Goal: Find contact information: Find contact information

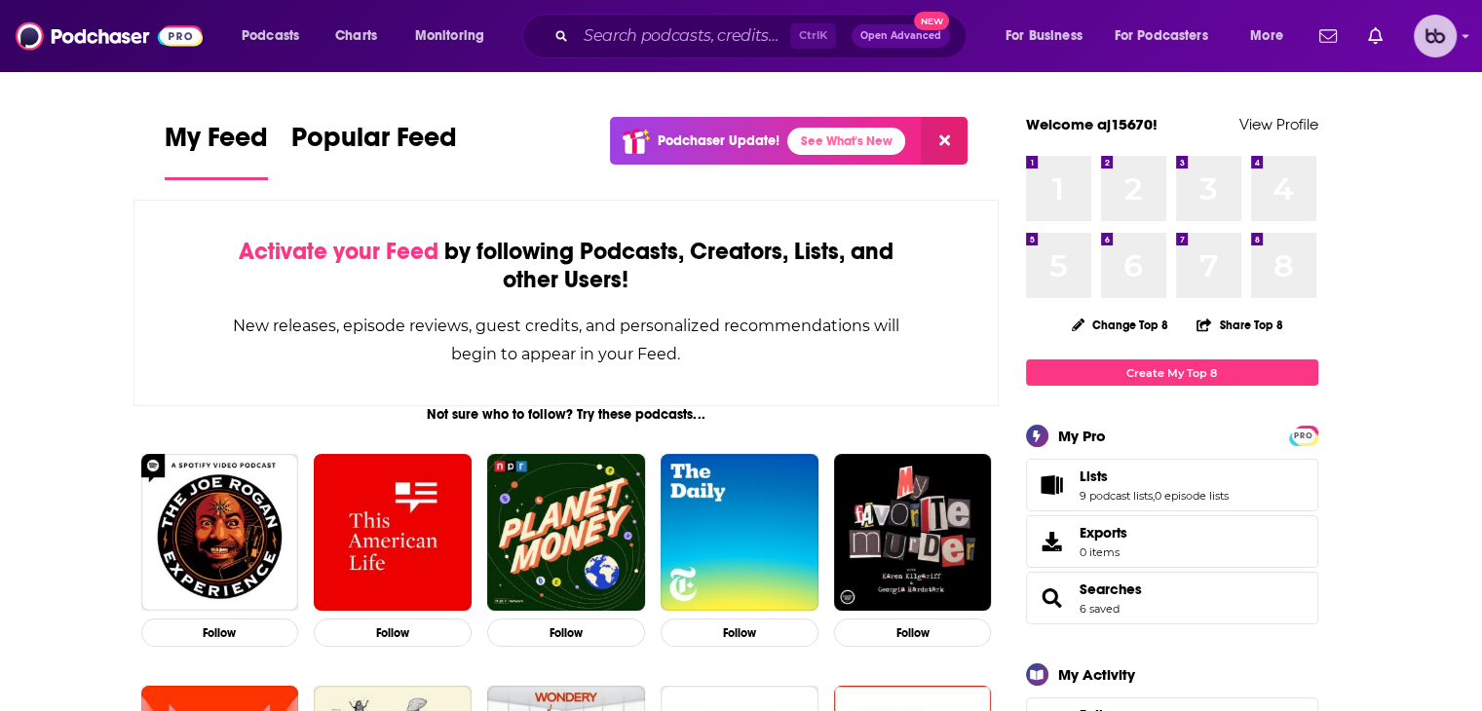
click at [829, 35] on icon "Show profile menu" at bounding box center [1466, 37] width 7 height 4
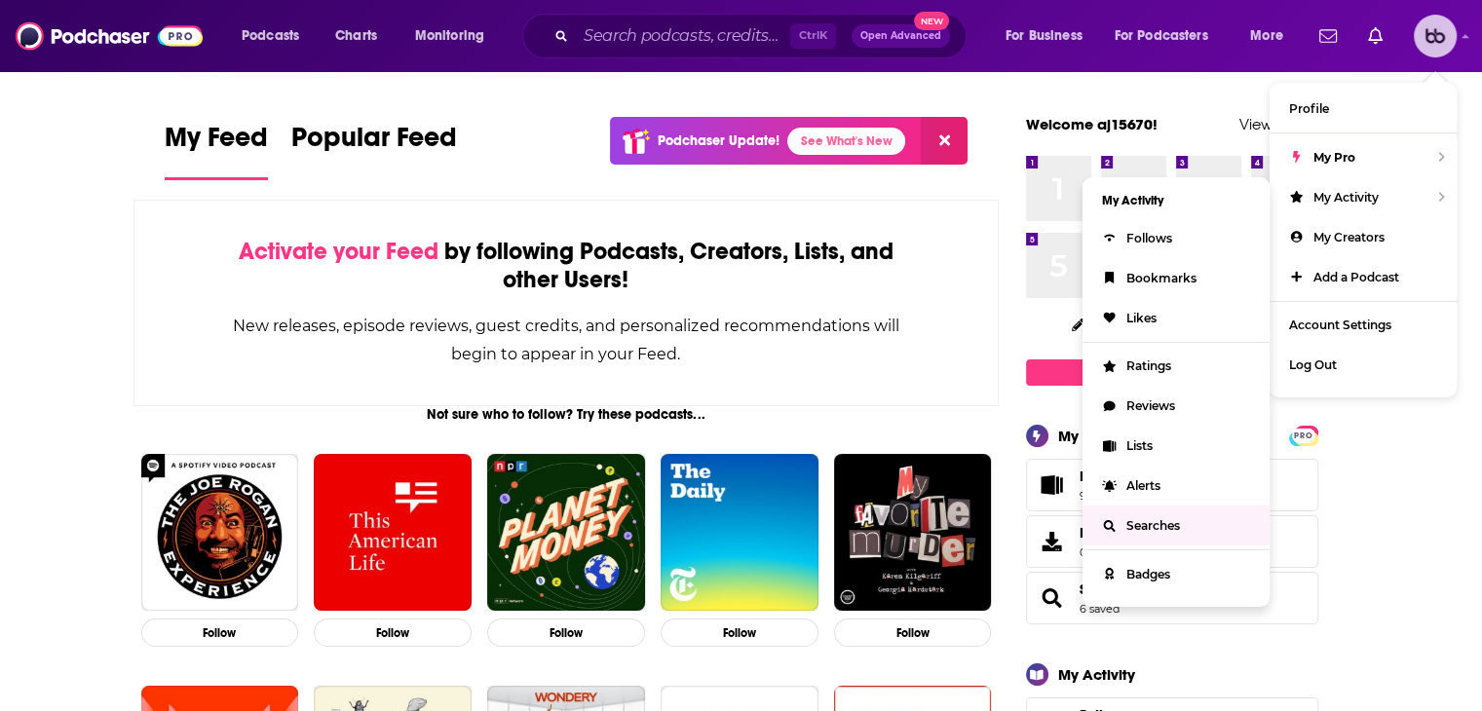
click at [829, 533] on span "Searches" at bounding box center [1154, 525] width 54 height 15
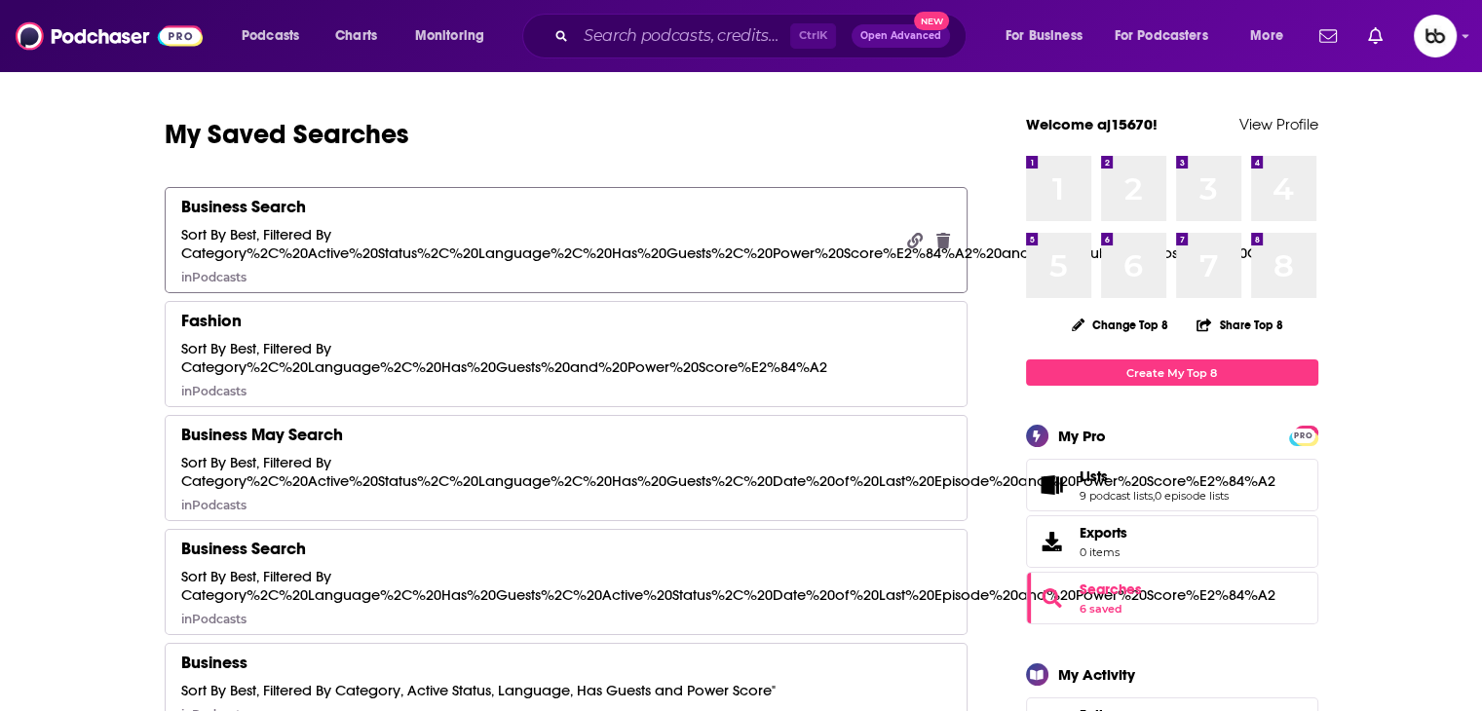
click at [349, 254] on div "Sort By Best, Filtered By Category%2C%20Active%20Status%2C%20Language%2C%20Has%…" at bounding box center [735, 243] width 1108 height 37
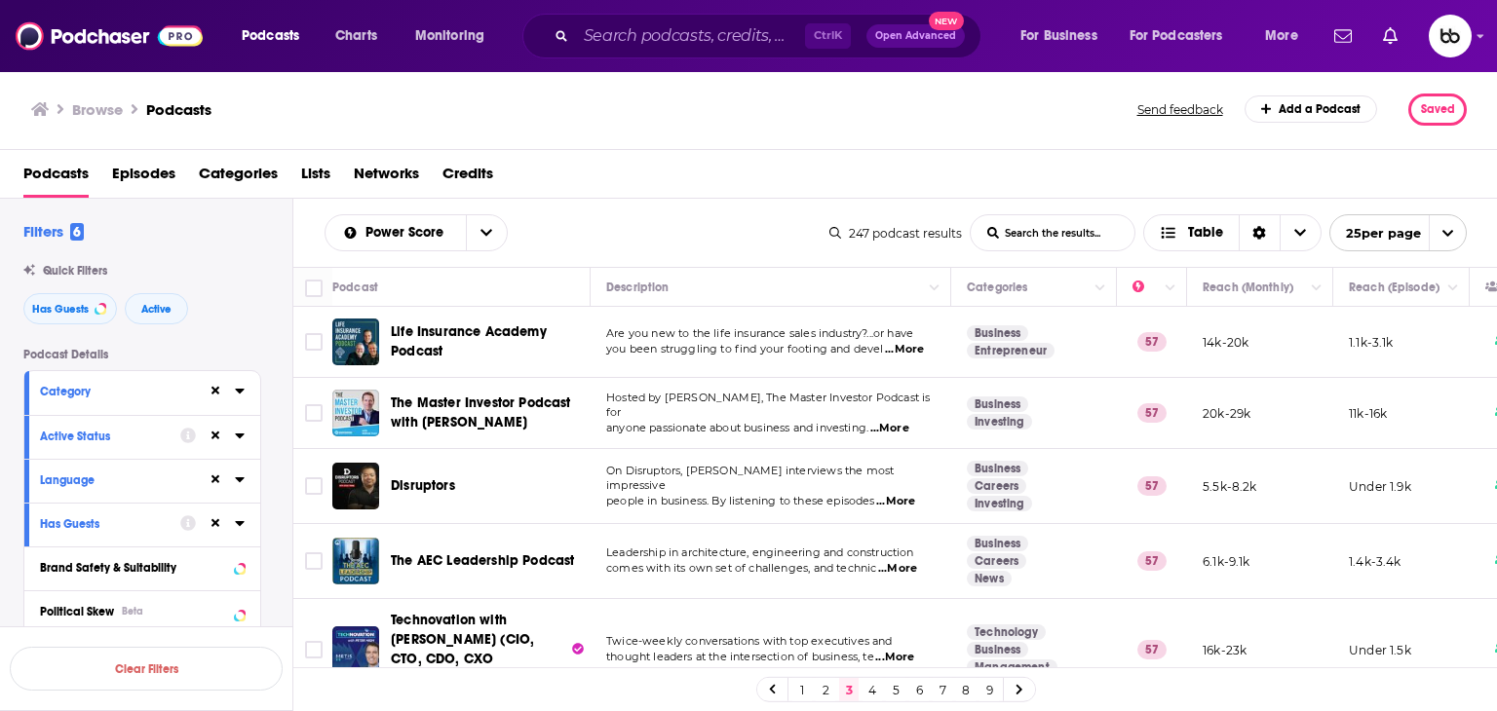
click at [829, 626] on link "6" at bounding box center [918, 689] width 19 height 23
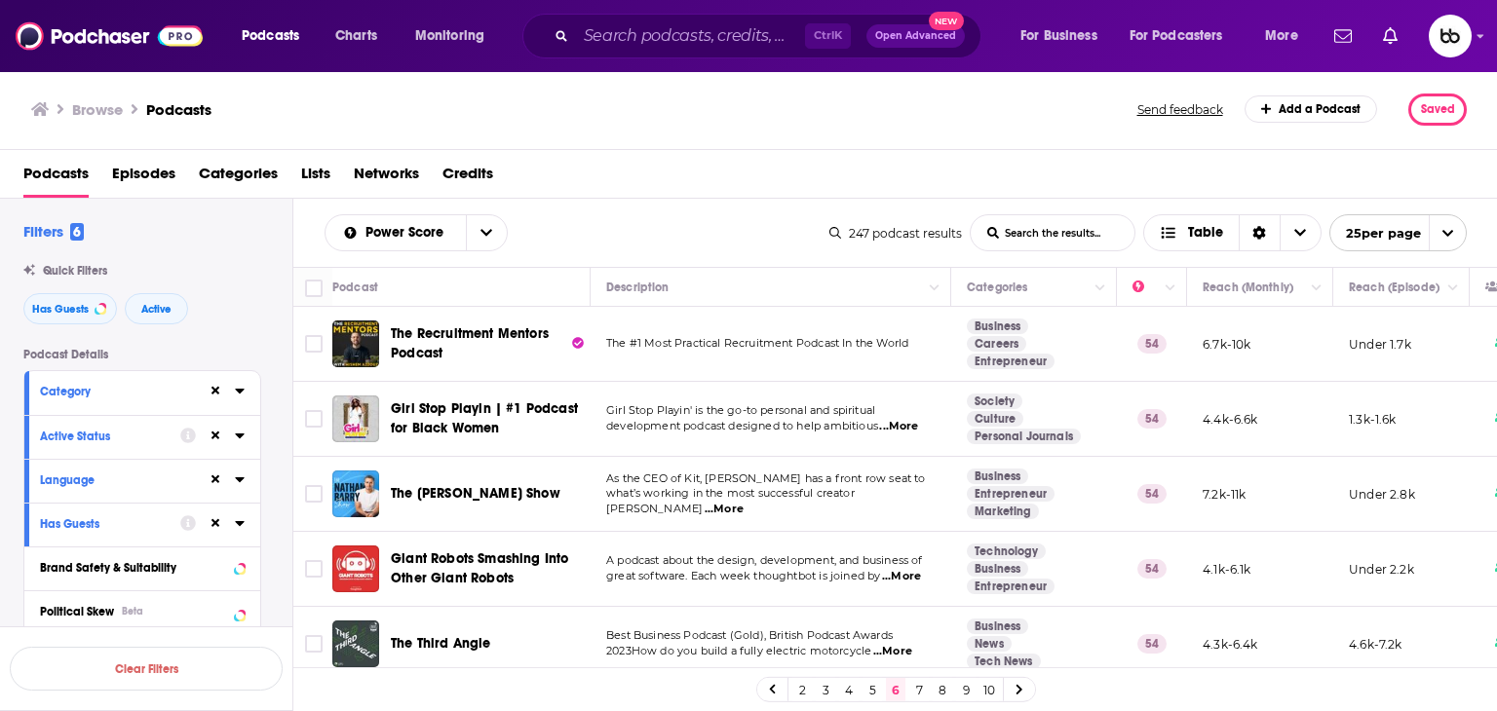
click at [829, 426] on span "...More" at bounding box center [898, 427] width 39 height 16
click at [808, 350] on td "The #1 Most Practical Recruitment Podcast In the World" at bounding box center [771, 344] width 361 height 75
click at [744, 502] on span "...More" at bounding box center [724, 510] width 39 height 16
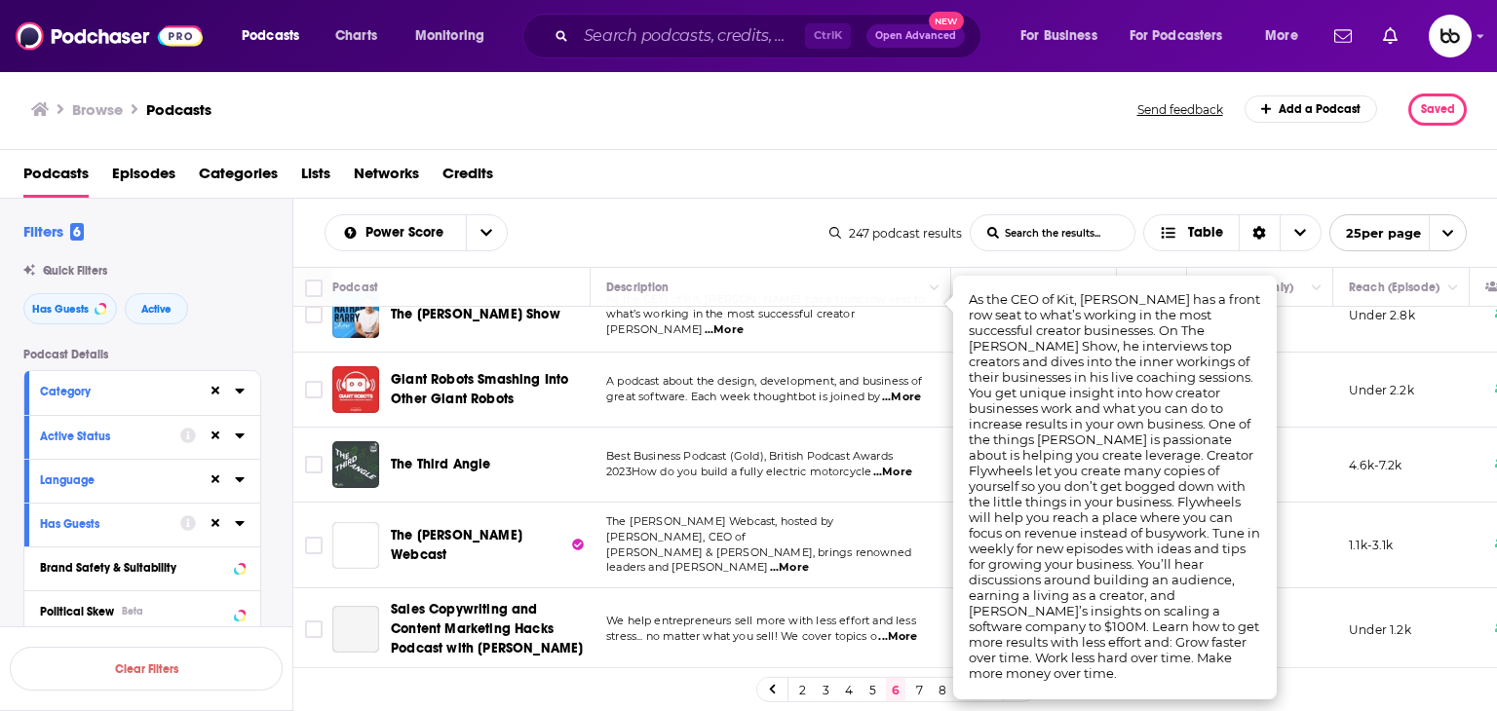
scroll to position [195, 0]
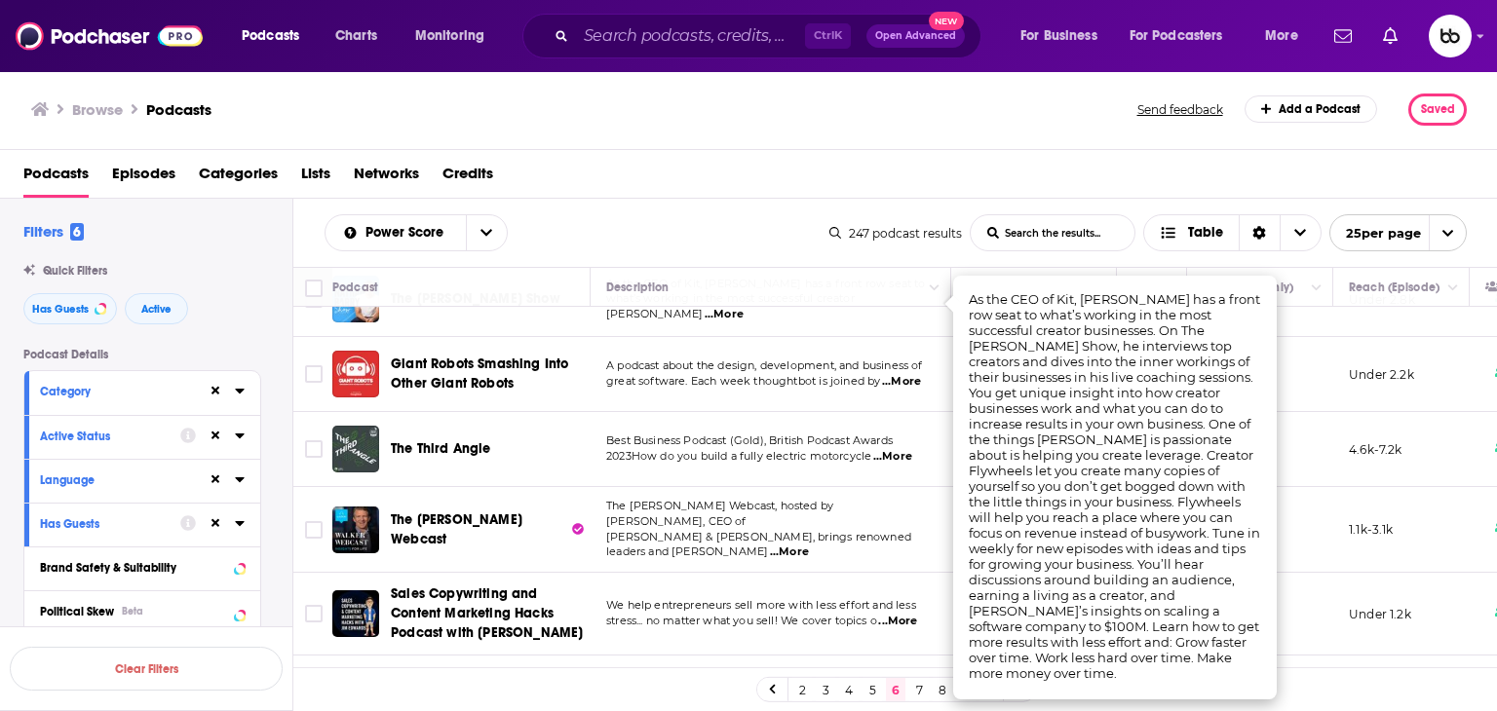
click at [809, 545] on span "...More" at bounding box center [789, 553] width 39 height 16
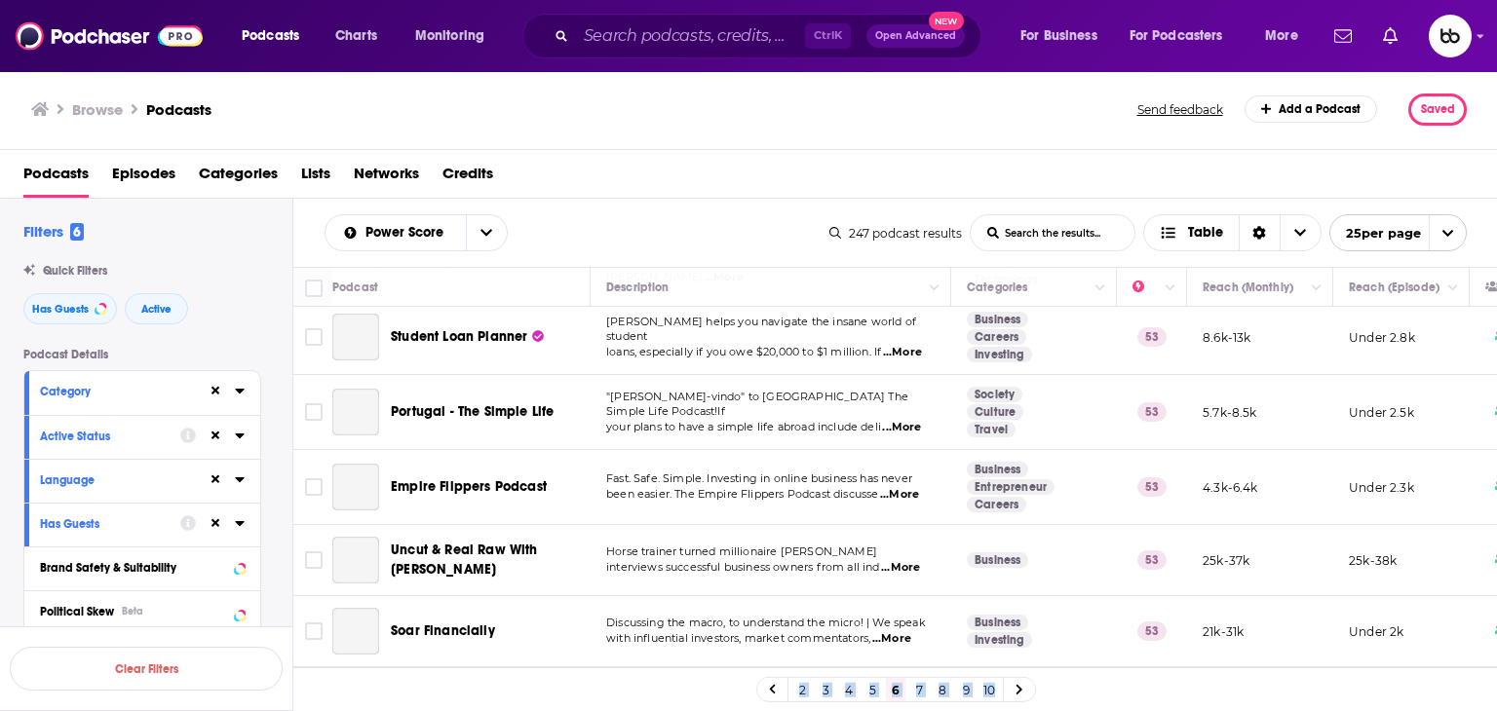
drag, startPoint x: 1049, startPoint y: 667, endPoint x: 1138, endPoint y: 603, distance: 109.8
click at [829, 626] on div "Podcast Description Categories Reach (Monthly) Reach (Episode) Top Country The …" at bounding box center [895, 493] width 1205 height 453
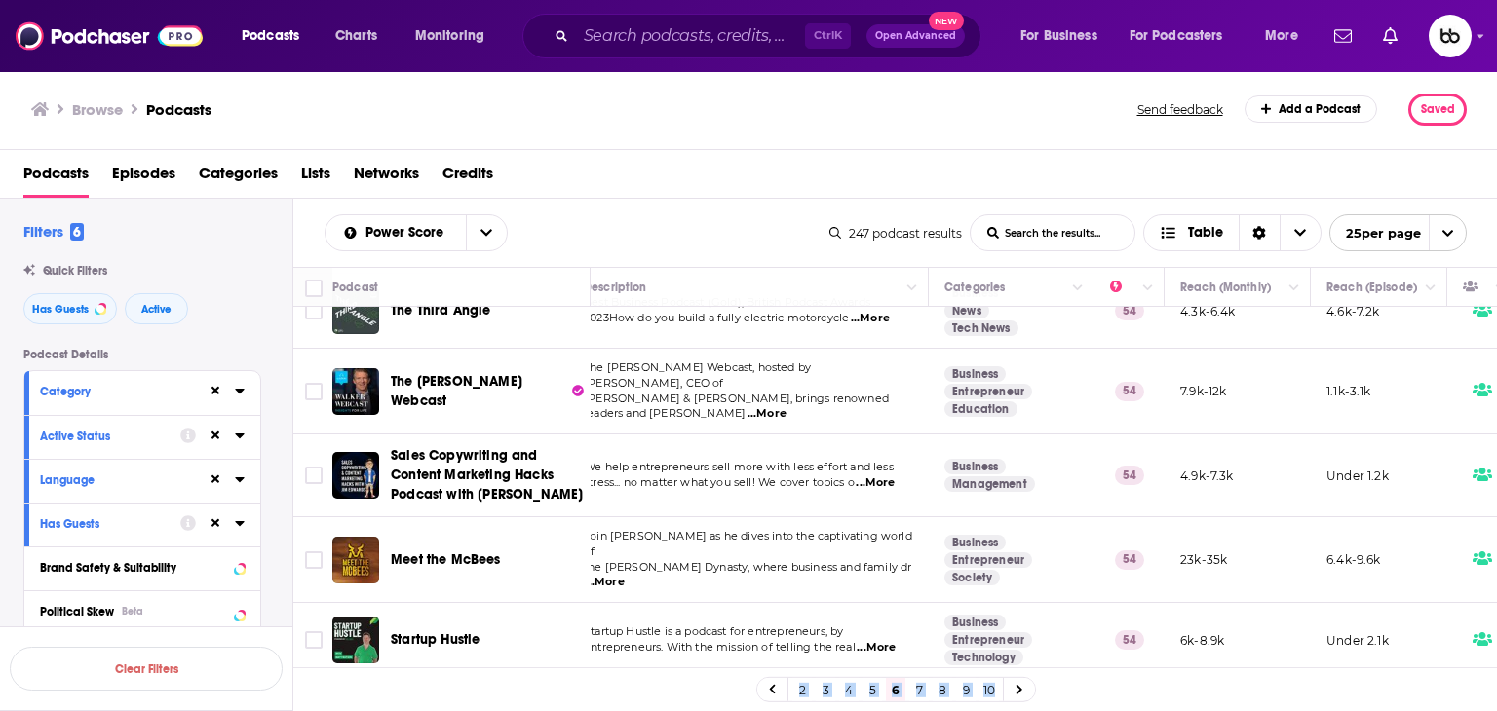
scroll to position [438, 22]
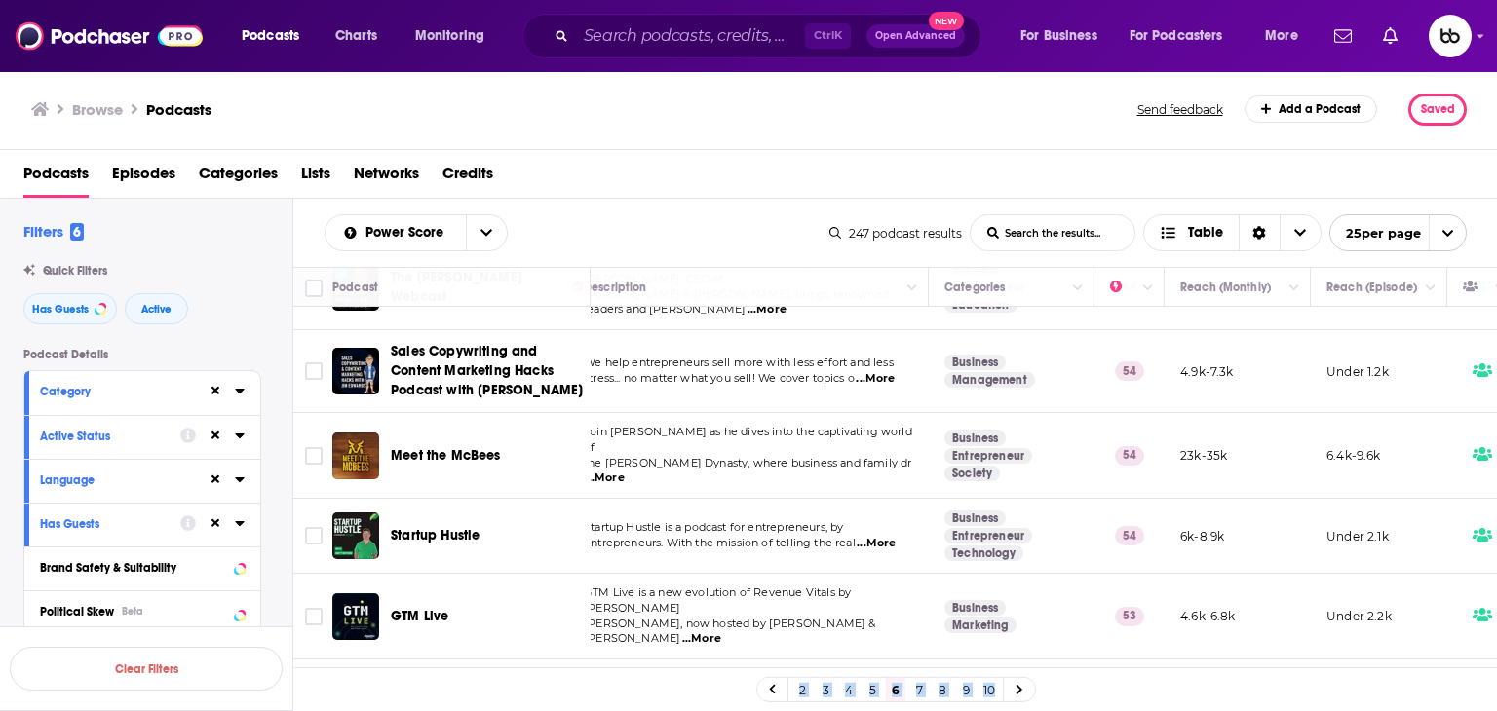
click at [829, 626] on link "7" at bounding box center [918, 689] width 19 height 23
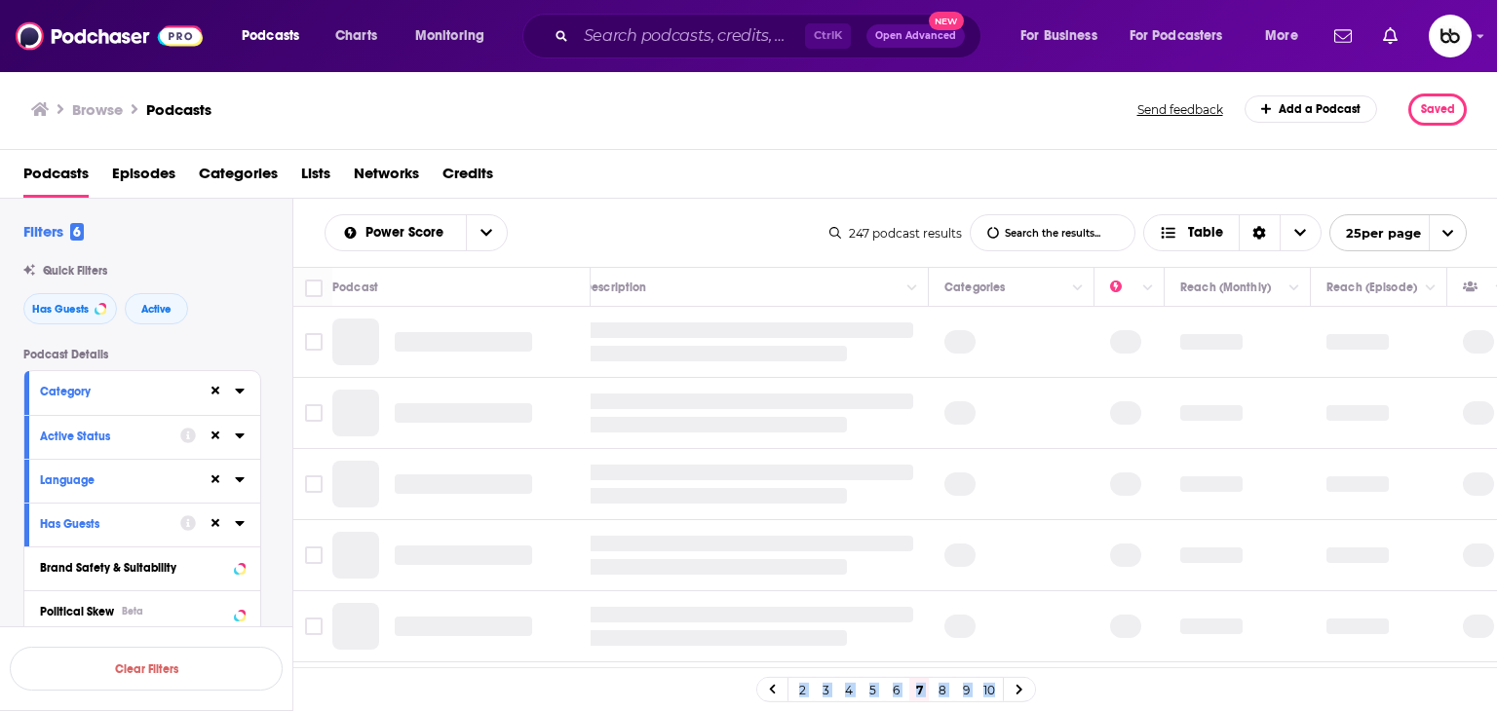
scroll to position [0, 22]
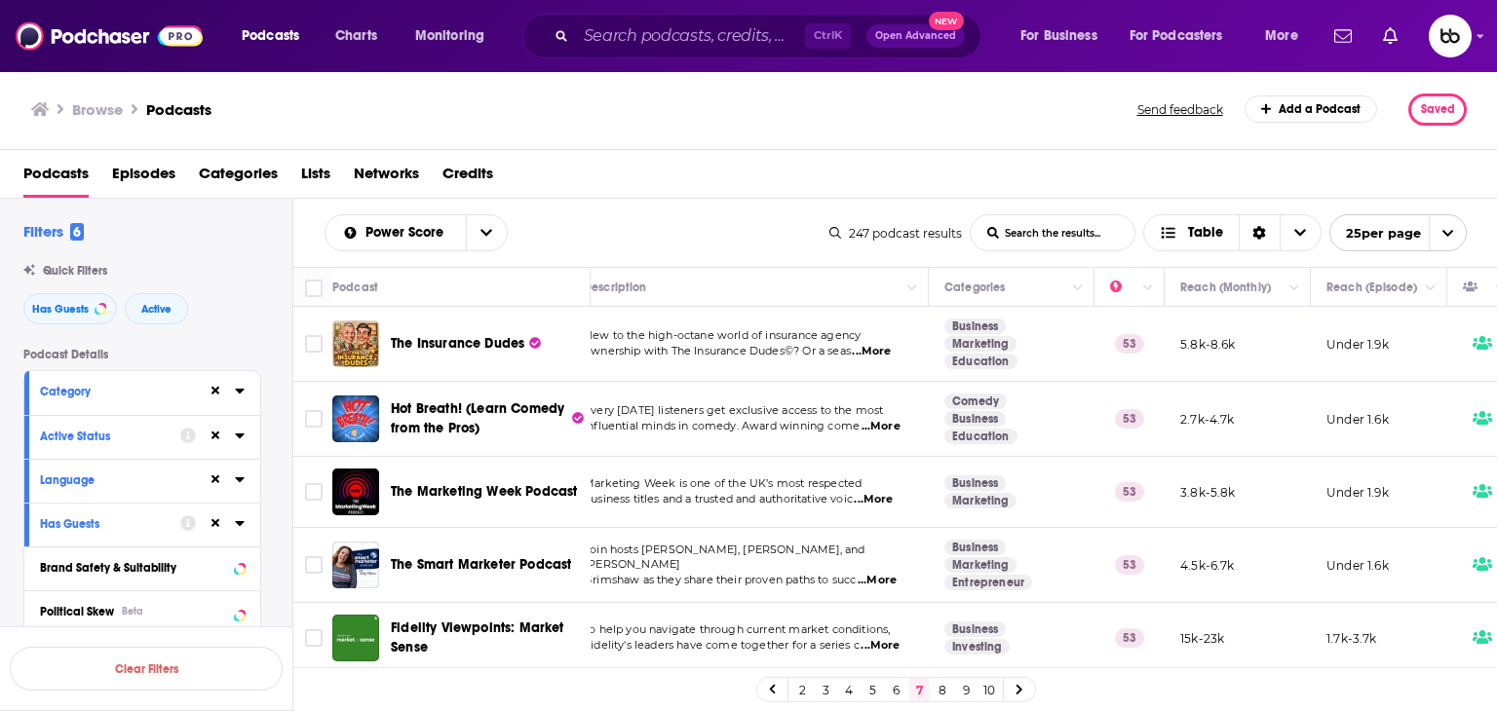
click at [655, 206] on div "Power Score List Search Input Search the results... Table 247 podcast results L…" at bounding box center [895, 233] width 1205 height 68
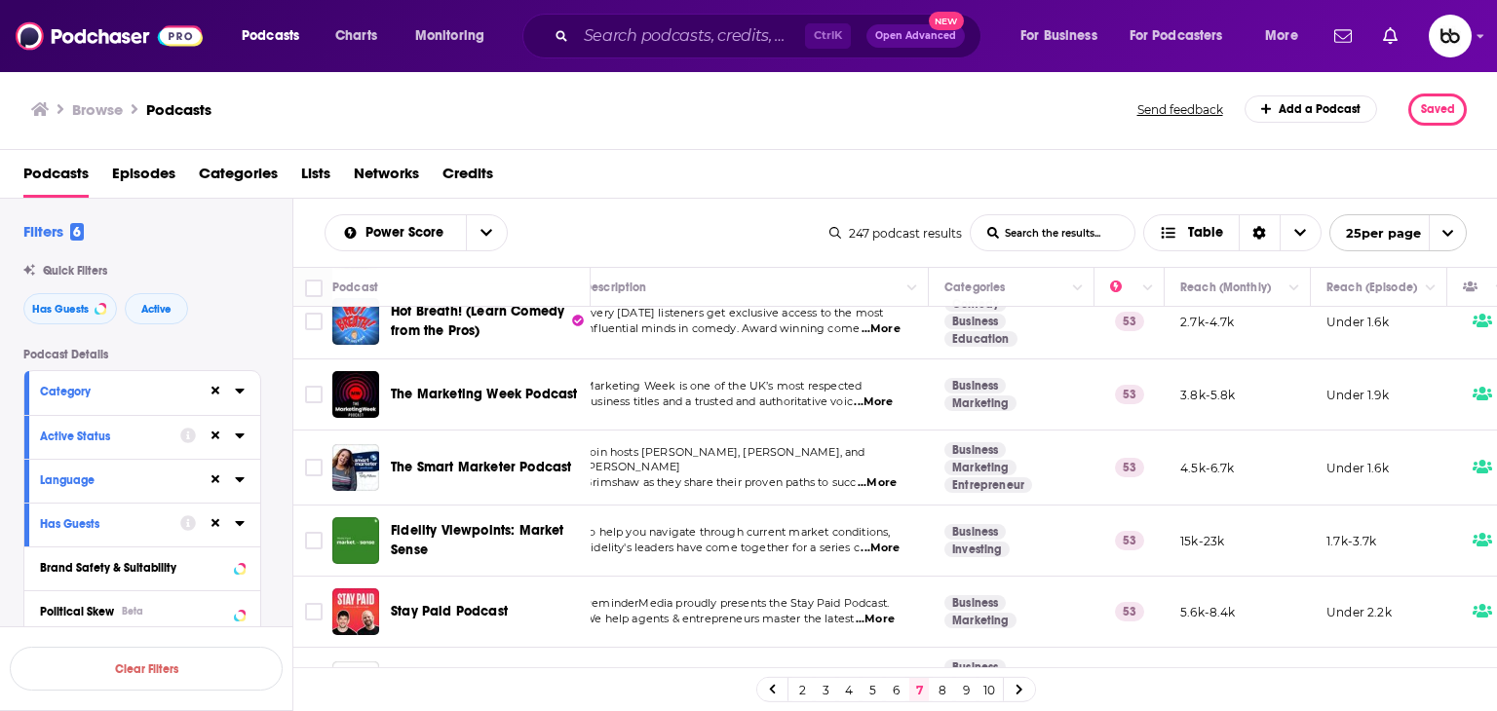
scroll to position [97, 22]
click at [829, 476] on span "...More" at bounding box center [877, 484] width 39 height 16
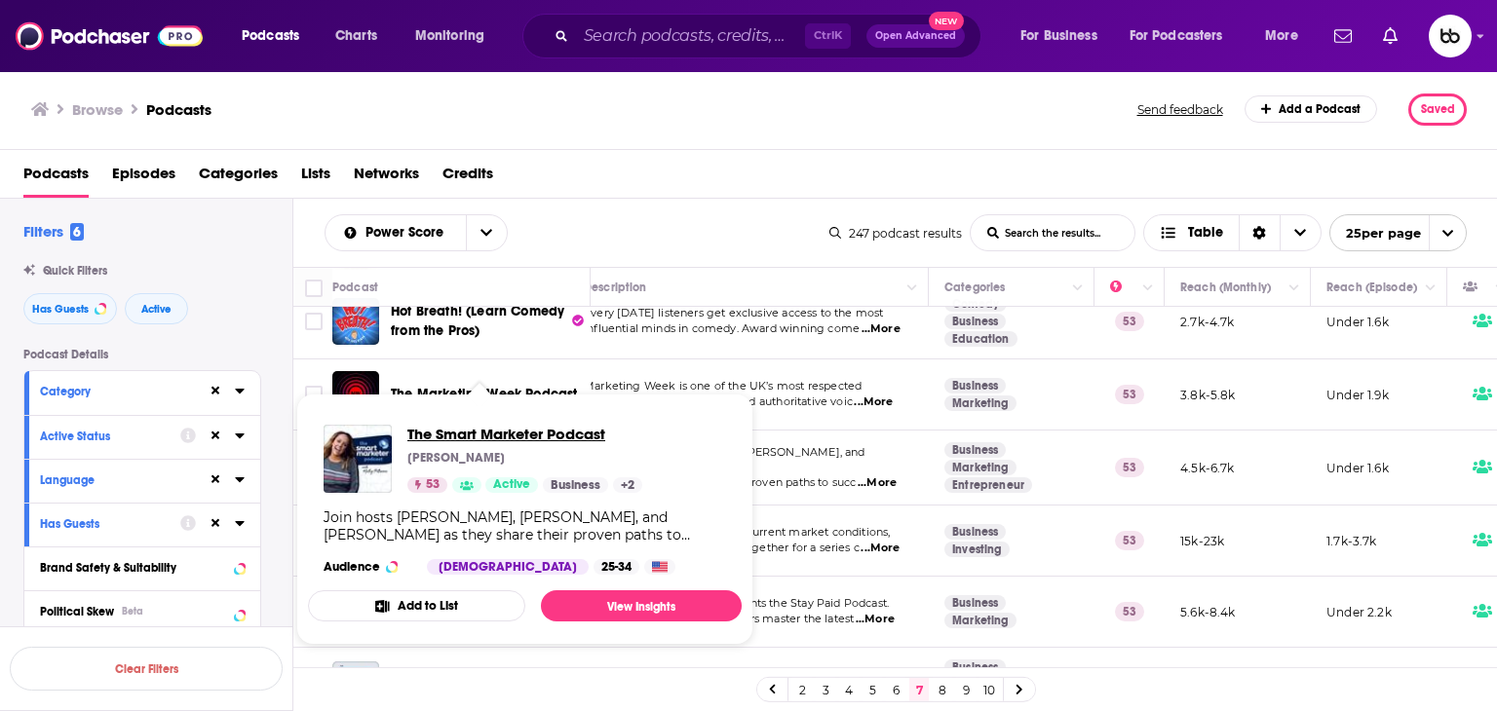
drag, startPoint x: 518, startPoint y: 461, endPoint x: 447, endPoint y: 432, distance: 76.9
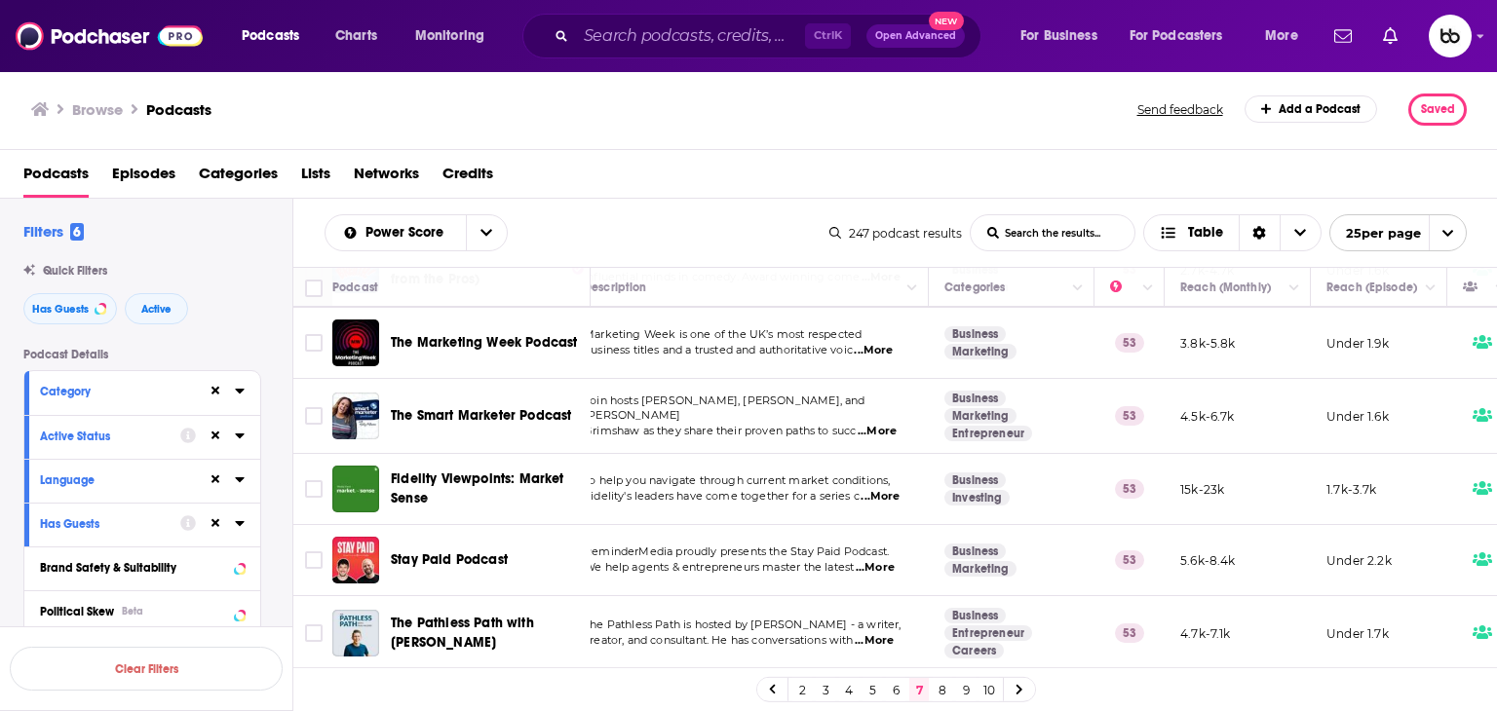
scroll to position [292, 22]
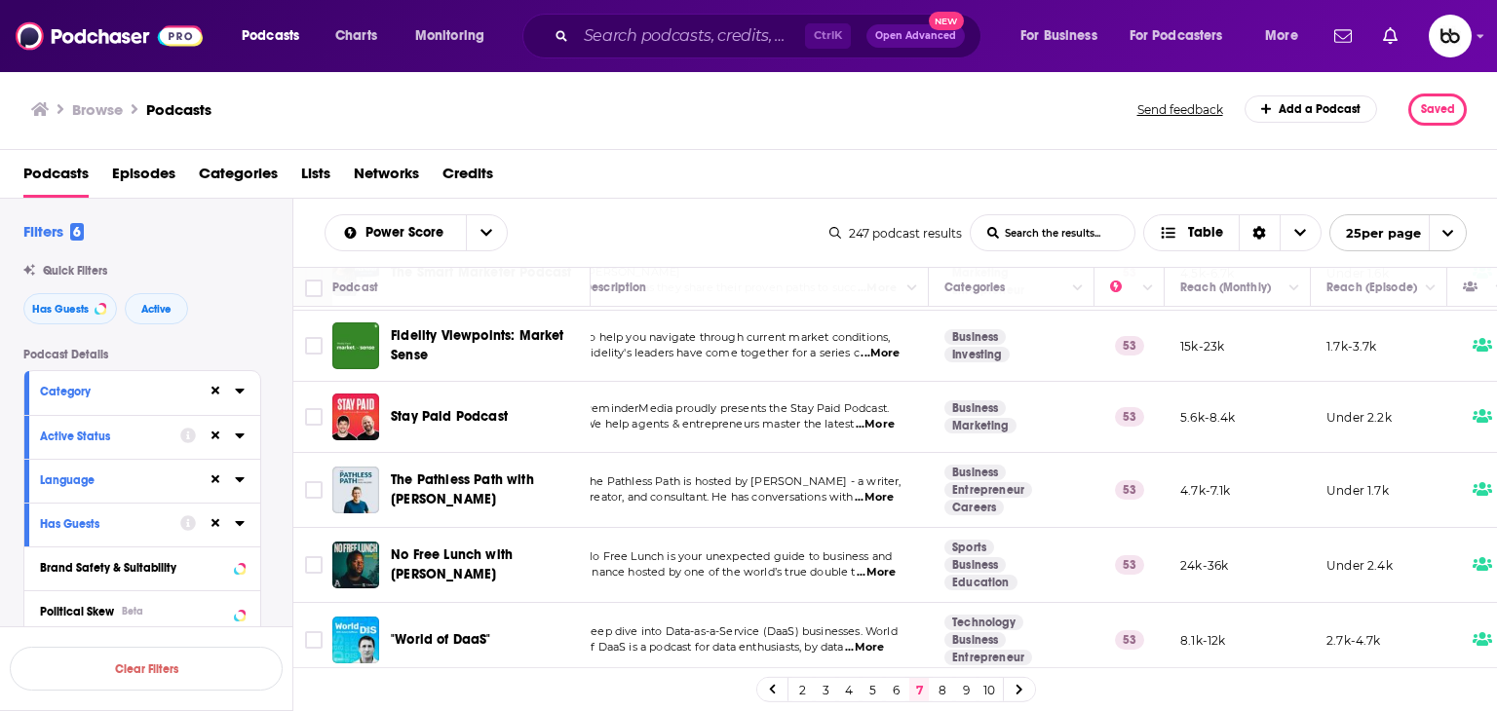
click at [829, 348] on span "...More" at bounding box center [880, 354] width 39 height 16
click at [829, 436] on td "ReminderMedia proudly presents the Stay Paid Podcast. We help agents & entrepre…" at bounding box center [748, 417] width 361 height 71
click at [829, 420] on span "...More" at bounding box center [875, 425] width 39 height 16
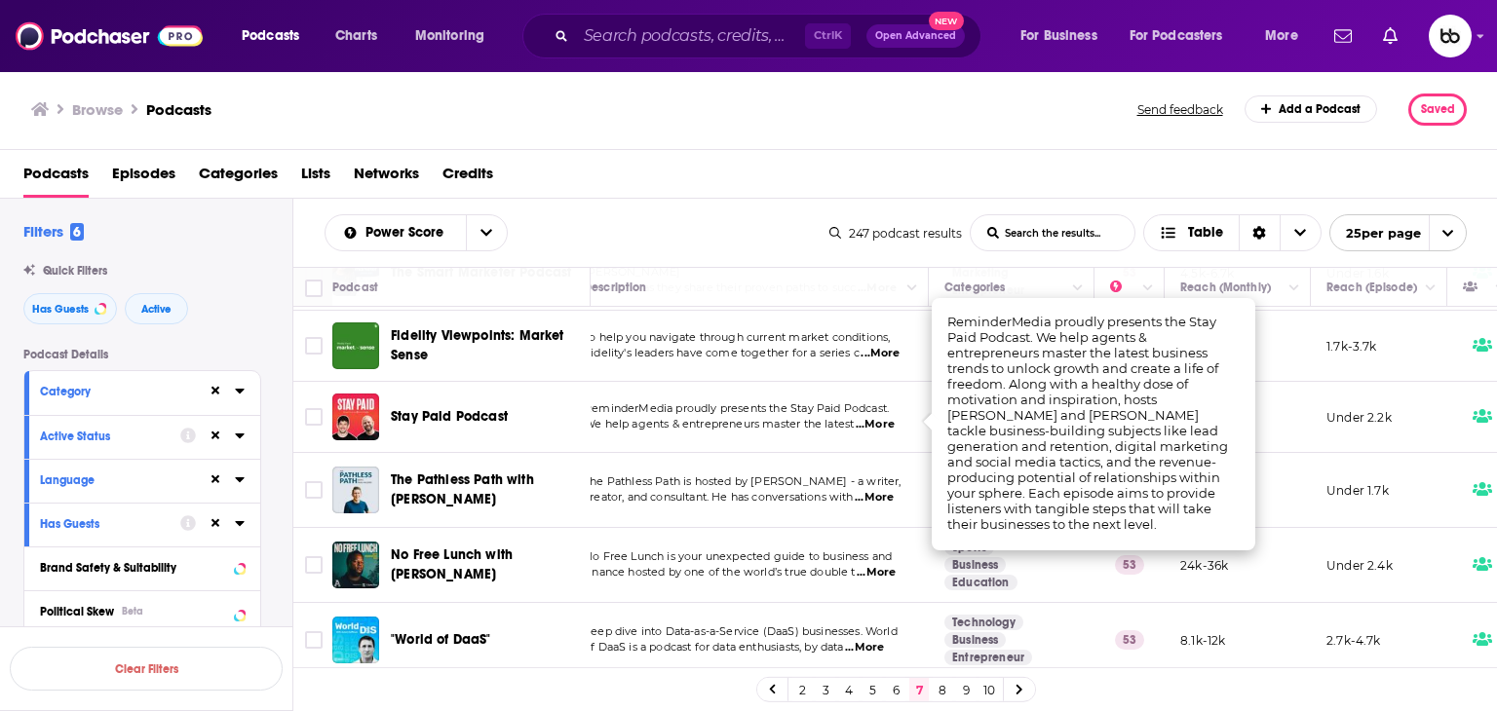
click at [829, 494] on span "...More" at bounding box center [874, 498] width 39 height 16
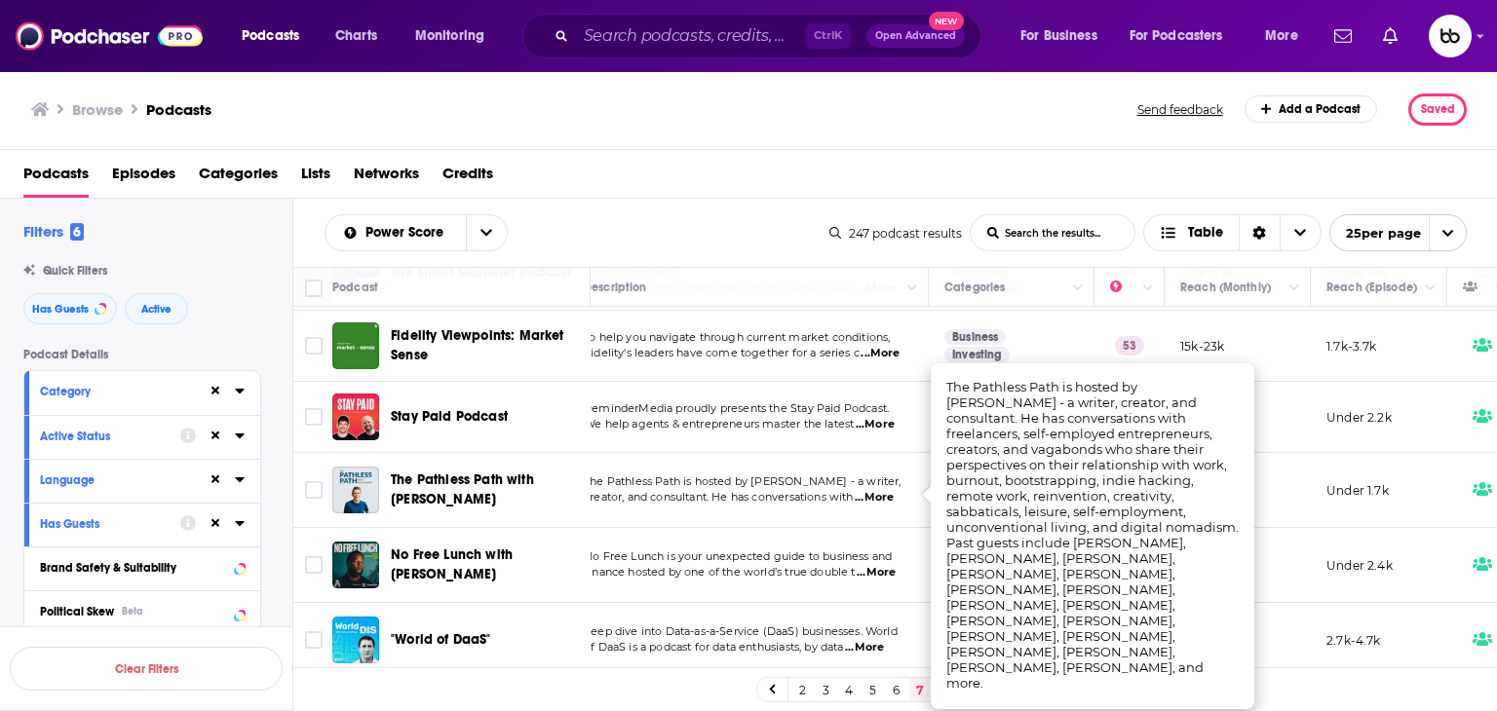
click at [829, 493] on span "...More" at bounding box center [874, 498] width 39 height 16
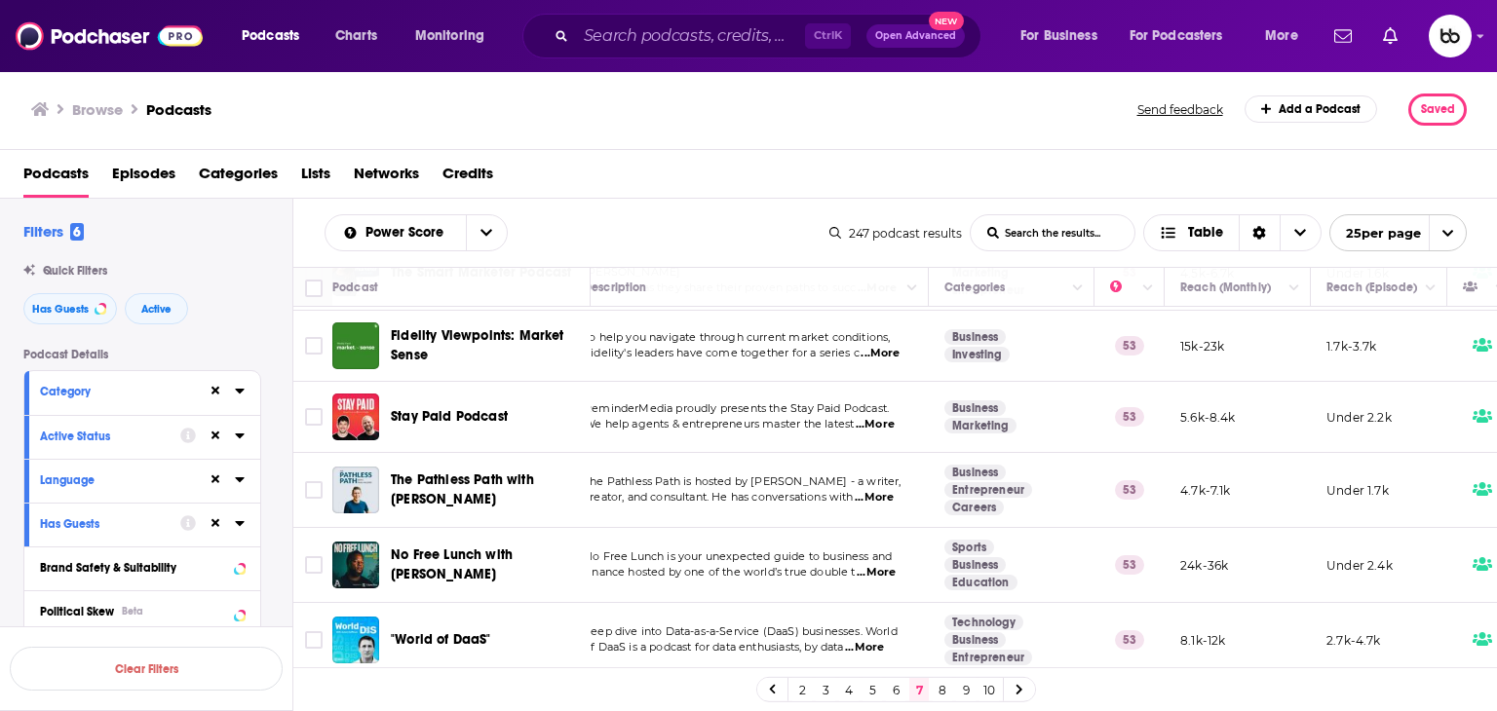
scroll to position [390, 22]
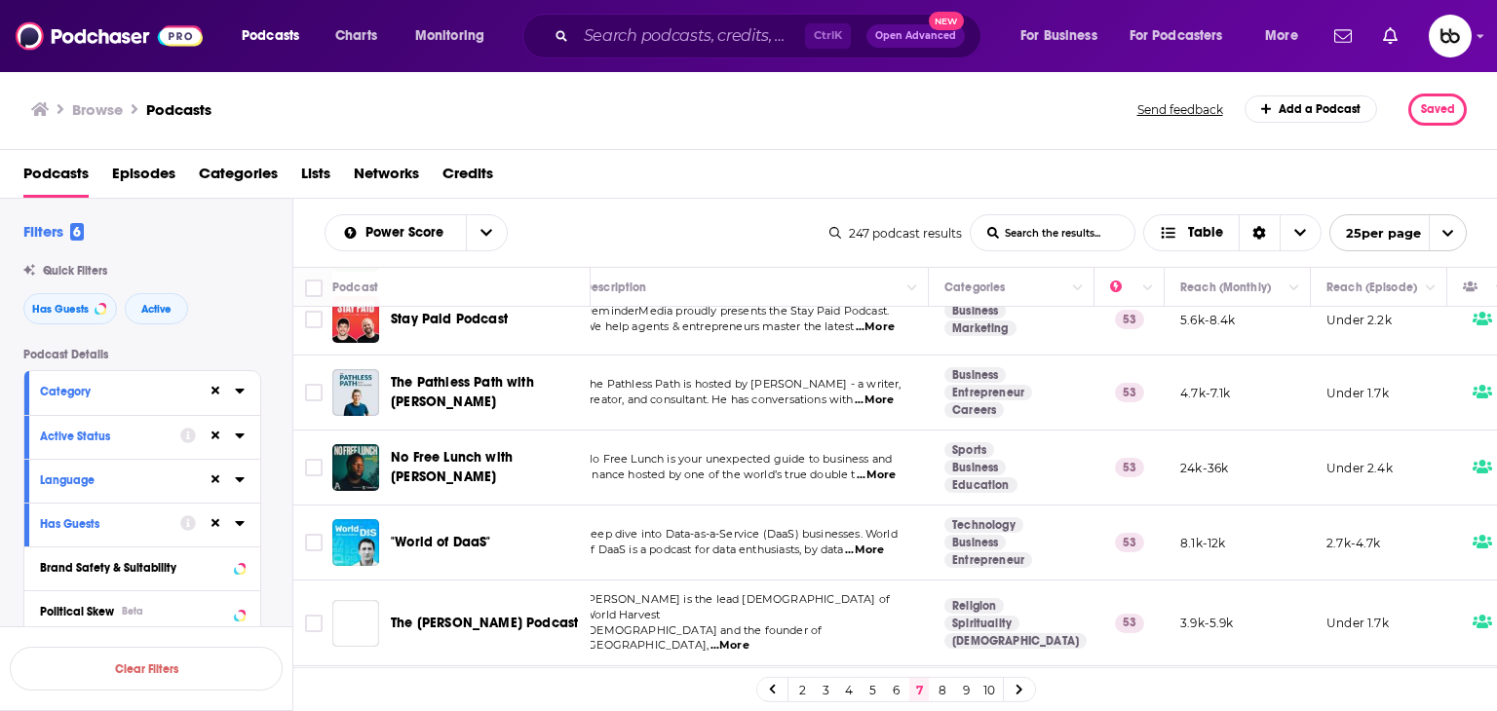
click at [829, 477] on span "...More" at bounding box center [876, 476] width 39 height 16
click at [829, 544] on span "...More" at bounding box center [864, 551] width 39 height 16
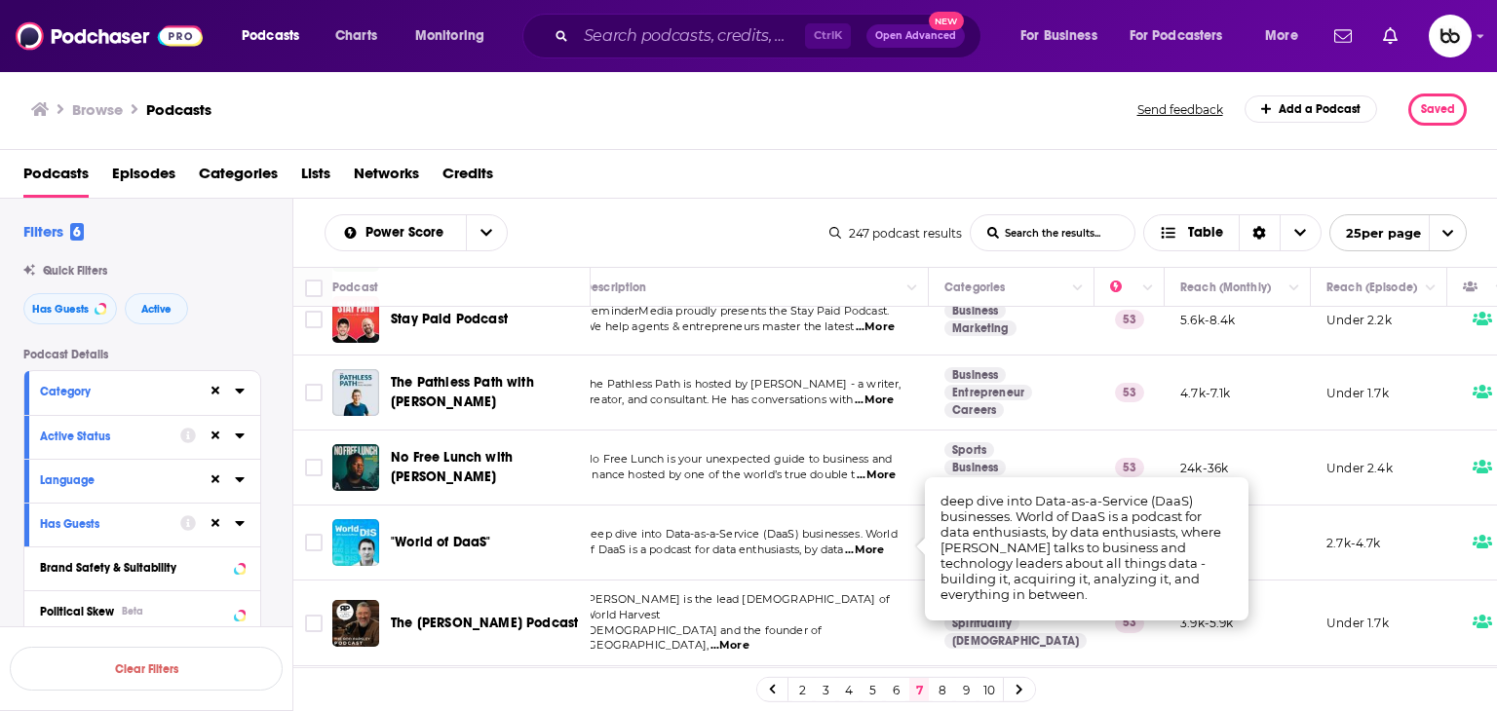
click at [829, 546] on span "...More" at bounding box center [864, 551] width 39 height 16
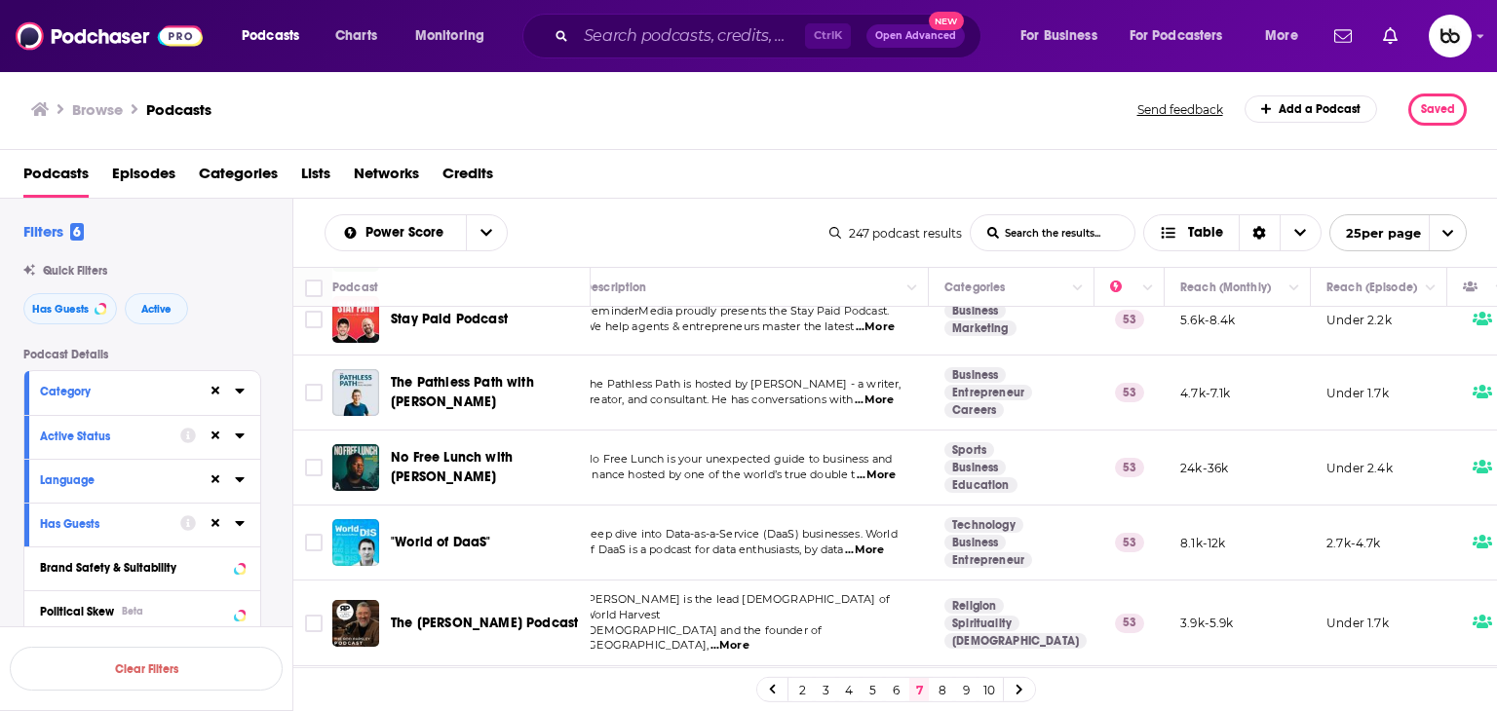
click at [749, 626] on span "...More" at bounding box center [729, 646] width 39 height 16
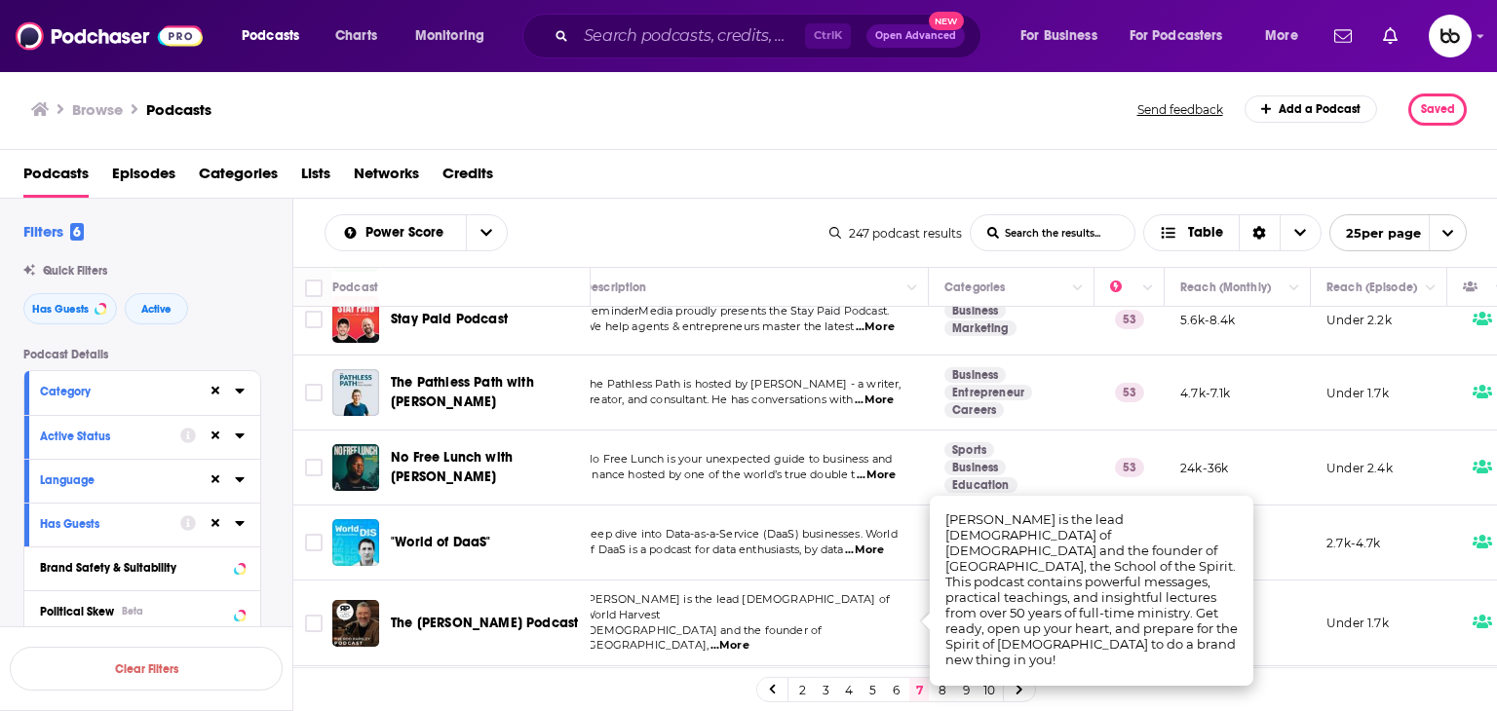
scroll to position [585, 22]
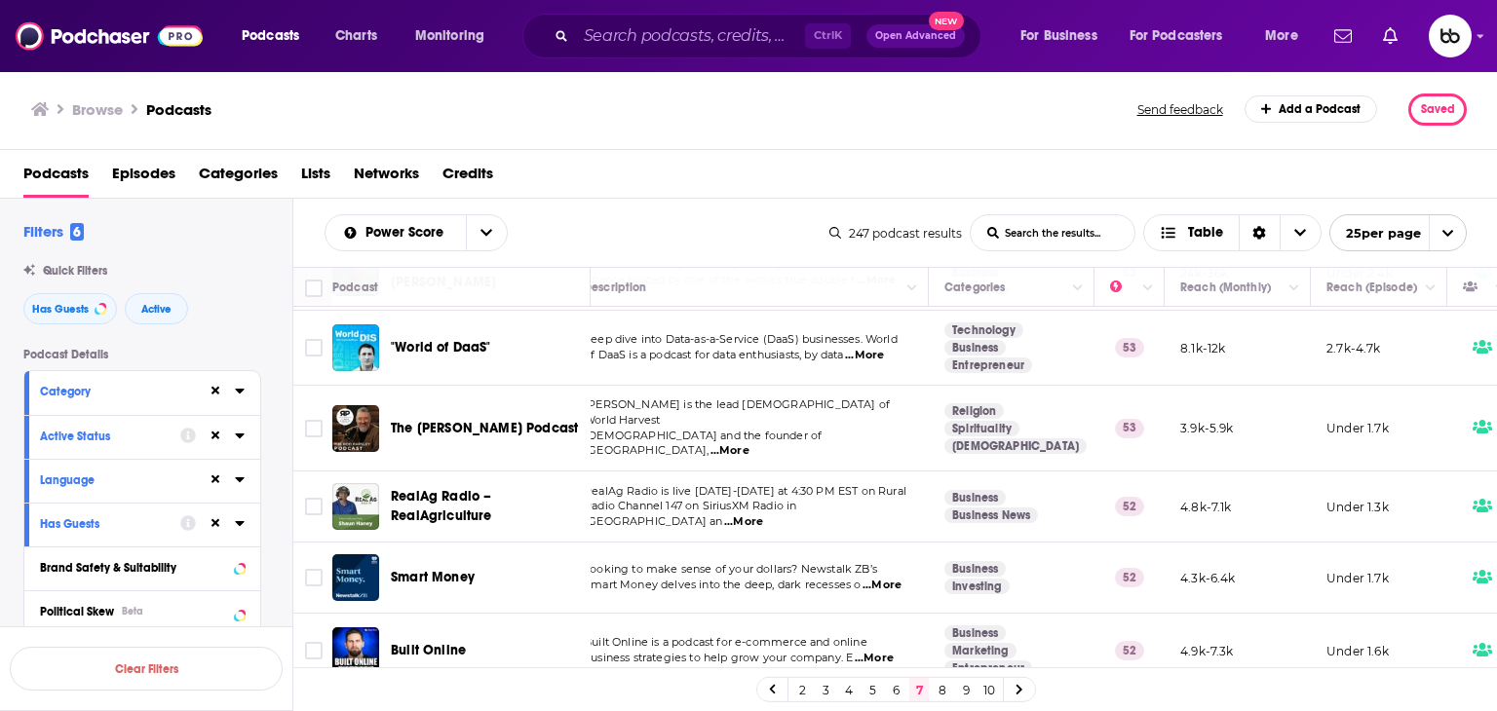
click at [829, 578] on span "...More" at bounding box center [881, 586] width 39 height 16
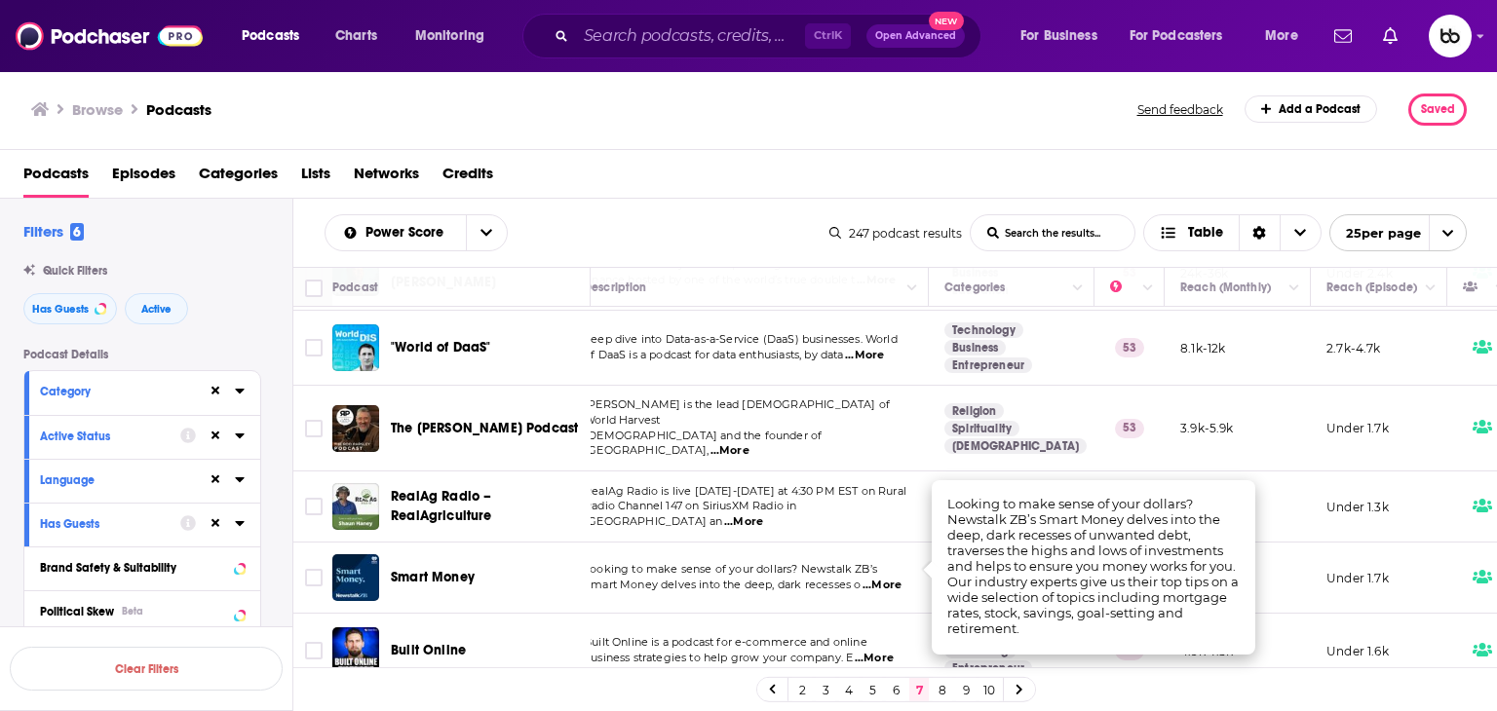
scroll to position [682, 22]
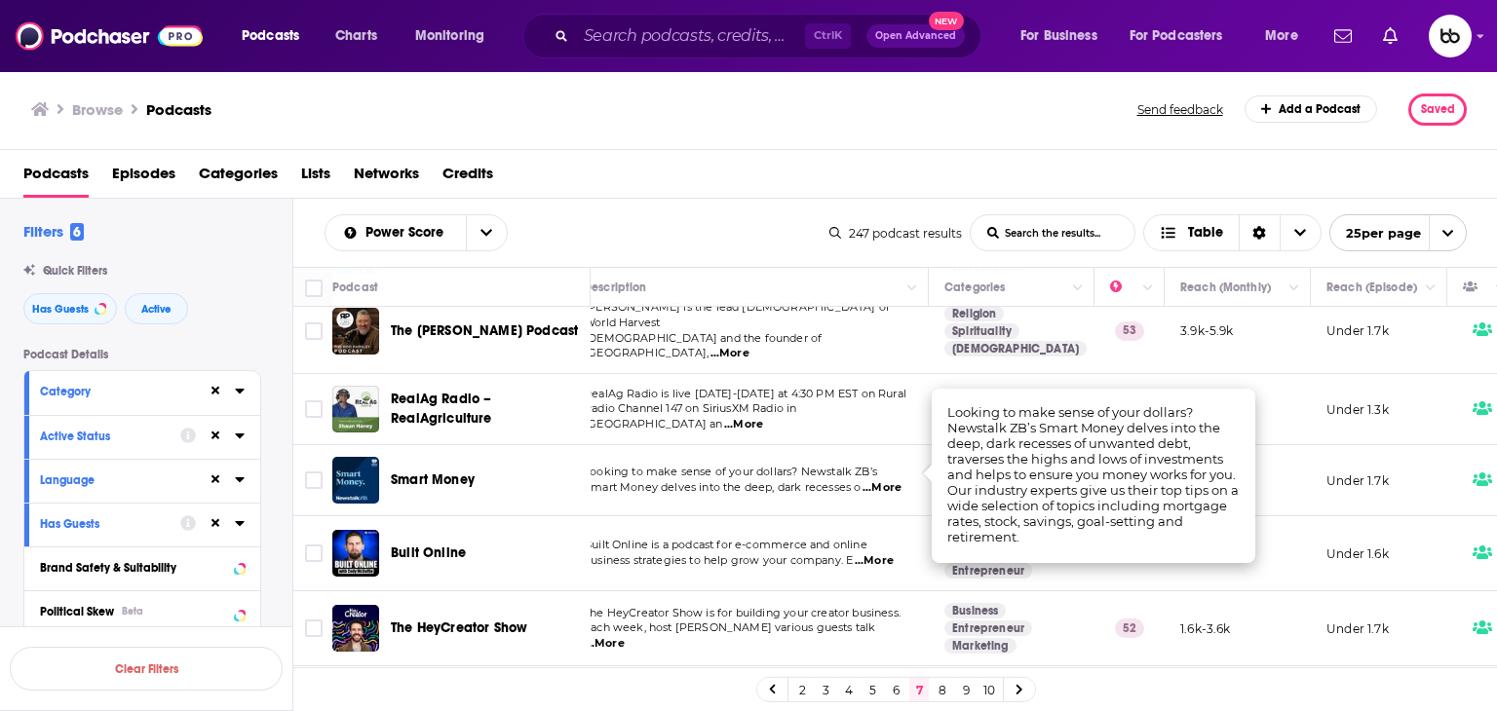
click at [829, 489] on td "Looking to make sense of your dollars? Newstalk ZB’s Smart Money delves into th…" at bounding box center [748, 480] width 361 height 71
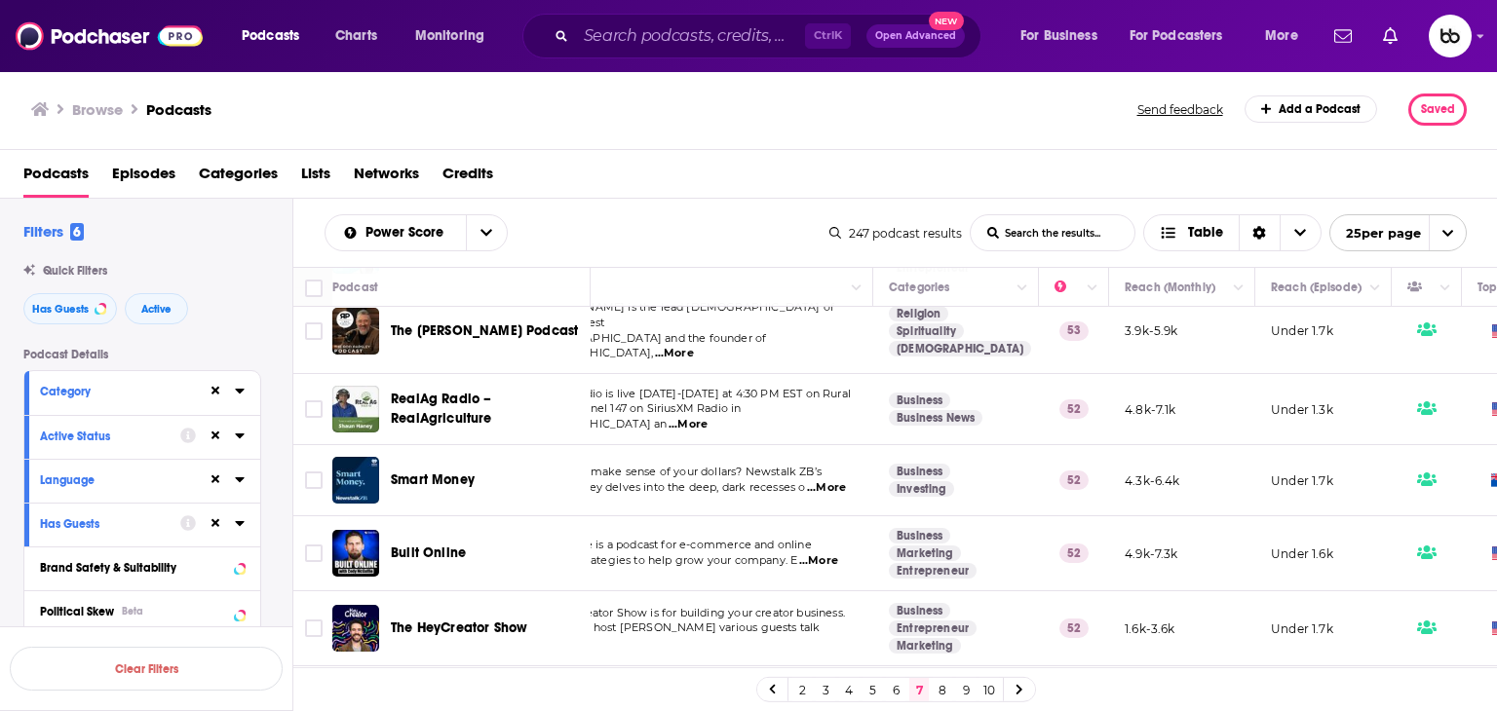
scroll to position [682, 0]
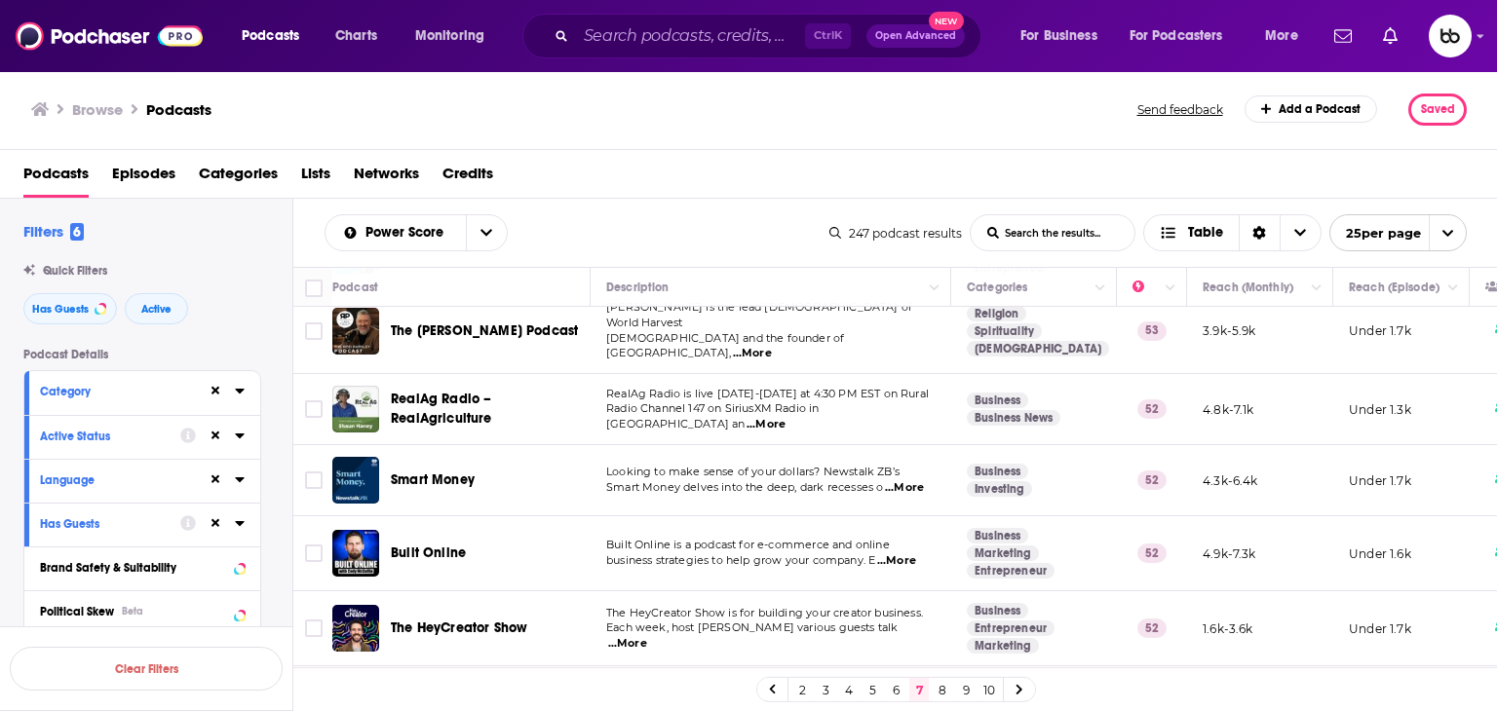
click at [829, 554] on span "...More" at bounding box center [896, 562] width 39 height 16
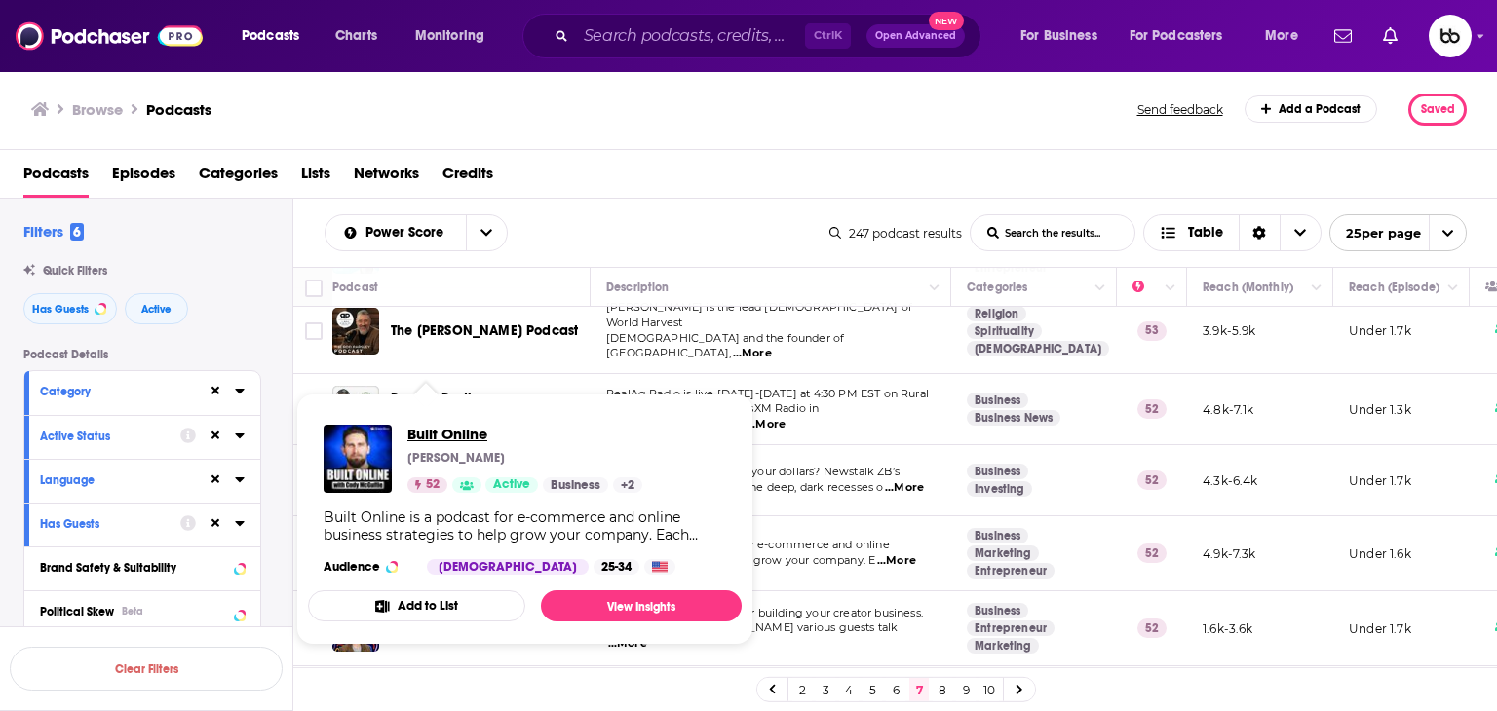
drag, startPoint x: 438, startPoint y: 540, endPoint x: 422, endPoint y: 436, distance: 105.4
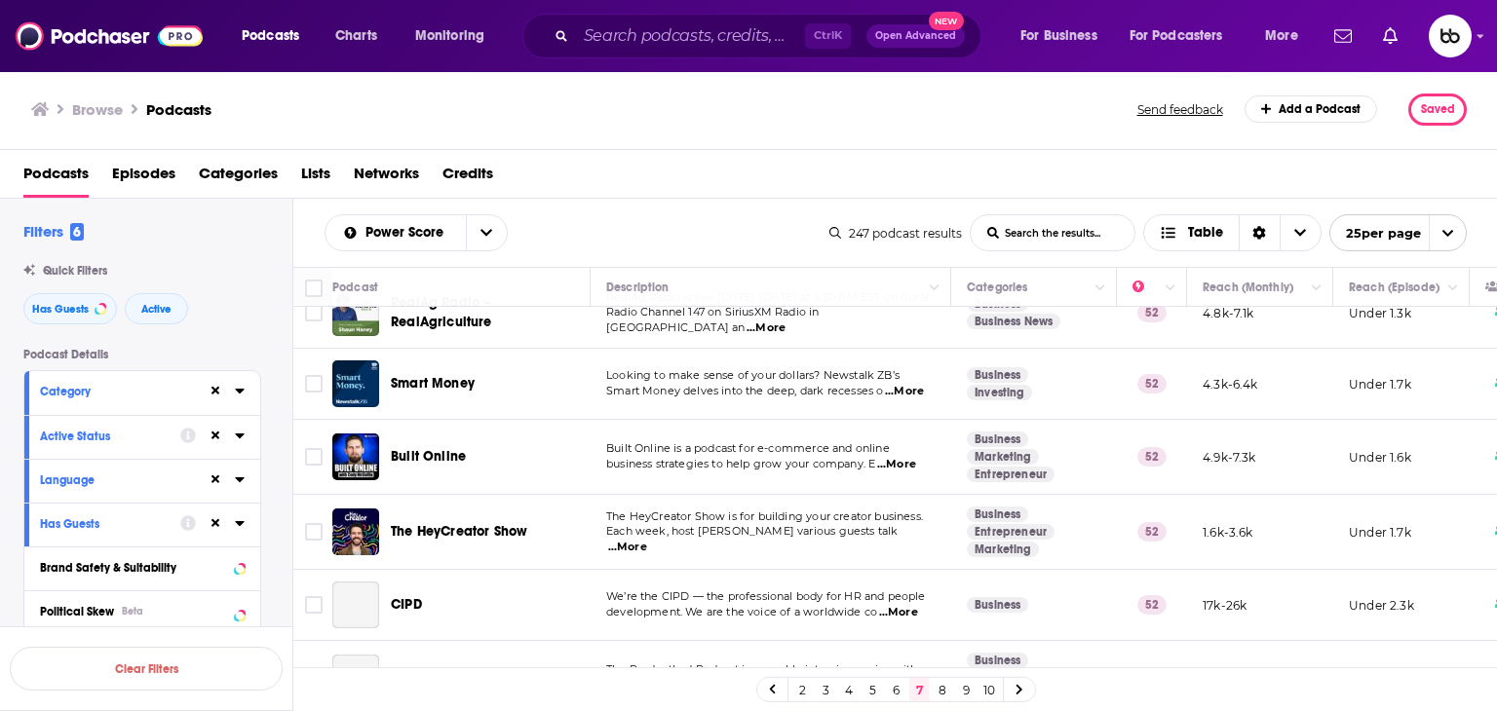
scroll to position [780, 0]
click at [647, 539] on span "...More" at bounding box center [627, 547] width 39 height 16
click at [829, 604] on span "...More" at bounding box center [898, 612] width 39 height 16
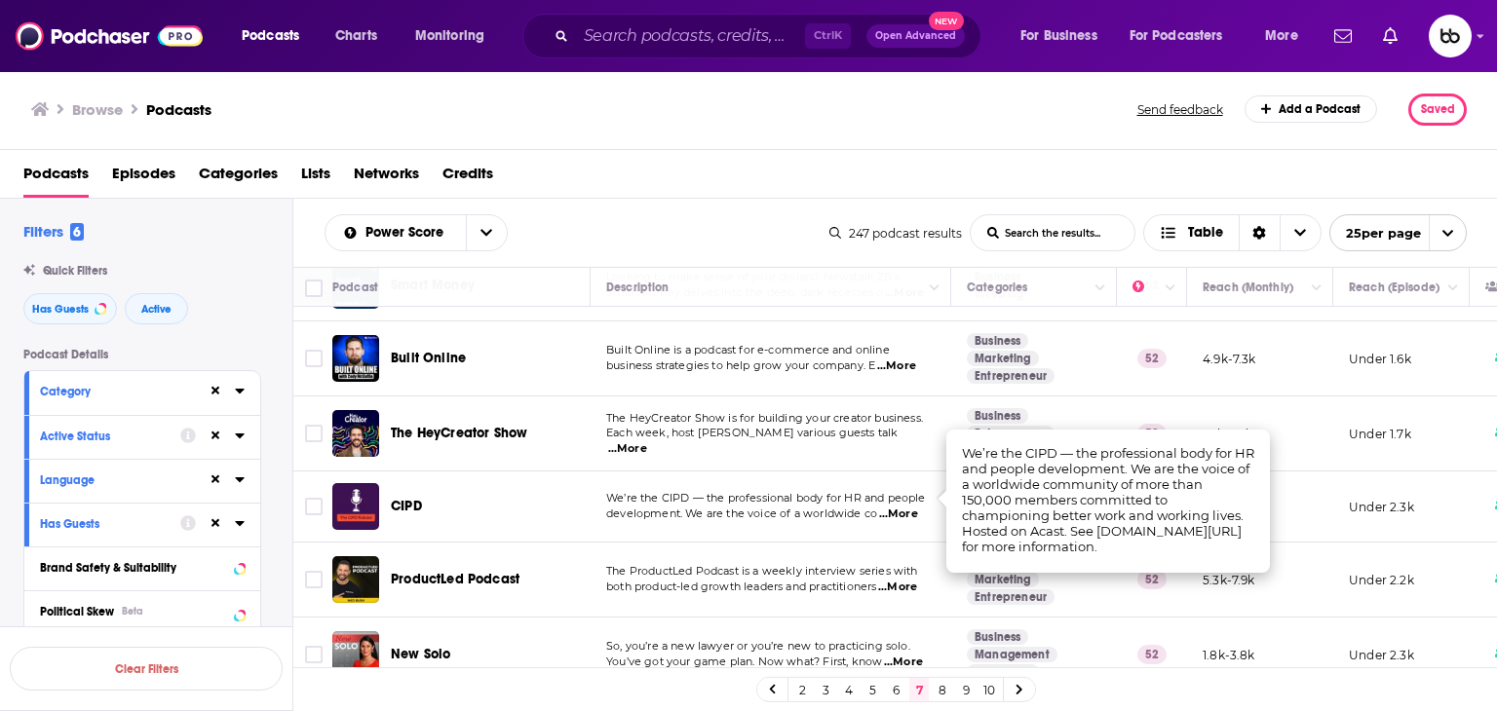
scroll to position [975, 0]
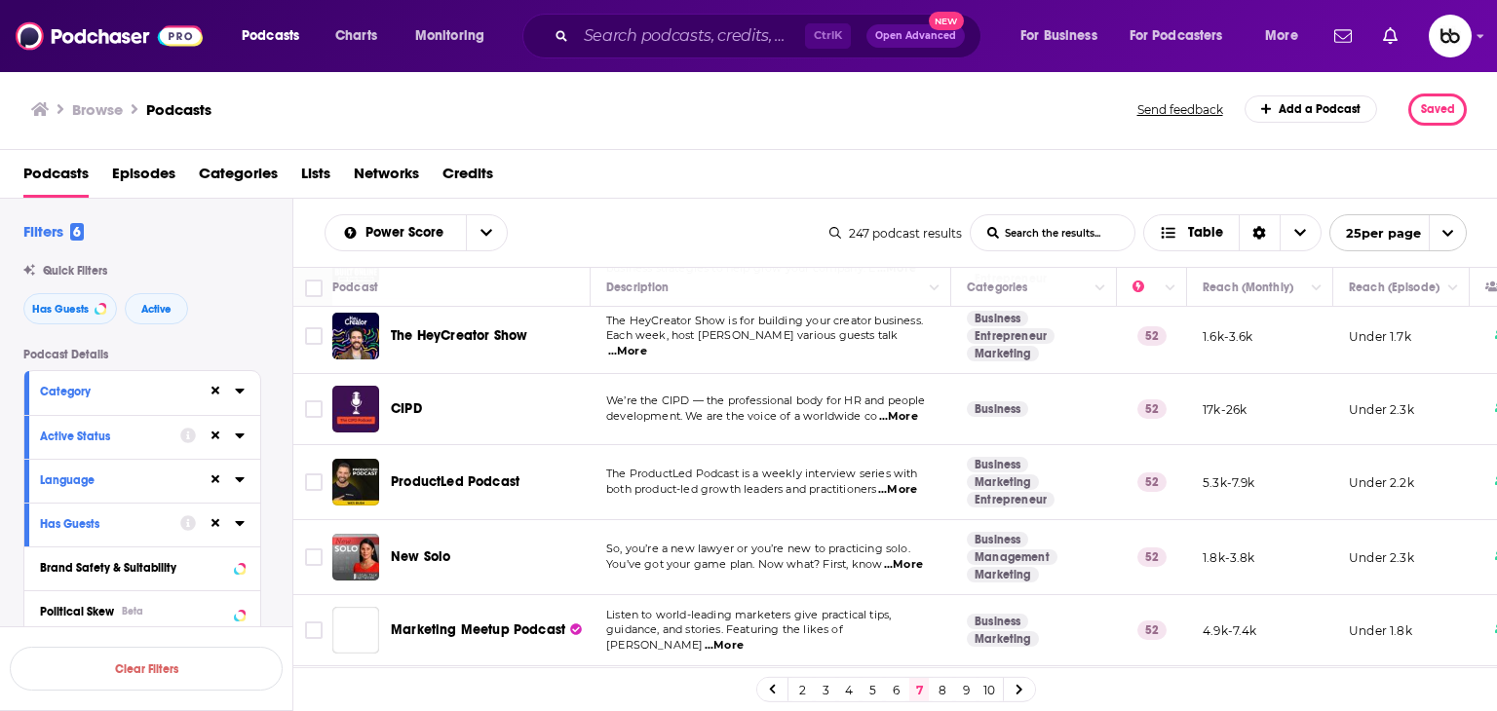
click at [829, 482] on span "...More" at bounding box center [897, 490] width 39 height 16
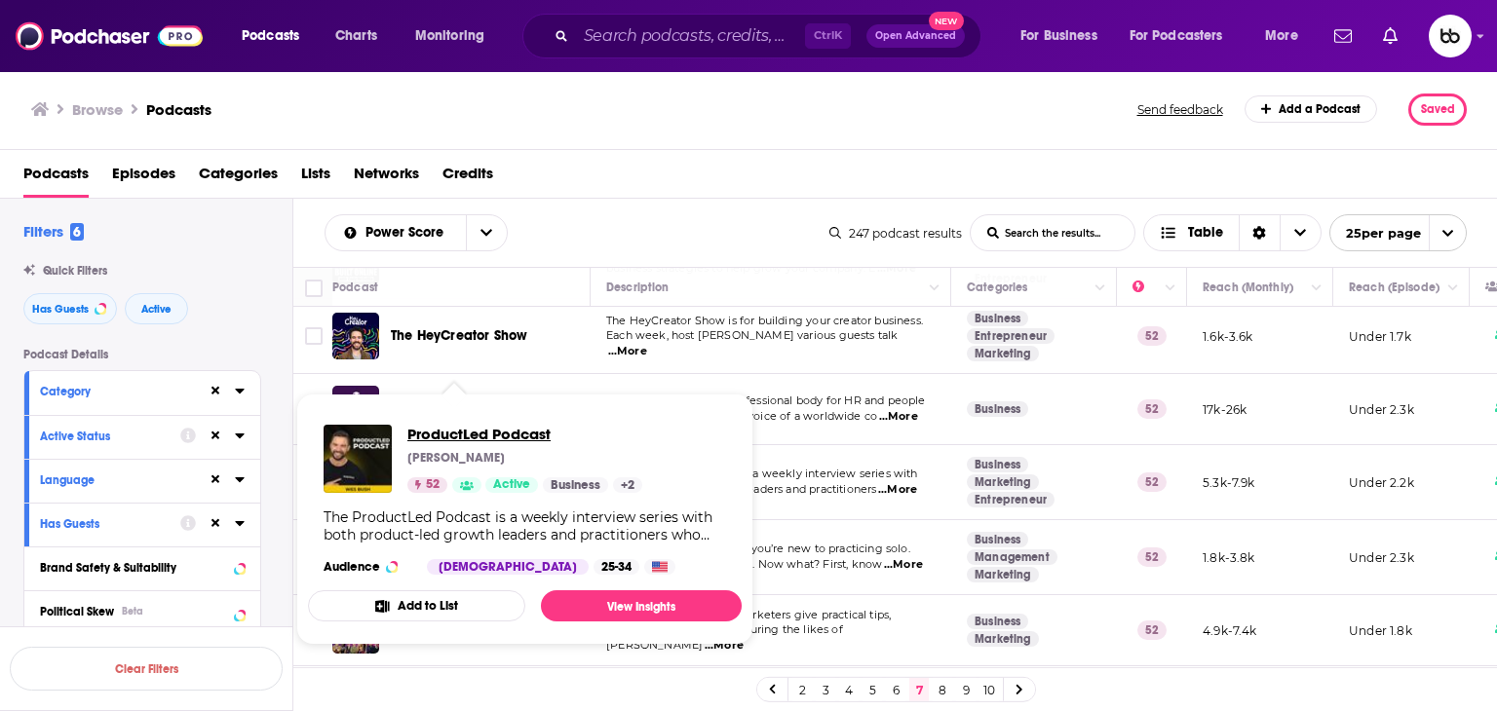
drag, startPoint x: 454, startPoint y: 468, endPoint x: 424, endPoint y: 438, distance: 42.7
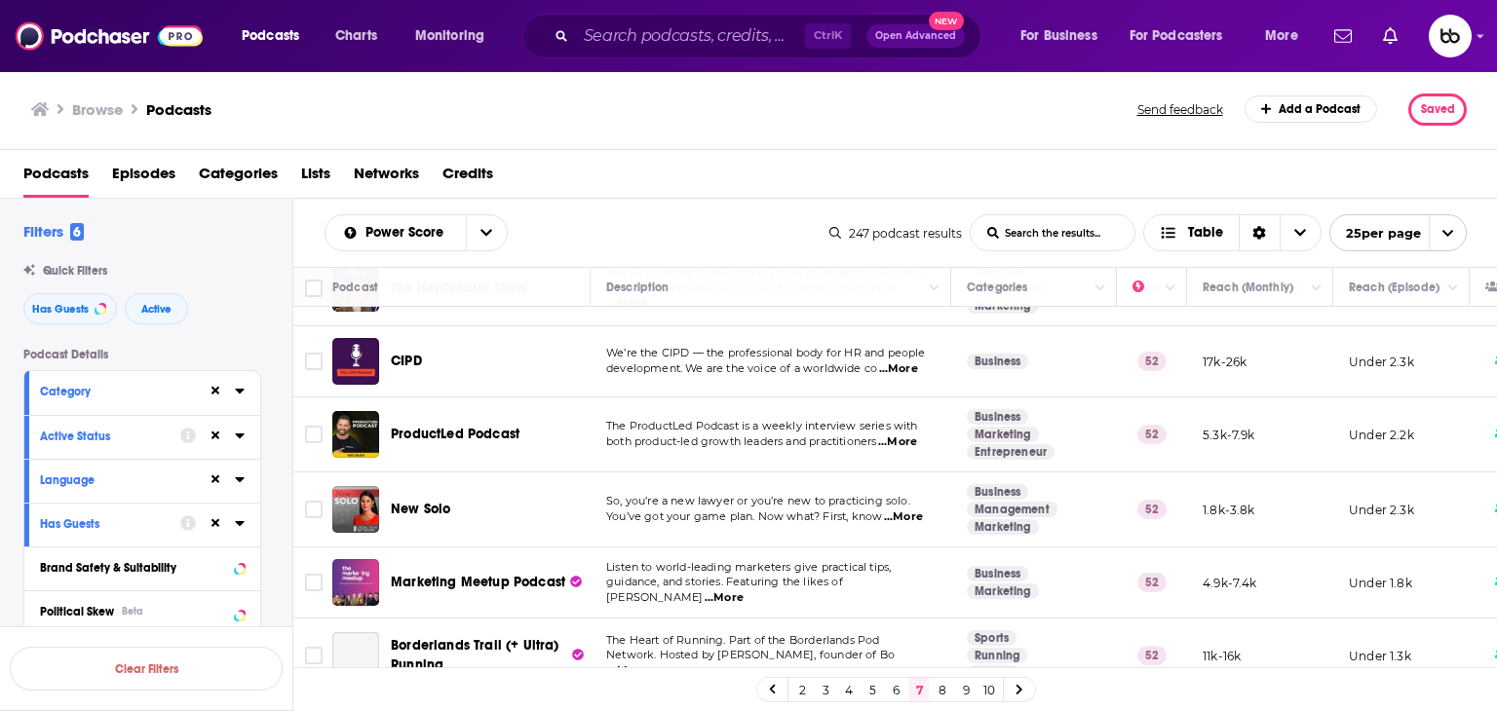
scroll to position [1072, 0]
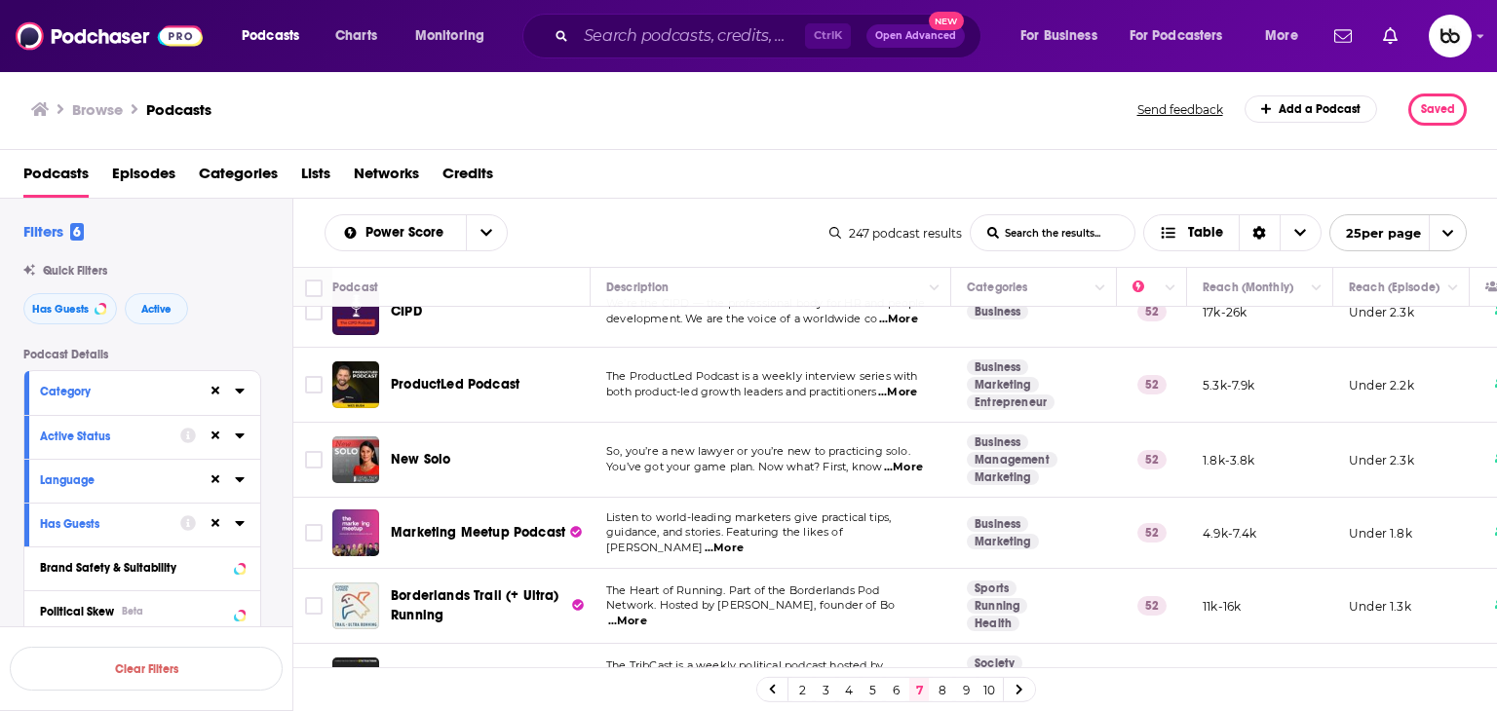
click at [829, 460] on span "...More" at bounding box center [903, 468] width 39 height 16
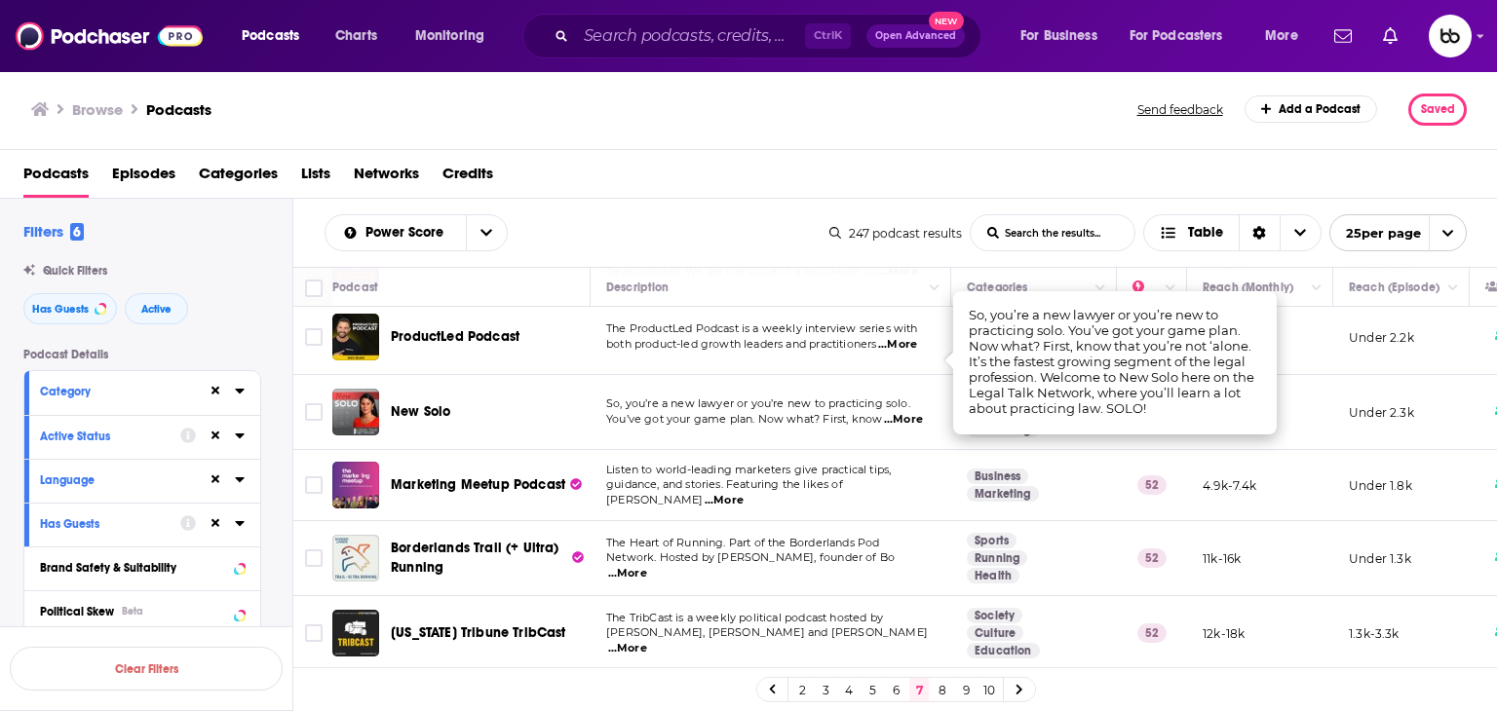
scroll to position [1169, 0]
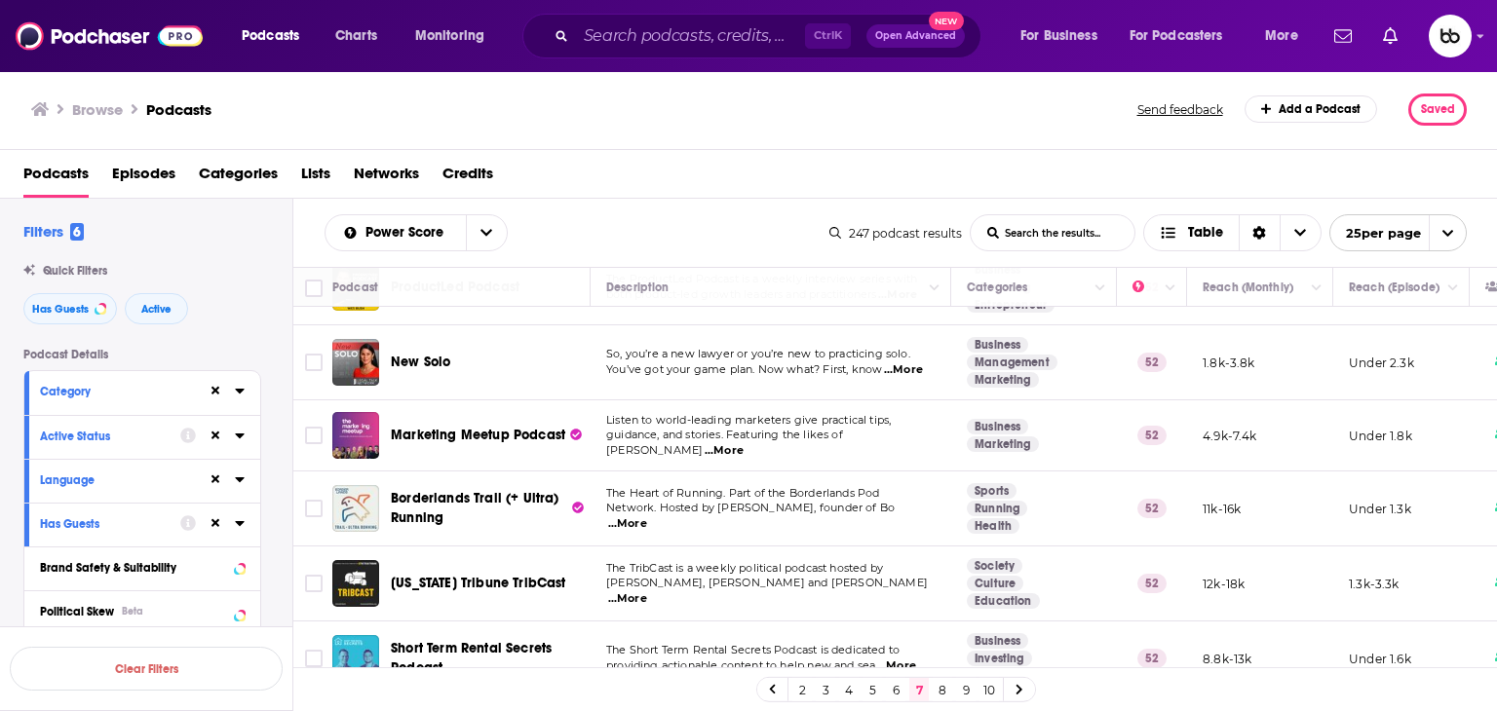
click at [744, 443] on span "...More" at bounding box center [724, 451] width 39 height 16
click at [647, 592] on span "...More" at bounding box center [627, 600] width 39 height 16
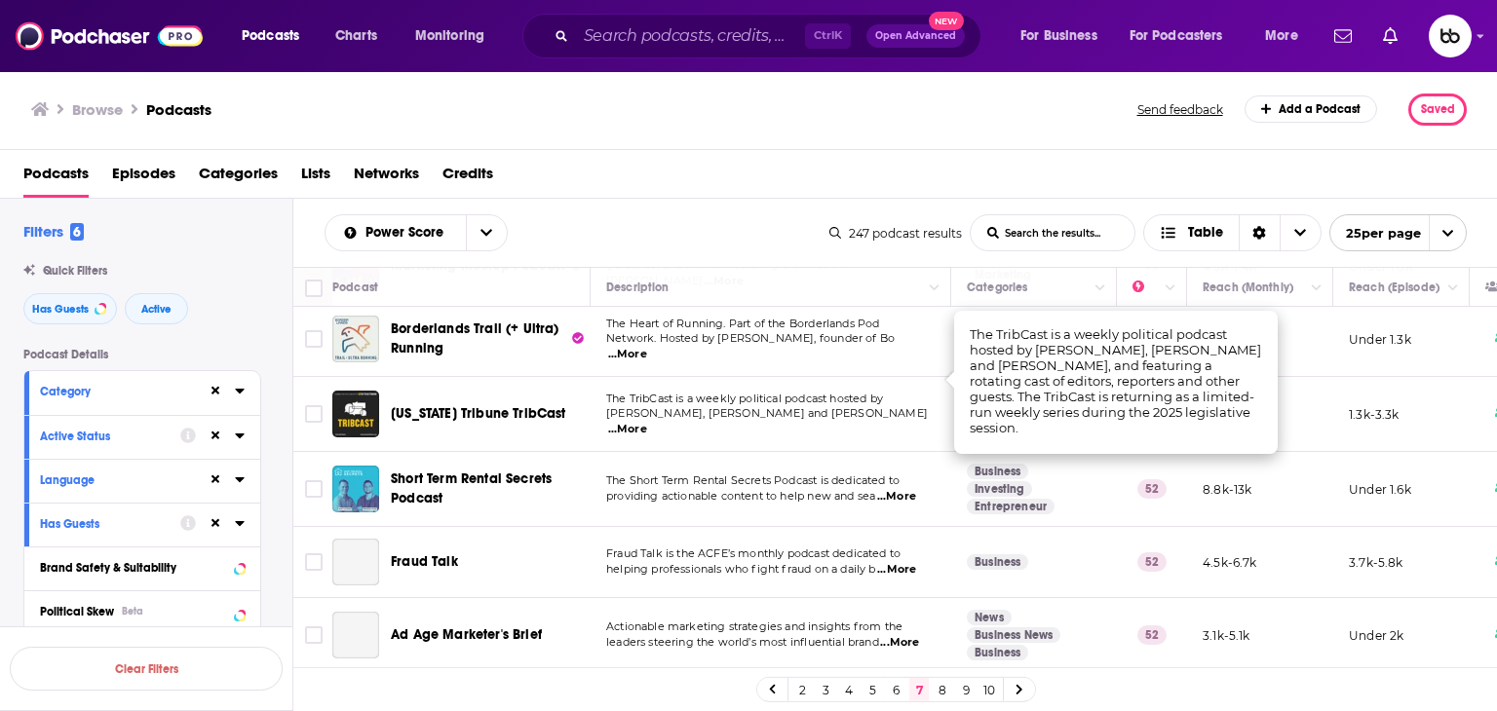
scroll to position [1364, 0]
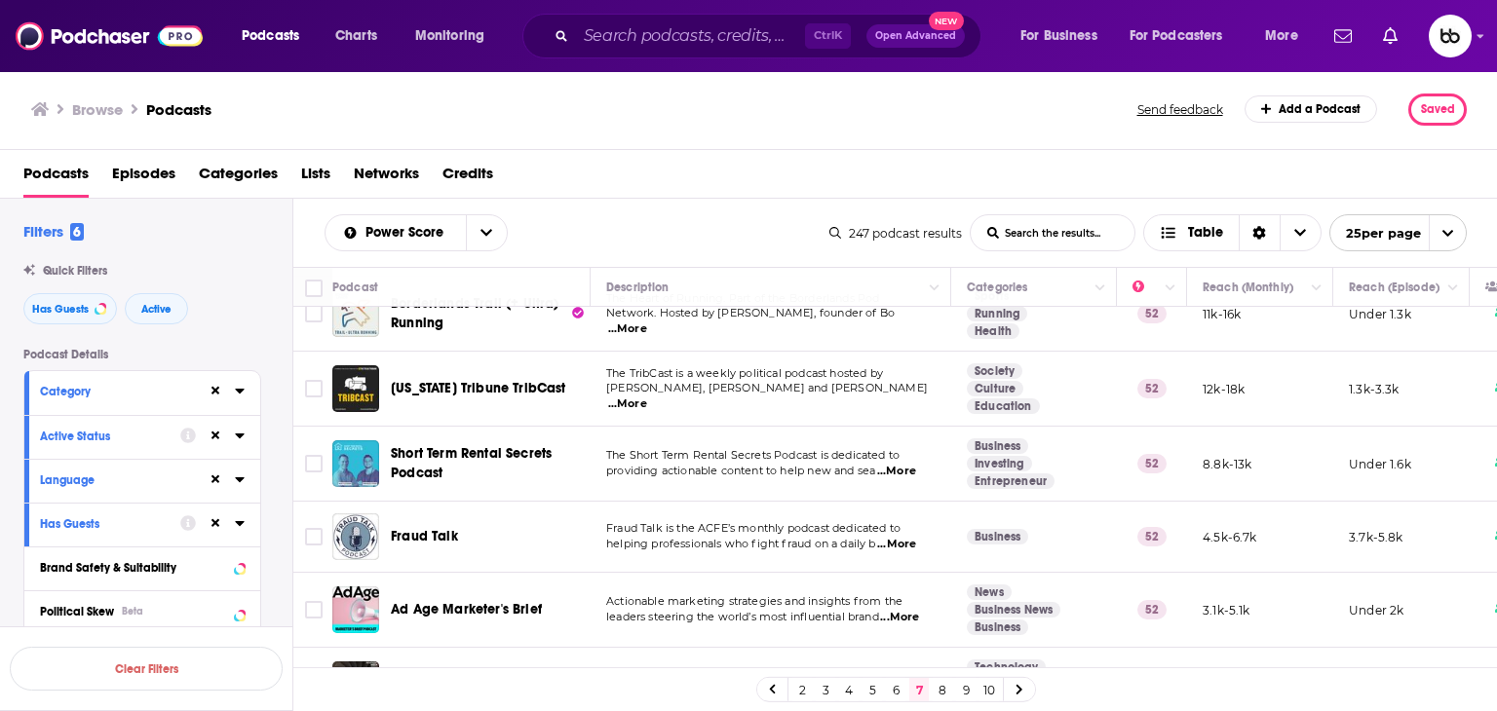
click at [829, 464] on span "...More" at bounding box center [896, 472] width 39 height 16
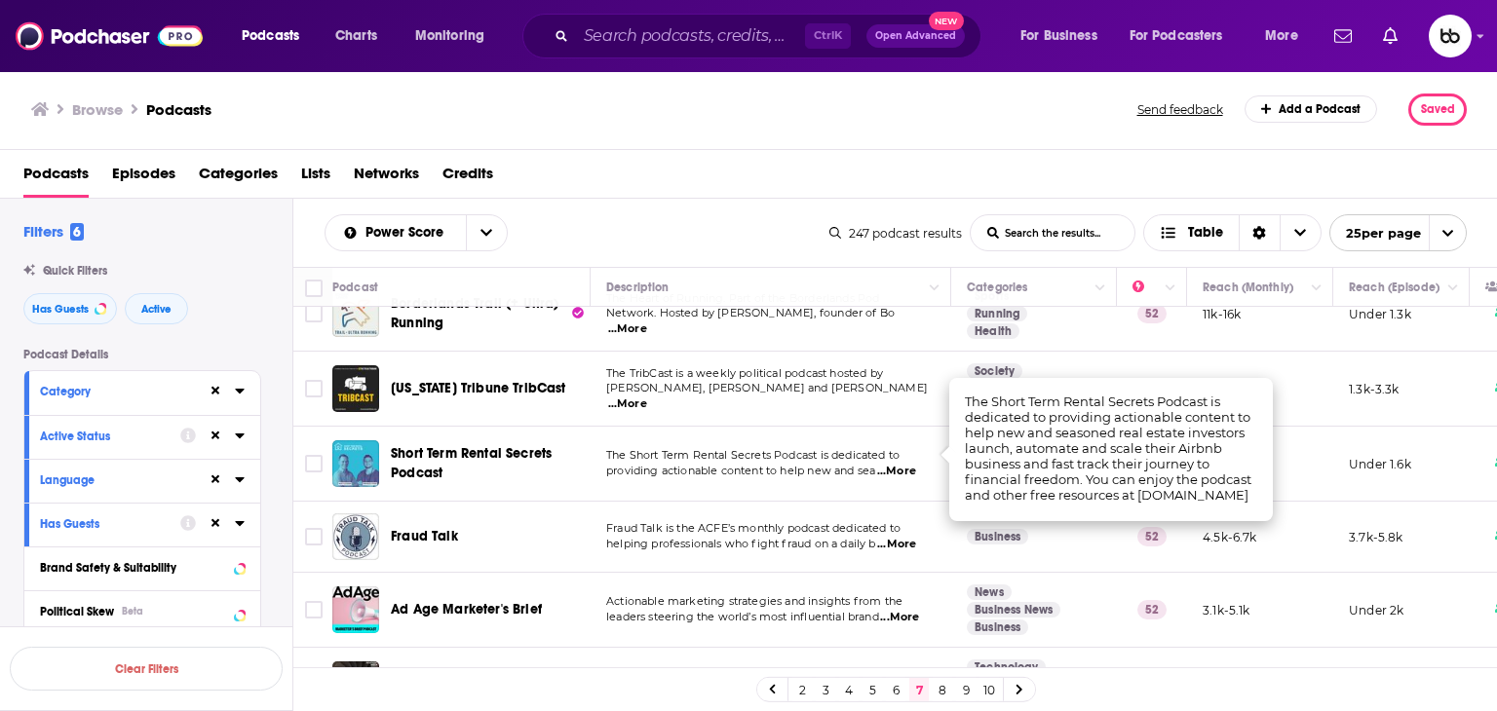
click at [829, 464] on span "...More" at bounding box center [896, 472] width 39 height 16
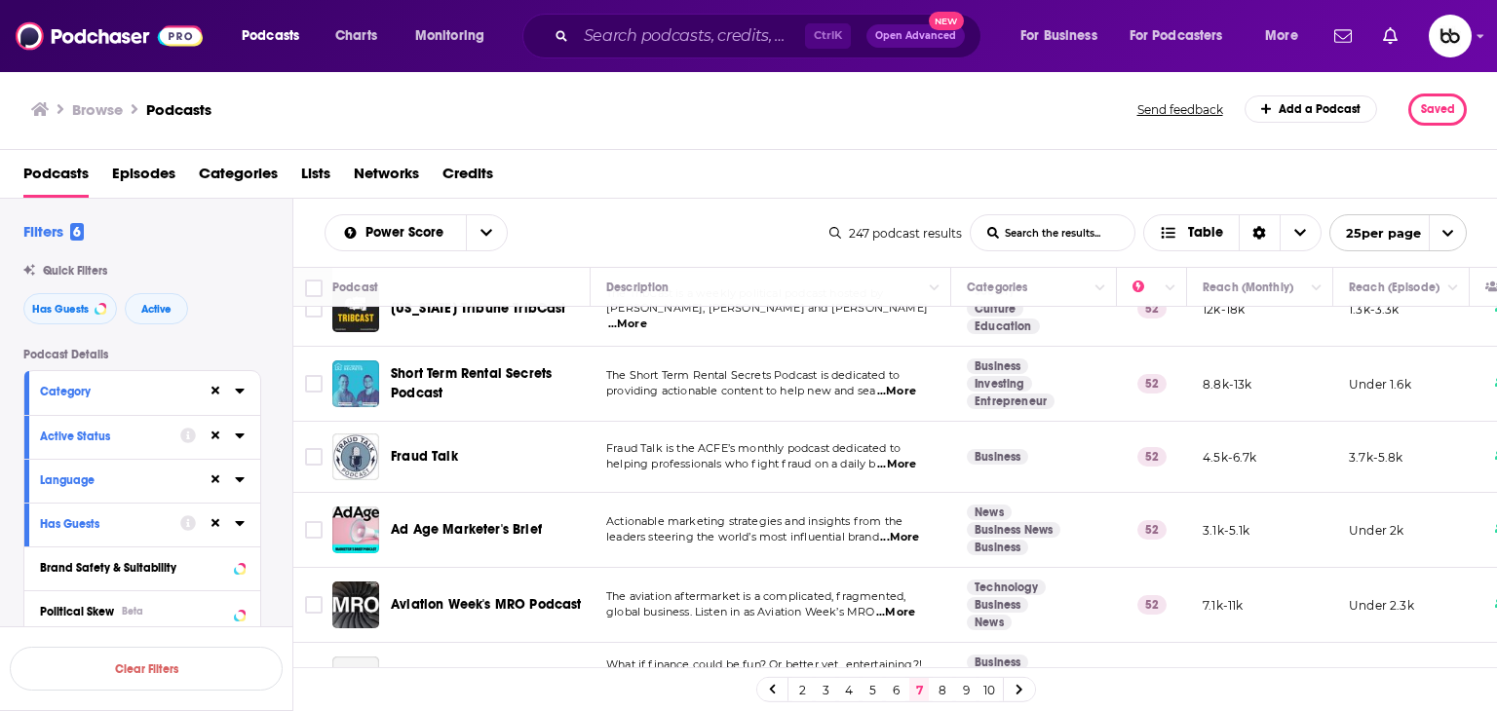
scroll to position [1462, 0]
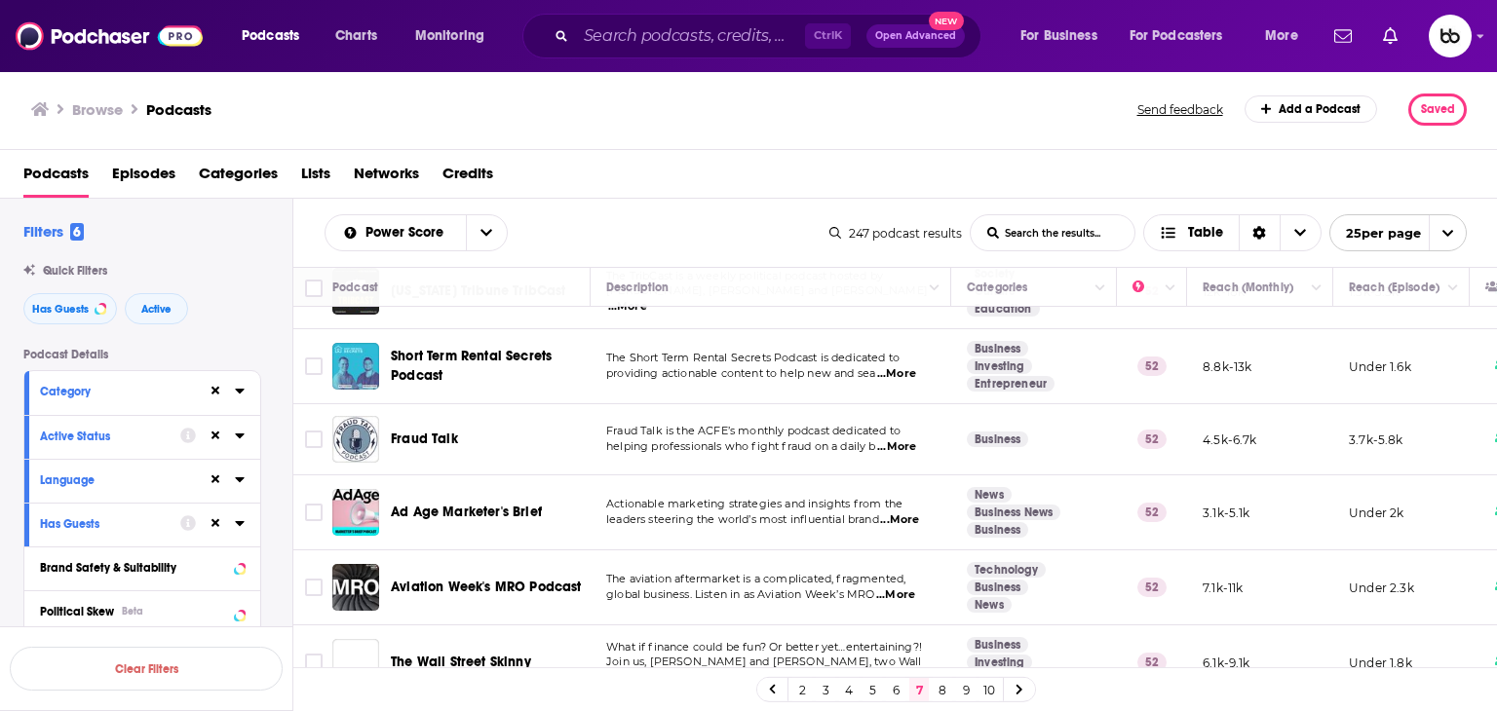
click at [829, 440] on span "...More" at bounding box center [896, 448] width 39 height 16
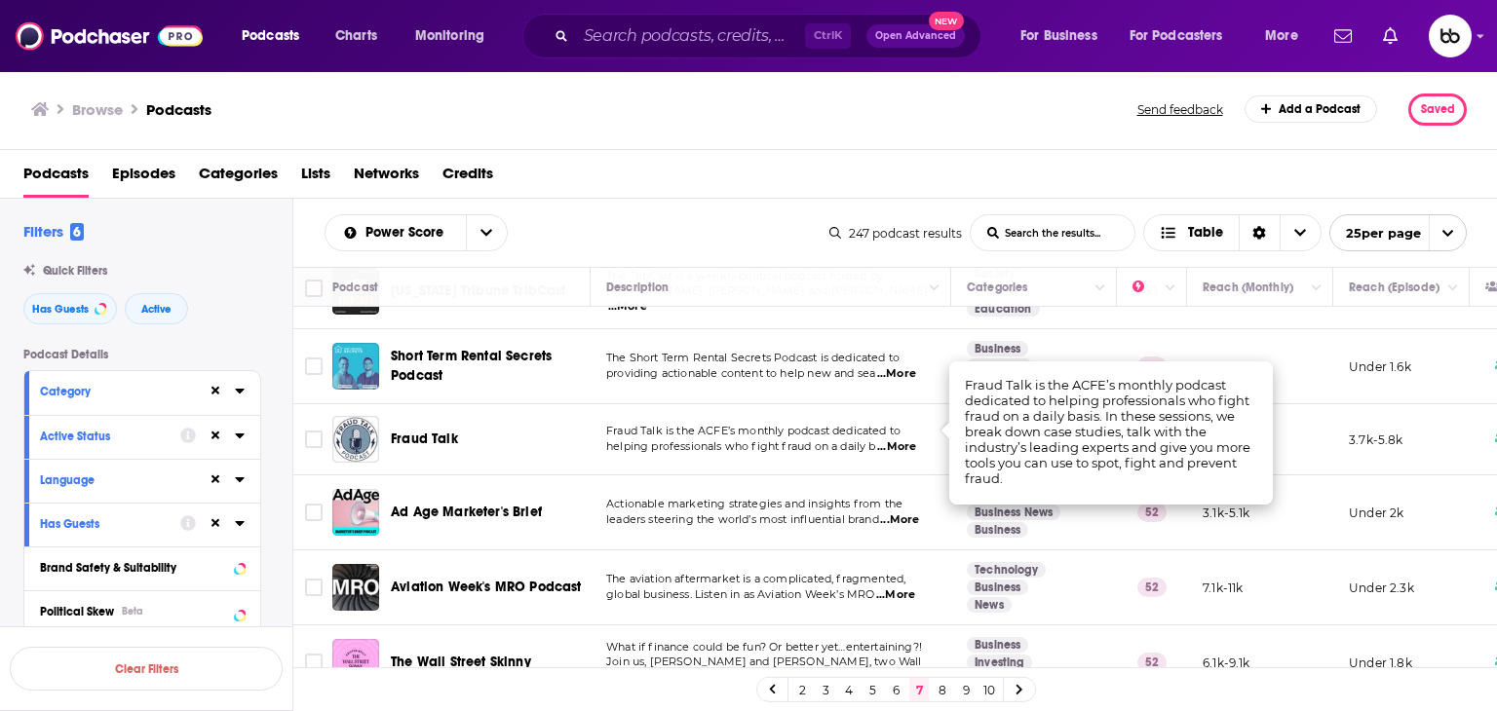
click at [829, 523] on td "News Business News Business" at bounding box center [1034, 513] width 166 height 75
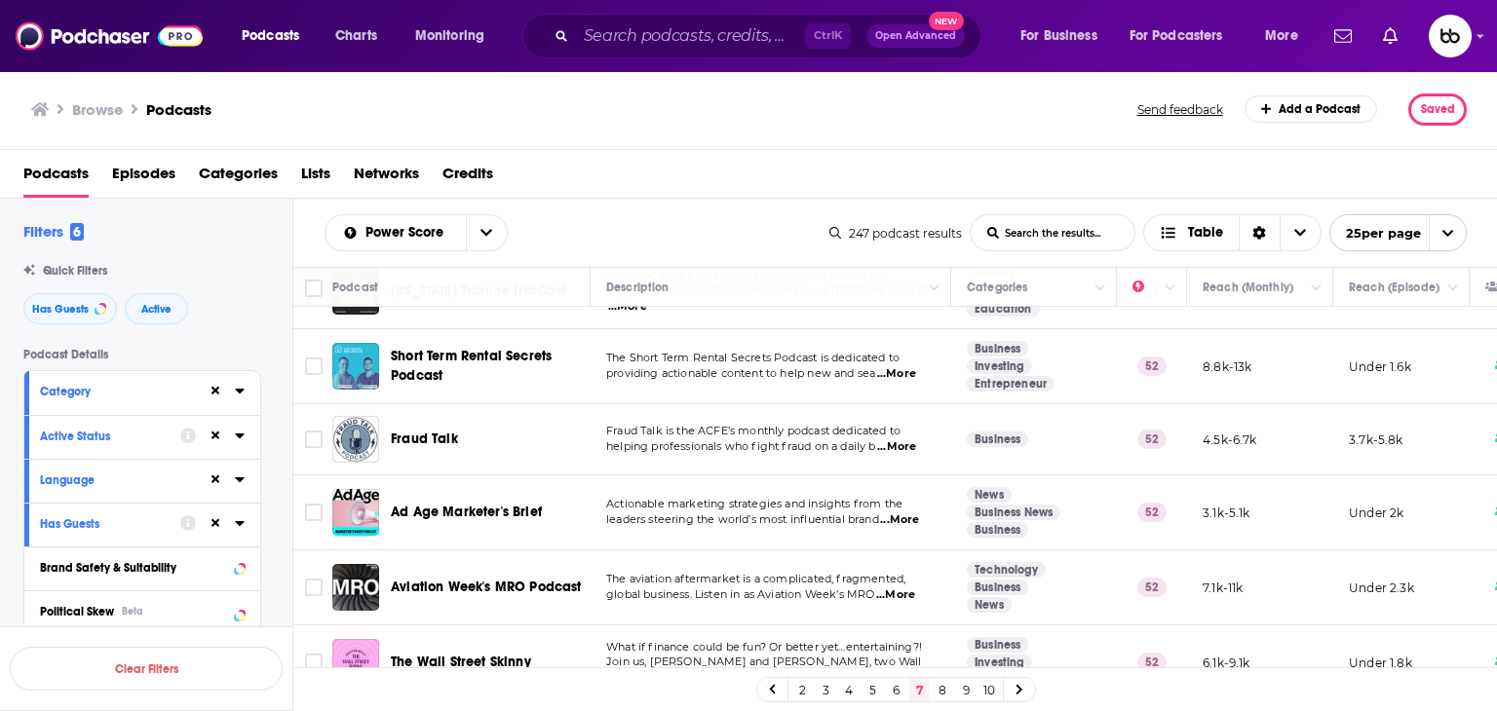
click at [829, 513] on span "...More" at bounding box center [899, 521] width 39 height 16
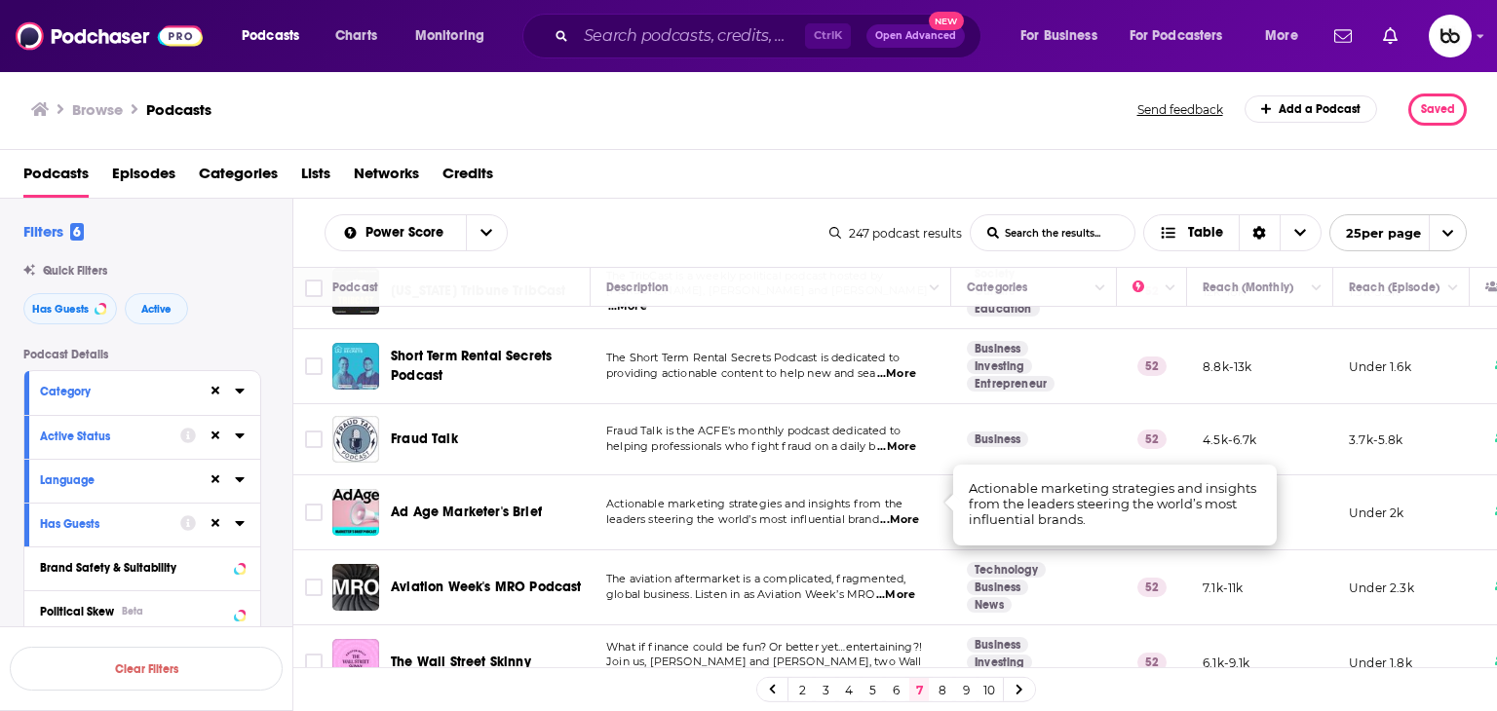
click at [829, 513] on span "...More" at bounding box center [899, 521] width 39 height 16
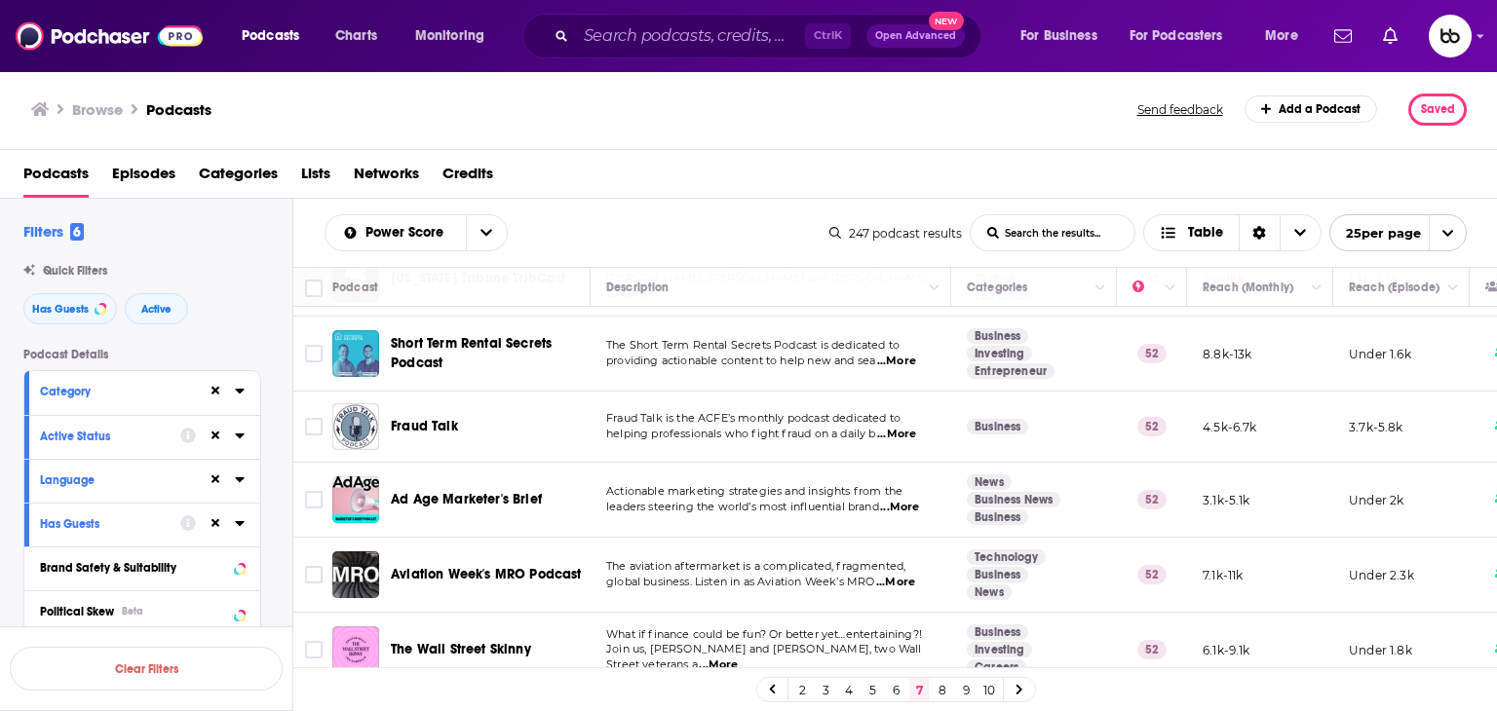
scroll to position [1485, 0]
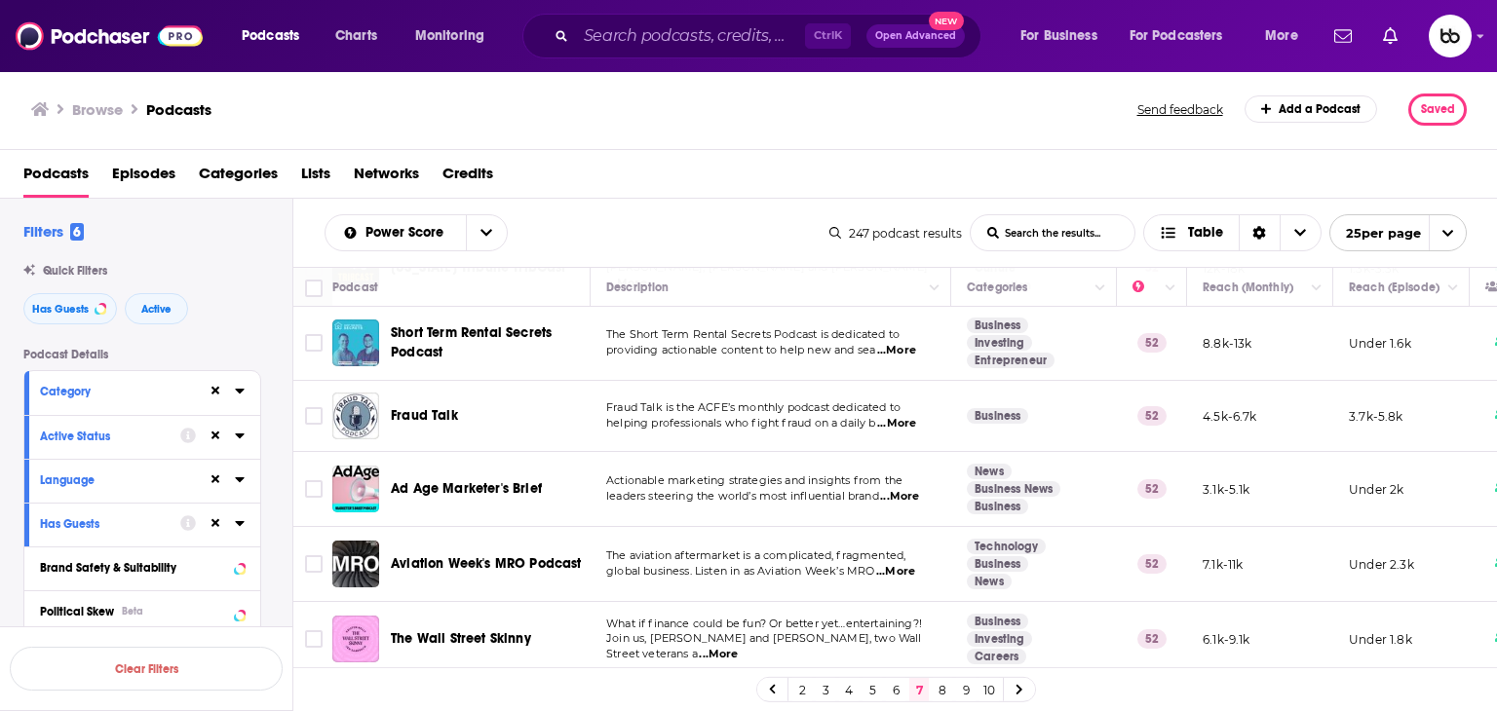
click at [829, 564] on span "...More" at bounding box center [895, 572] width 39 height 16
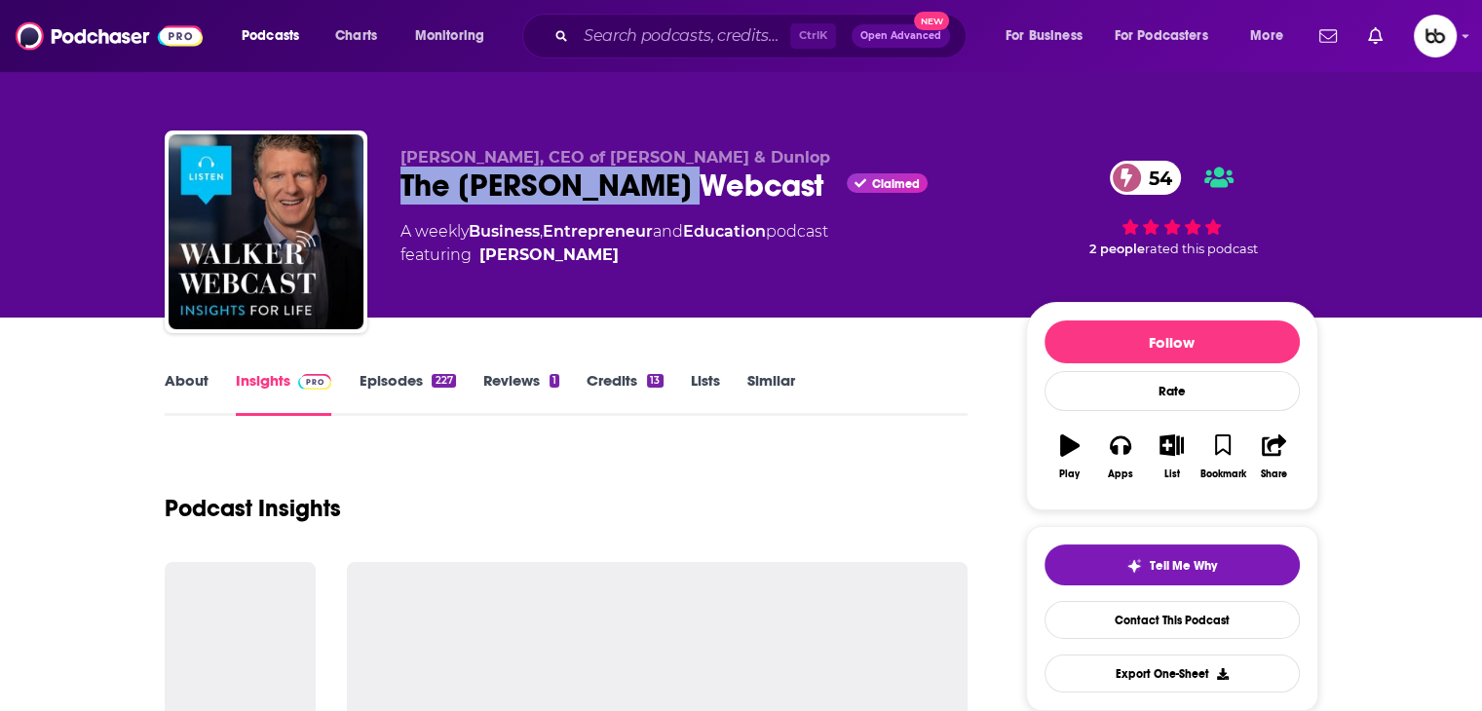
drag, startPoint x: 694, startPoint y: 175, endPoint x: 401, endPoint y: 181, distance: 293.4
click at [401, 181] on div "The Walker Webcast Claimed 54" at bounding box center [698, 186] width 594 height 38
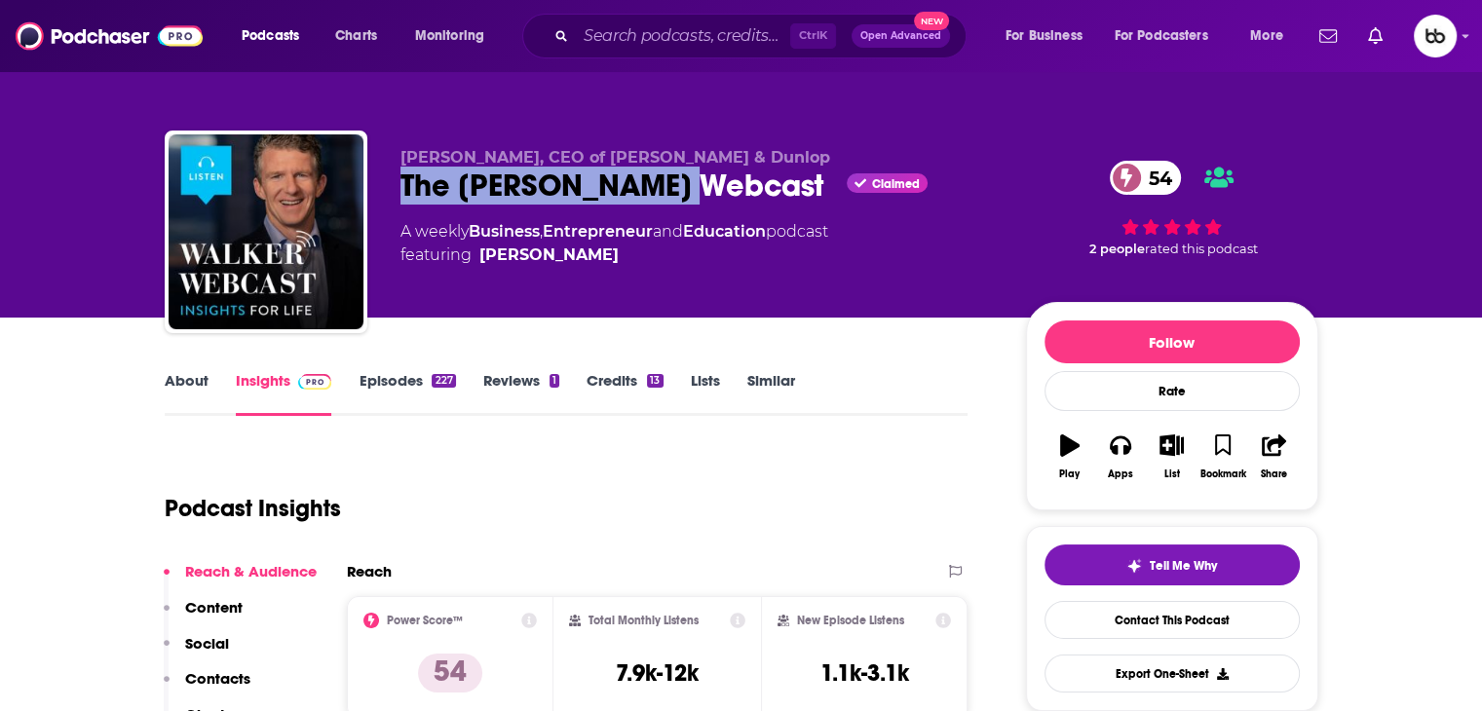
copy h2 "The [PERSON_NAME] Webcast"
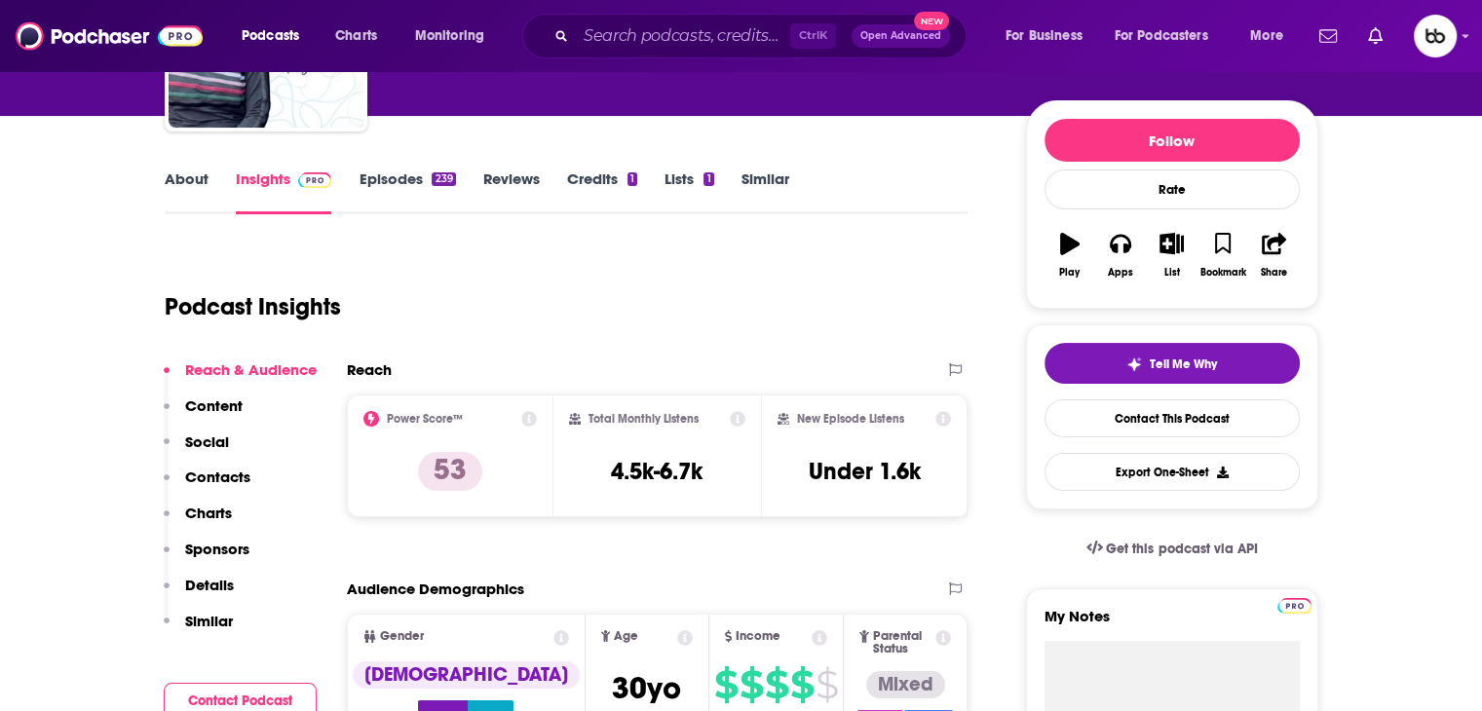
scroll to position [195, 0]
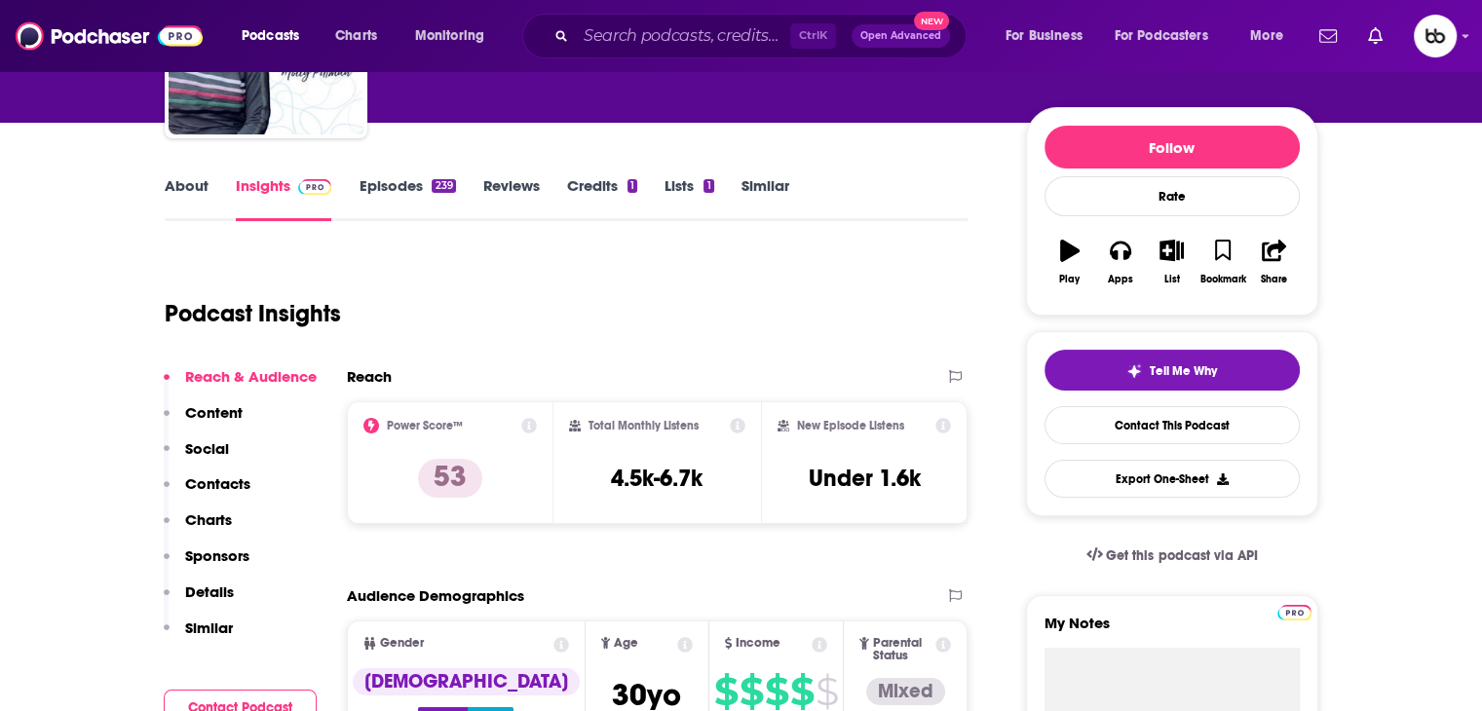
click at [183, 180] on link "About" at bounding box center [187, 198] width 44 height 45
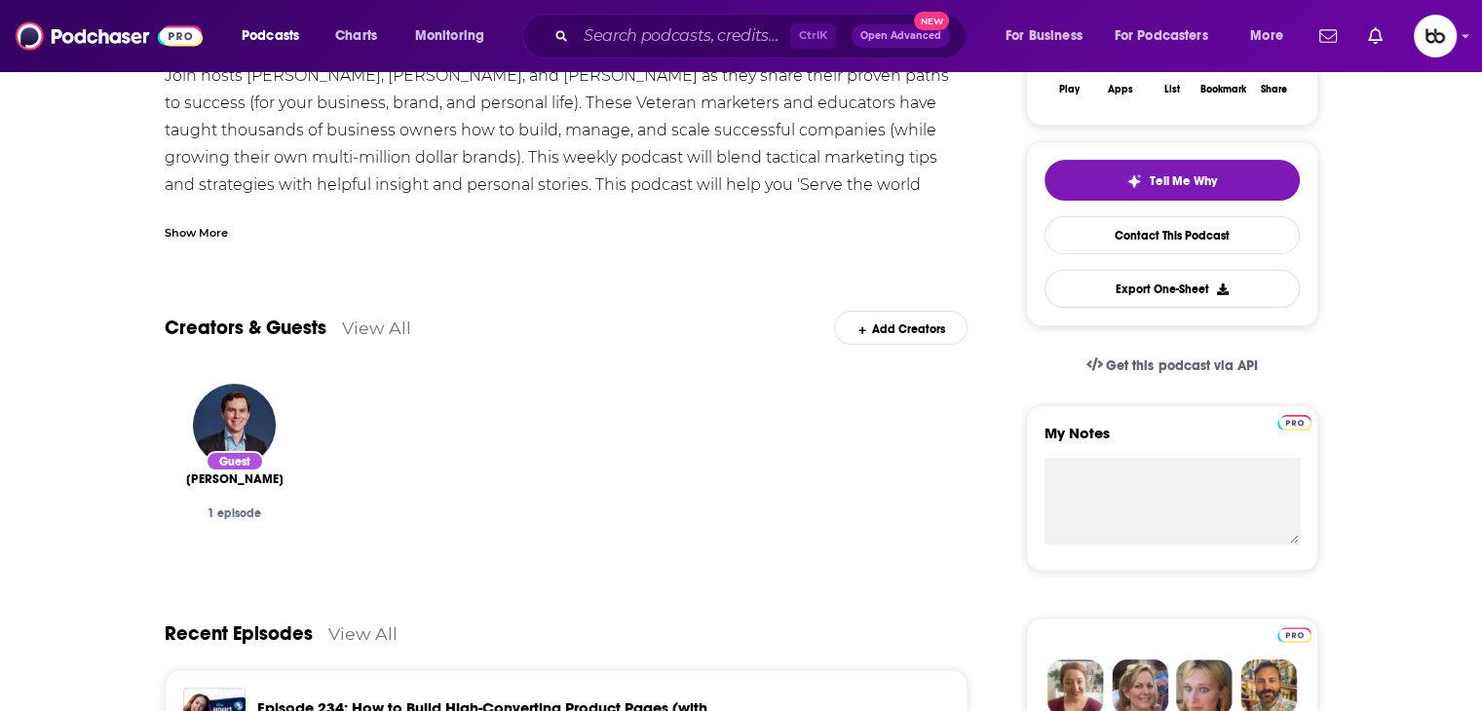
scroll to position [195, 0]
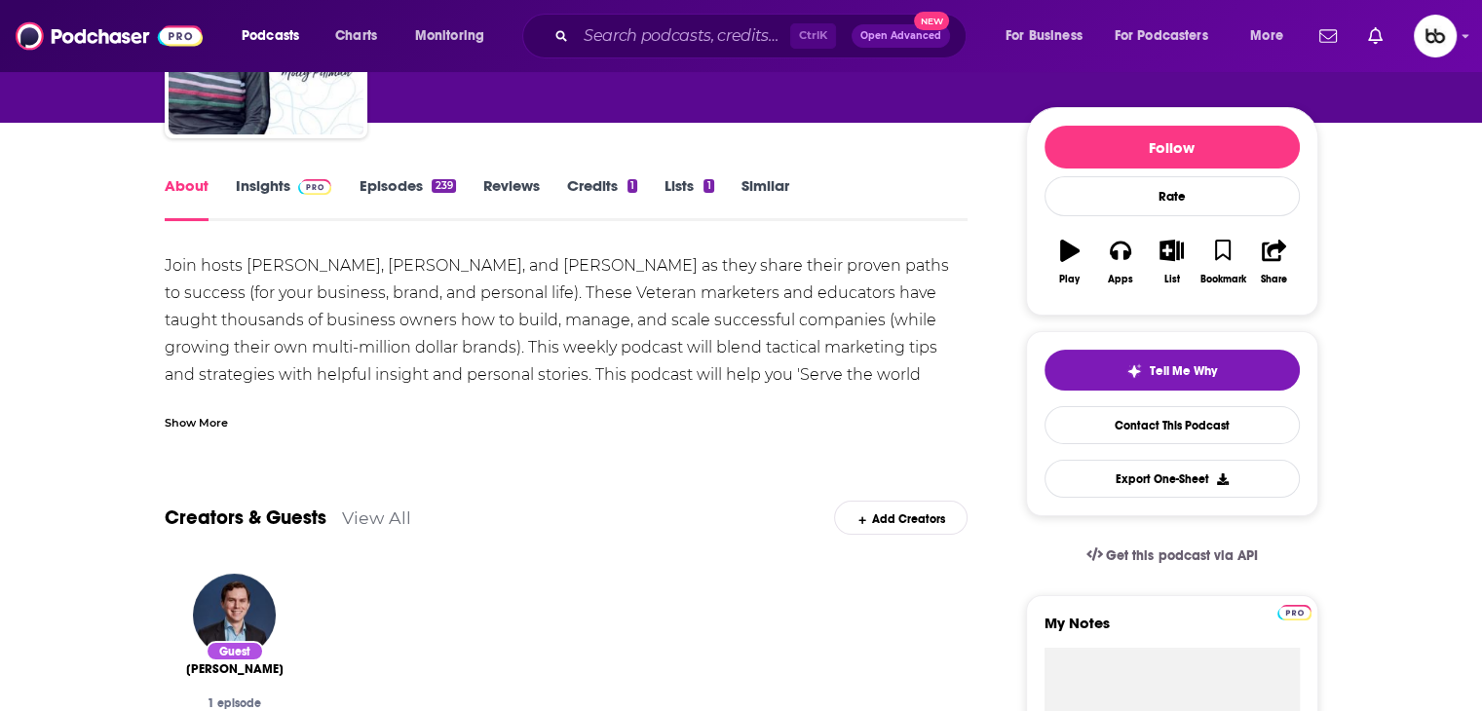
click at [393, 196] on link "Episodes 239" at bounding box center [407, 198] width 96 height 45
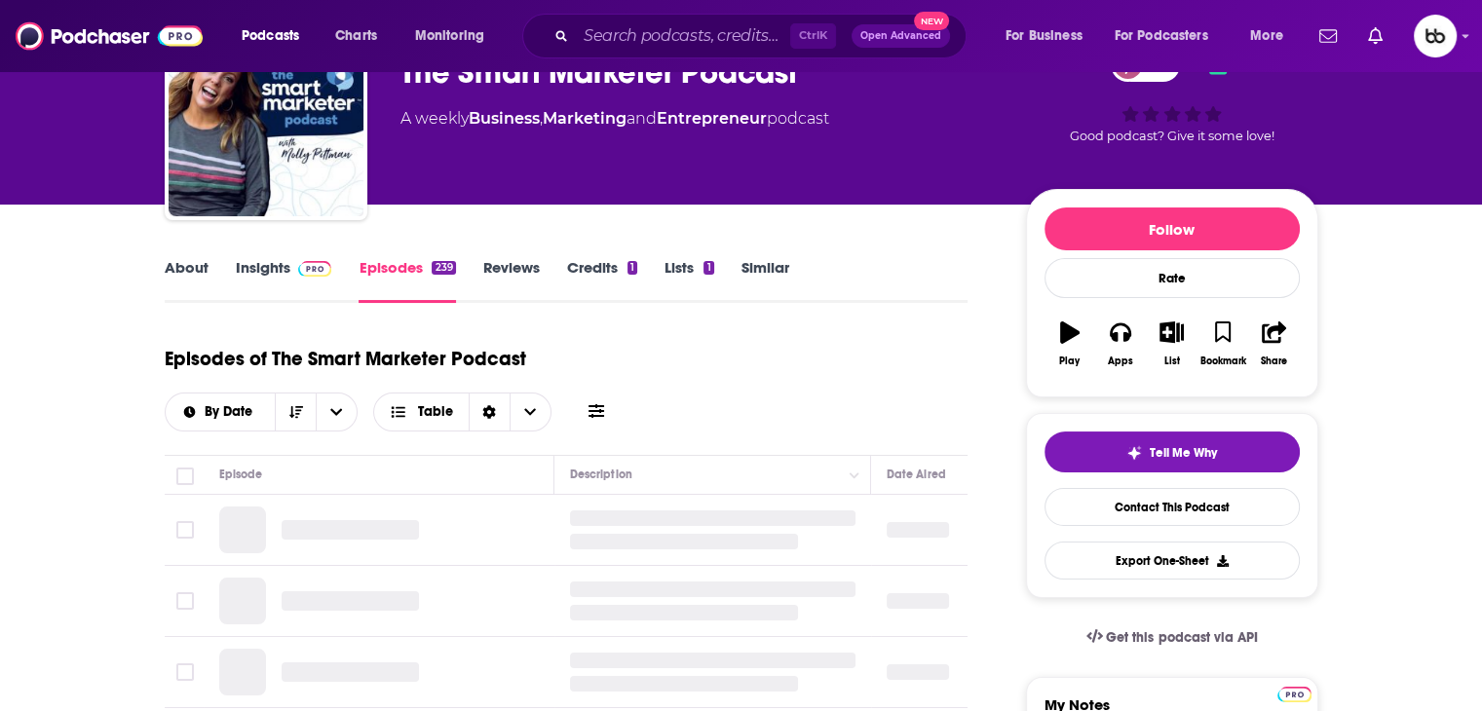
scroll to position [195, 0]
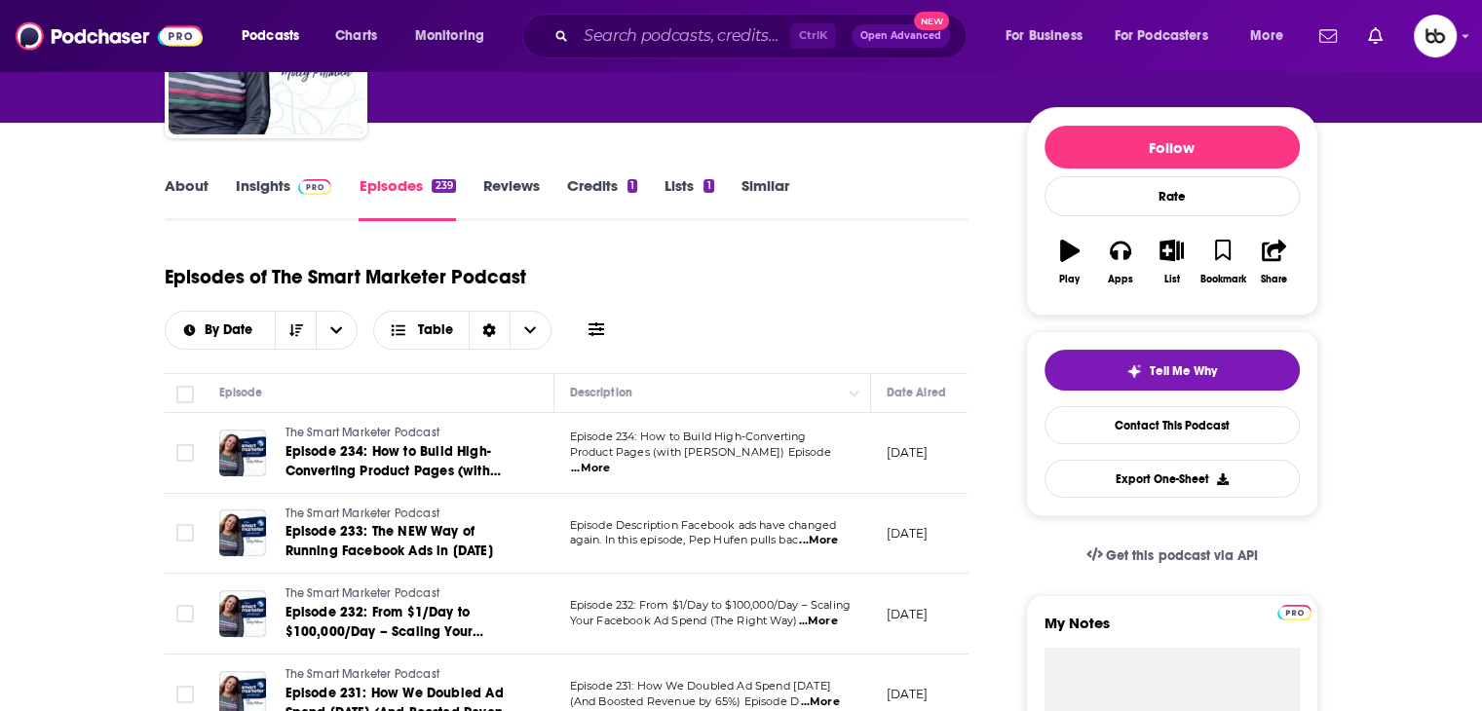
click at [265, 182] on link "Insights" at bounding box center [284, 198] width 96 height 45
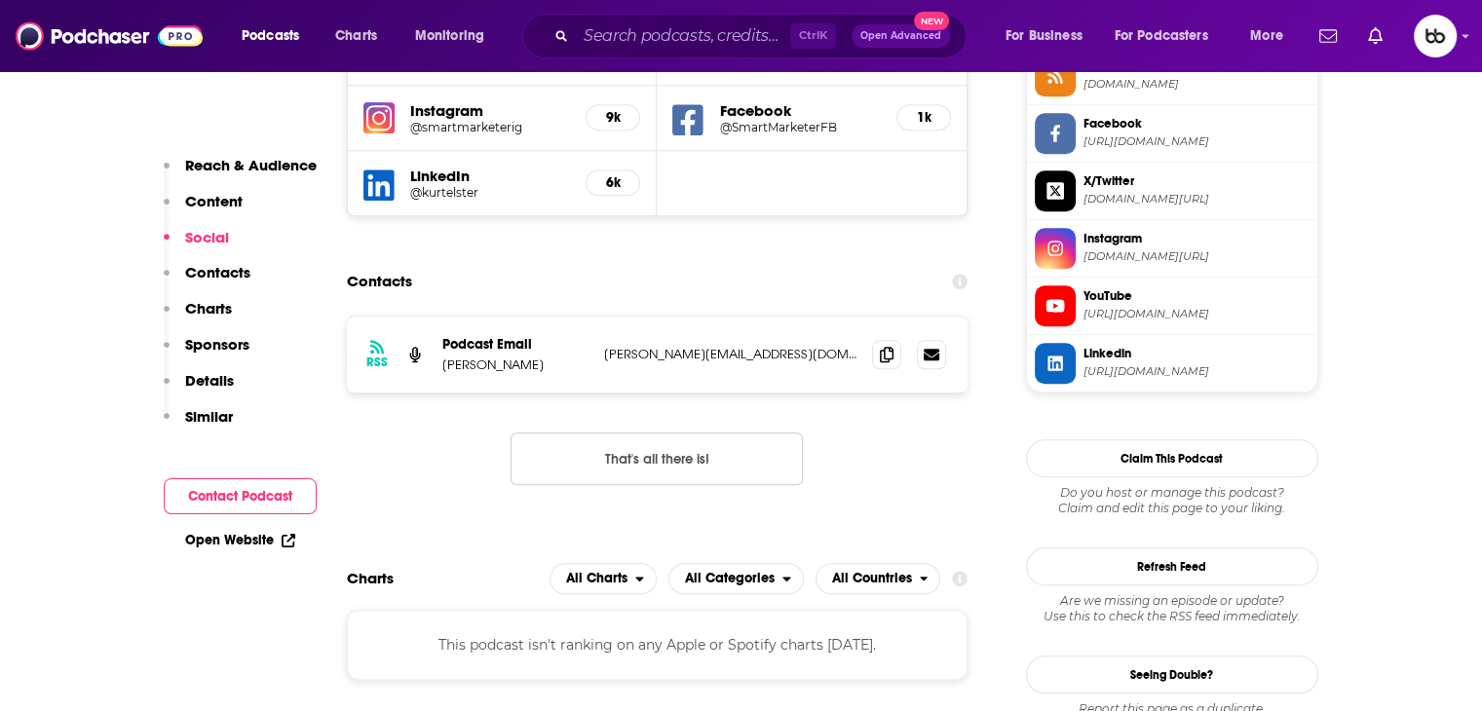
scroll to position [1852, 0]
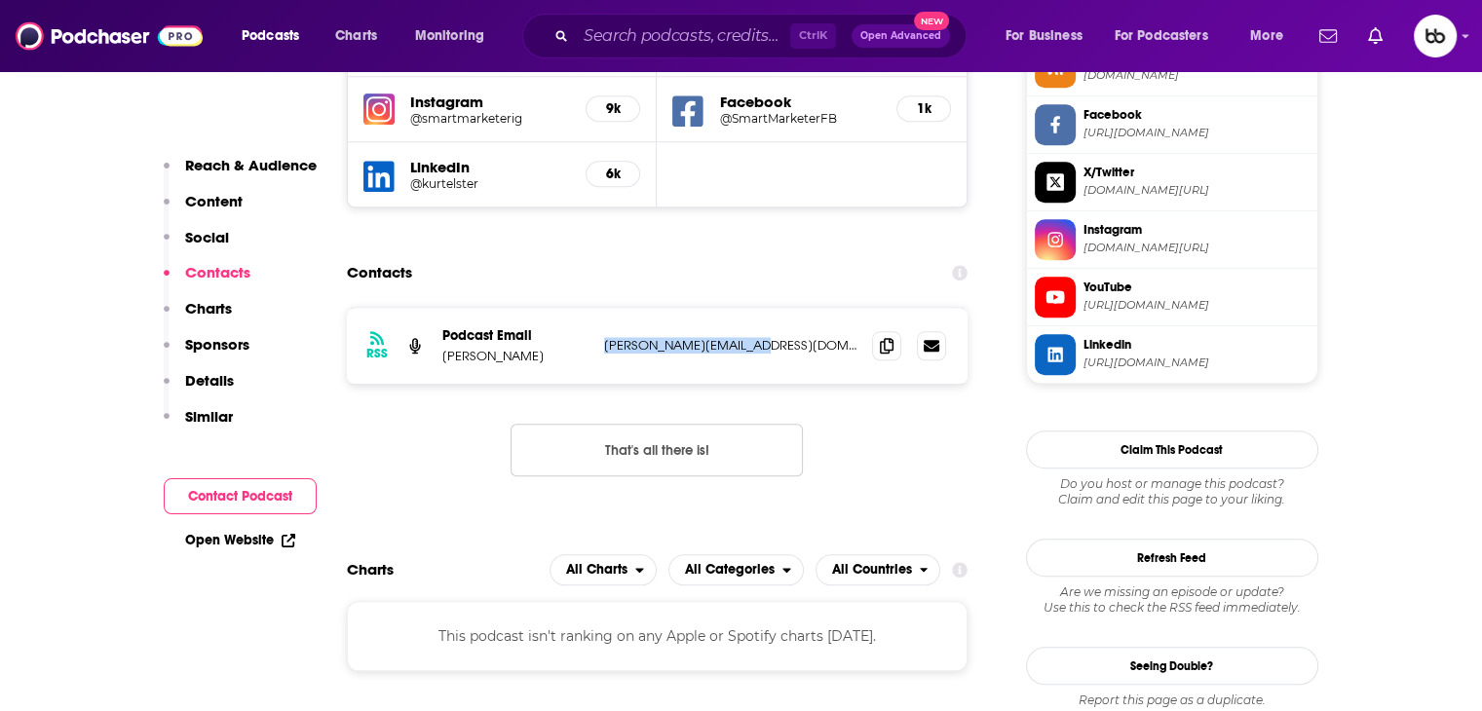
drag, startPoint x: 675, startPoint y: 282, endPoint x: 600, endPoint y: 275, distance: 75.3
click at [600, 308] on div "RSS Podcast Email John Grimshaw john@smartmarketer.com john@smartmarketer.com" at bounding box center [658, 346] width 622 height 76
copy p "john@smartmarketer.com"
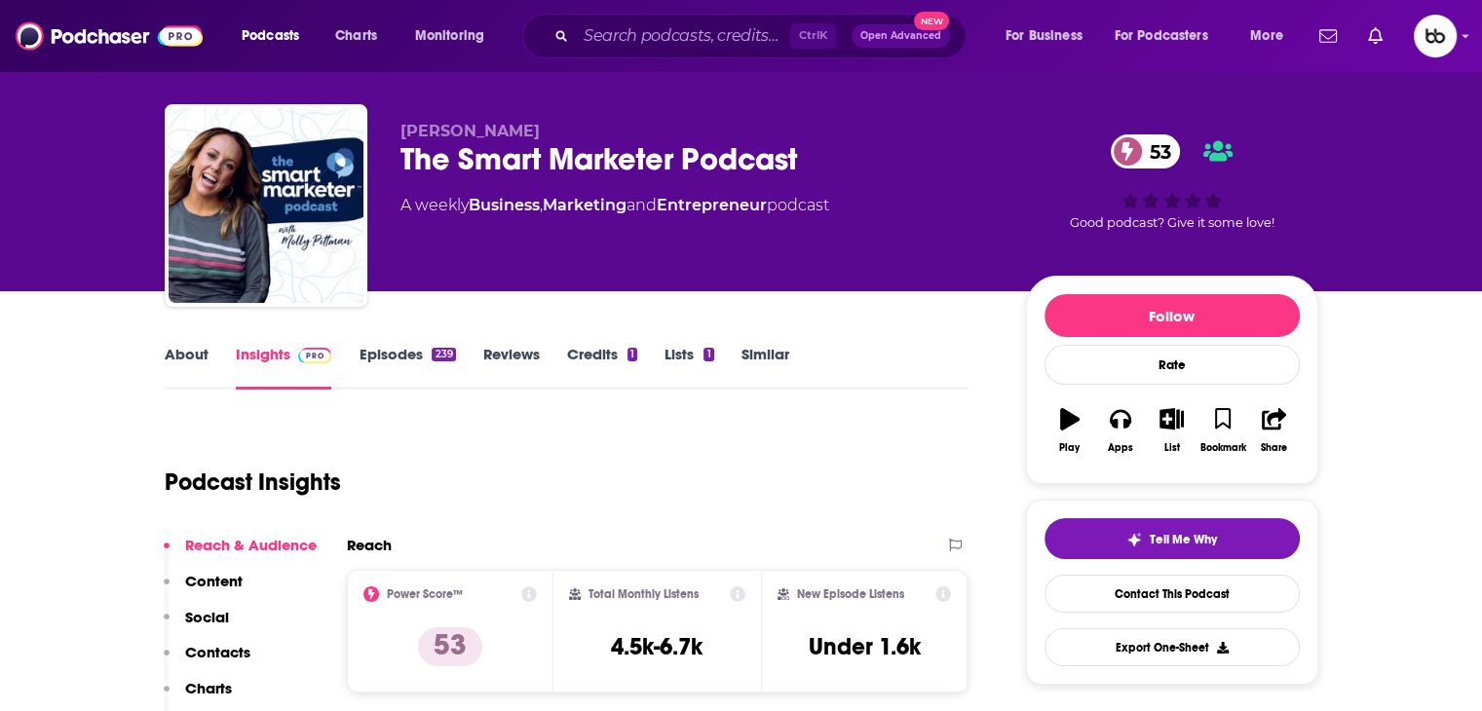
scroll to position [0, 0]
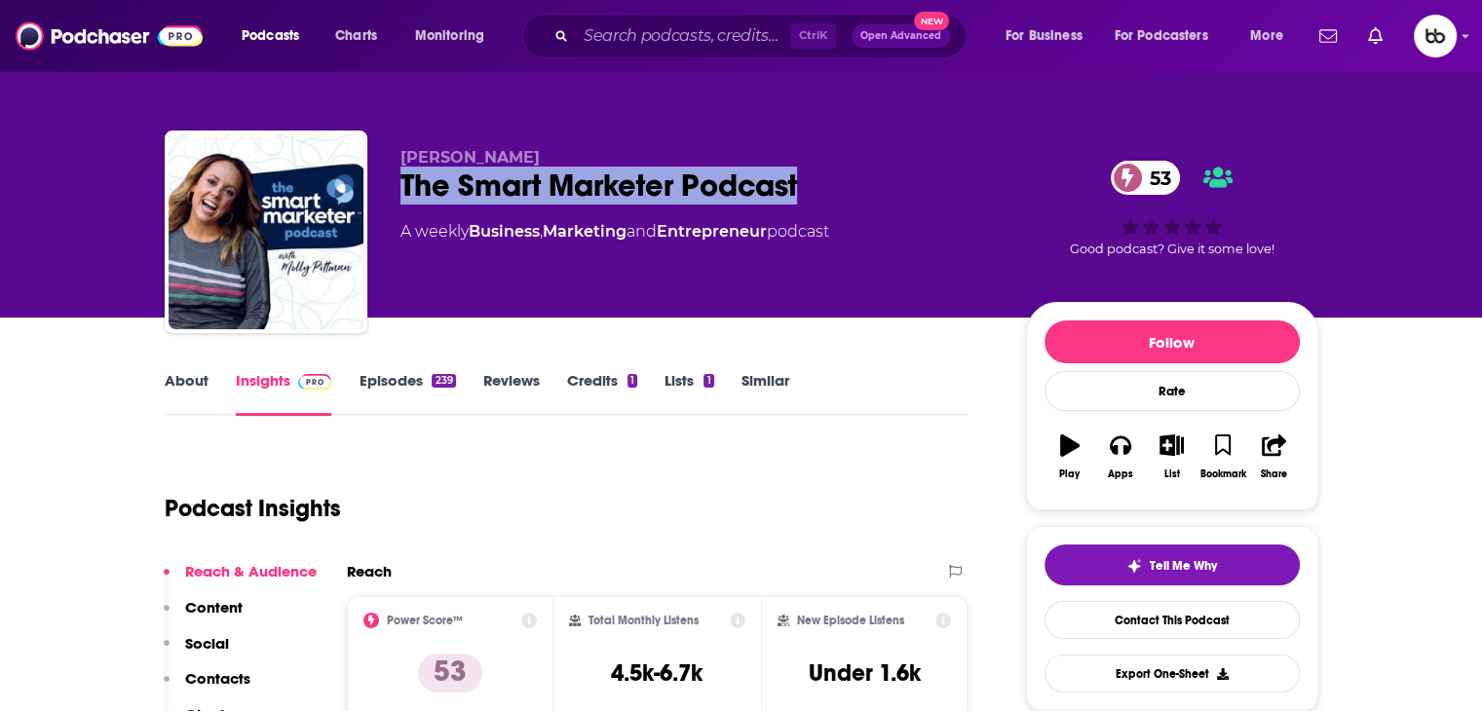
drag, startPoint x: 680, startPoint y: 197, endPoint x: 402, endPoint y: 200, distance: 277.8
click at [402, 200] on div "The Smart Marketer Podcast 53" at bounding box center [698, 186] width 594 height 38
copy h2 "The Smart Marketer Podcast"
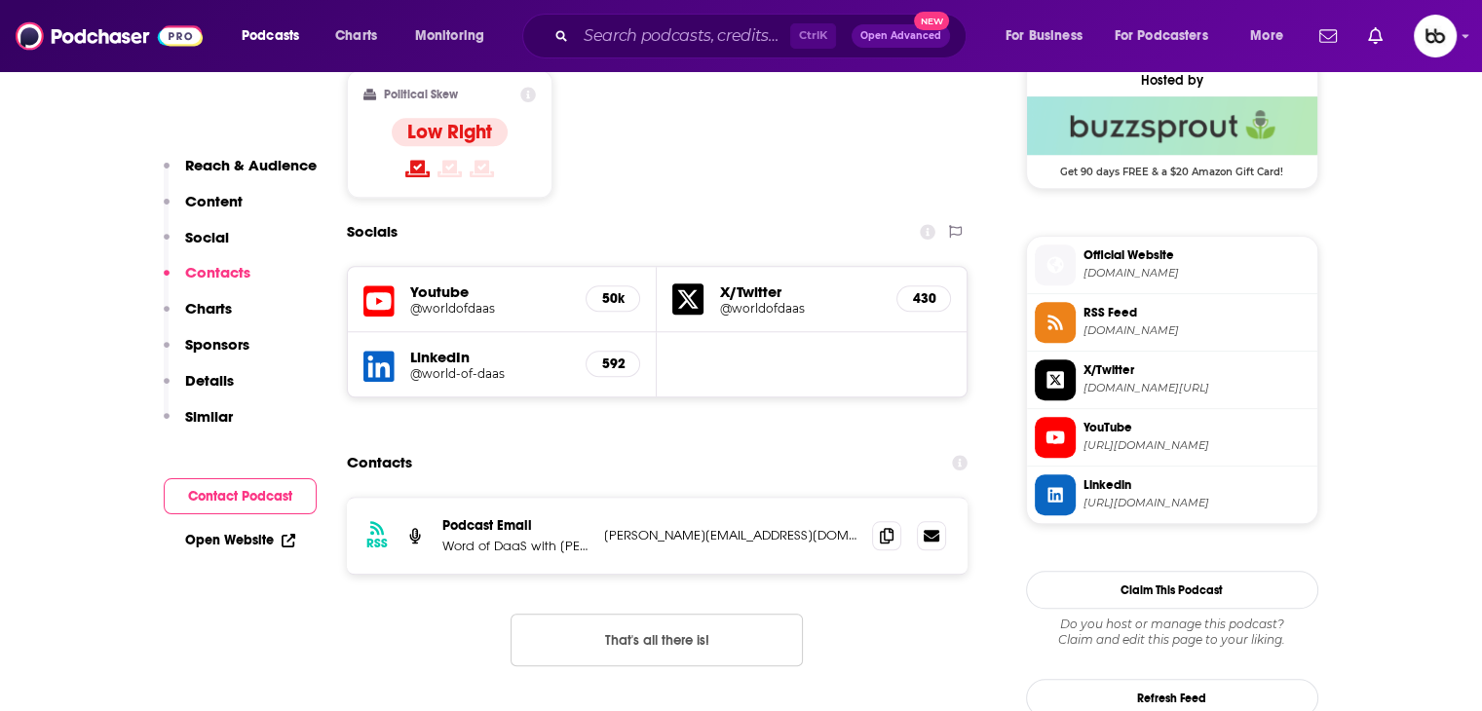
scroll to position [1754, 0]
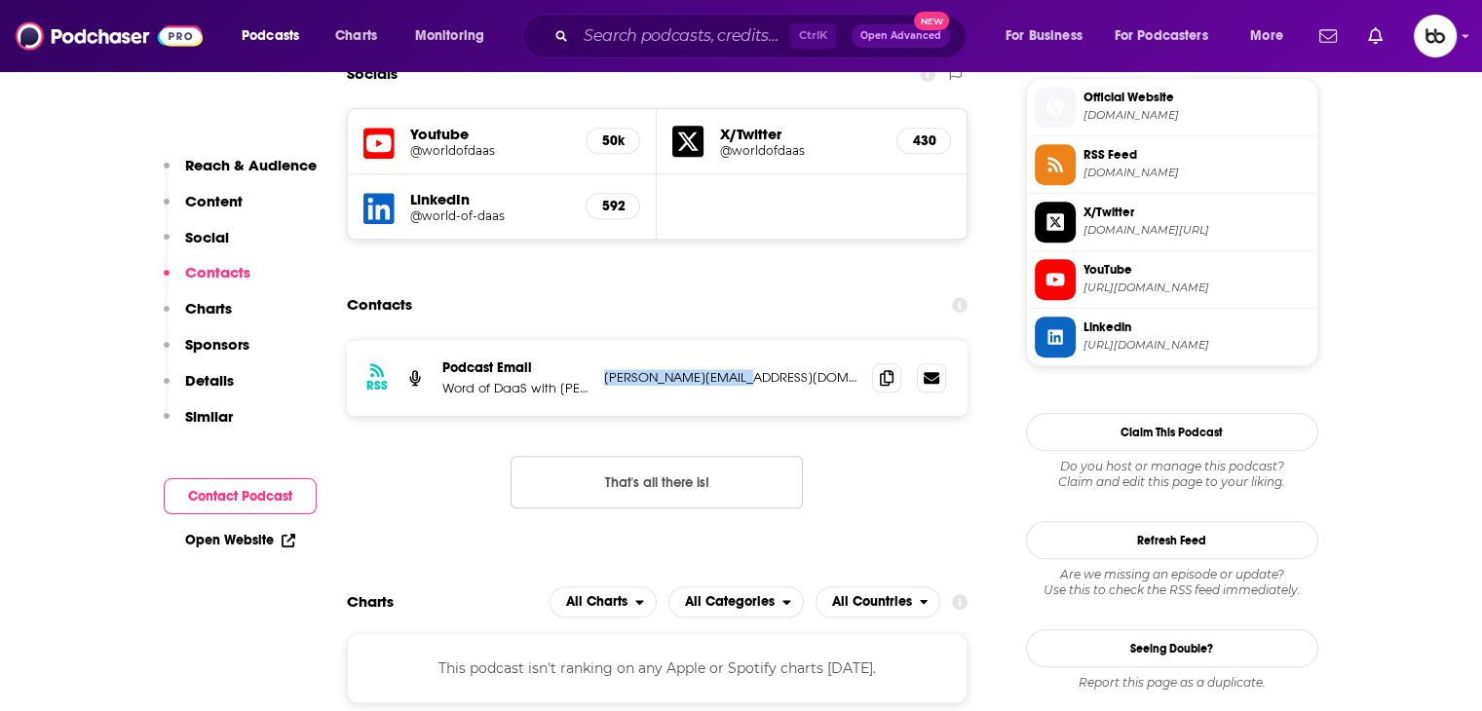
drag, startPoint x: 768, startPoint y: 274, endPoint x: 604, endPoint y: 278, distance: 163.8
click at [604, 369] on p "leon@worldofdaas.com" at bounding box center [730, 377] width 253 height 17
copy p "leon@worldofdaas.com"
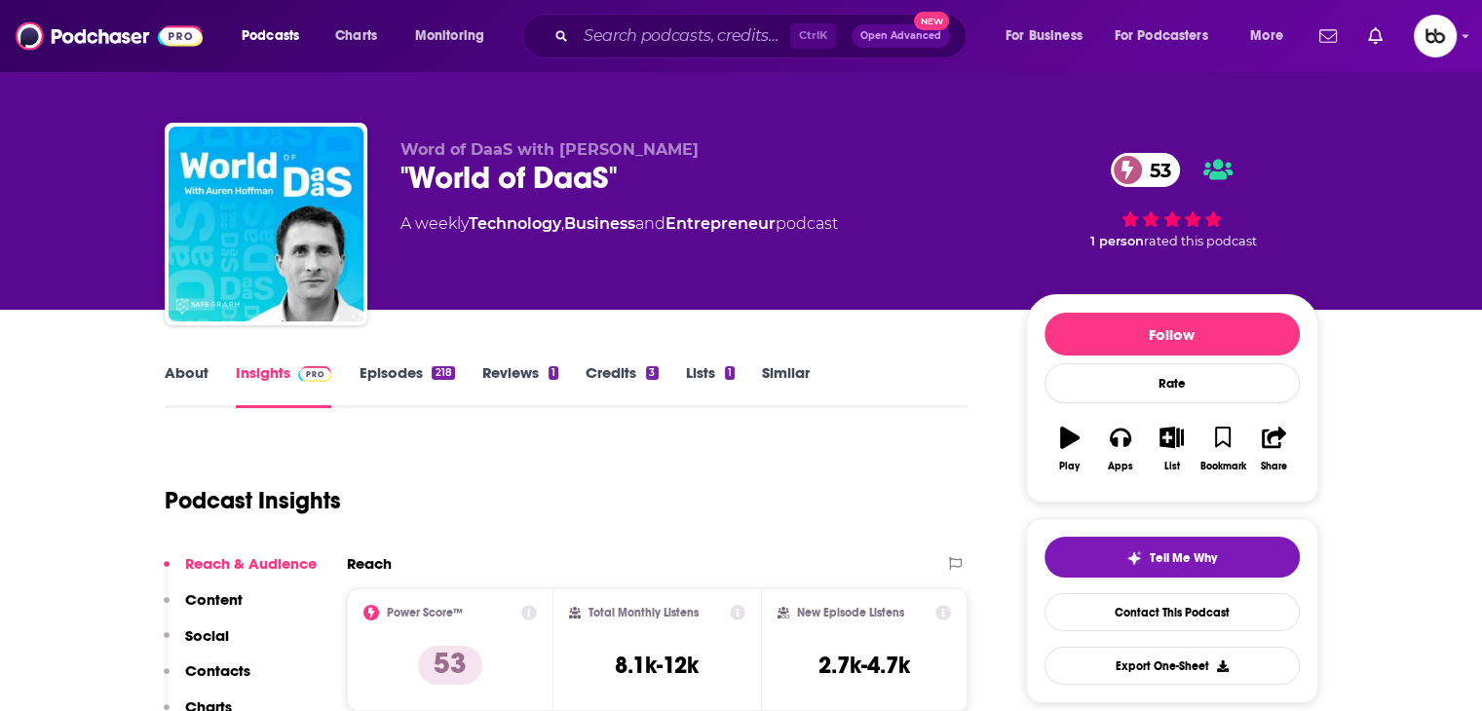
scroll to position [0, 0]
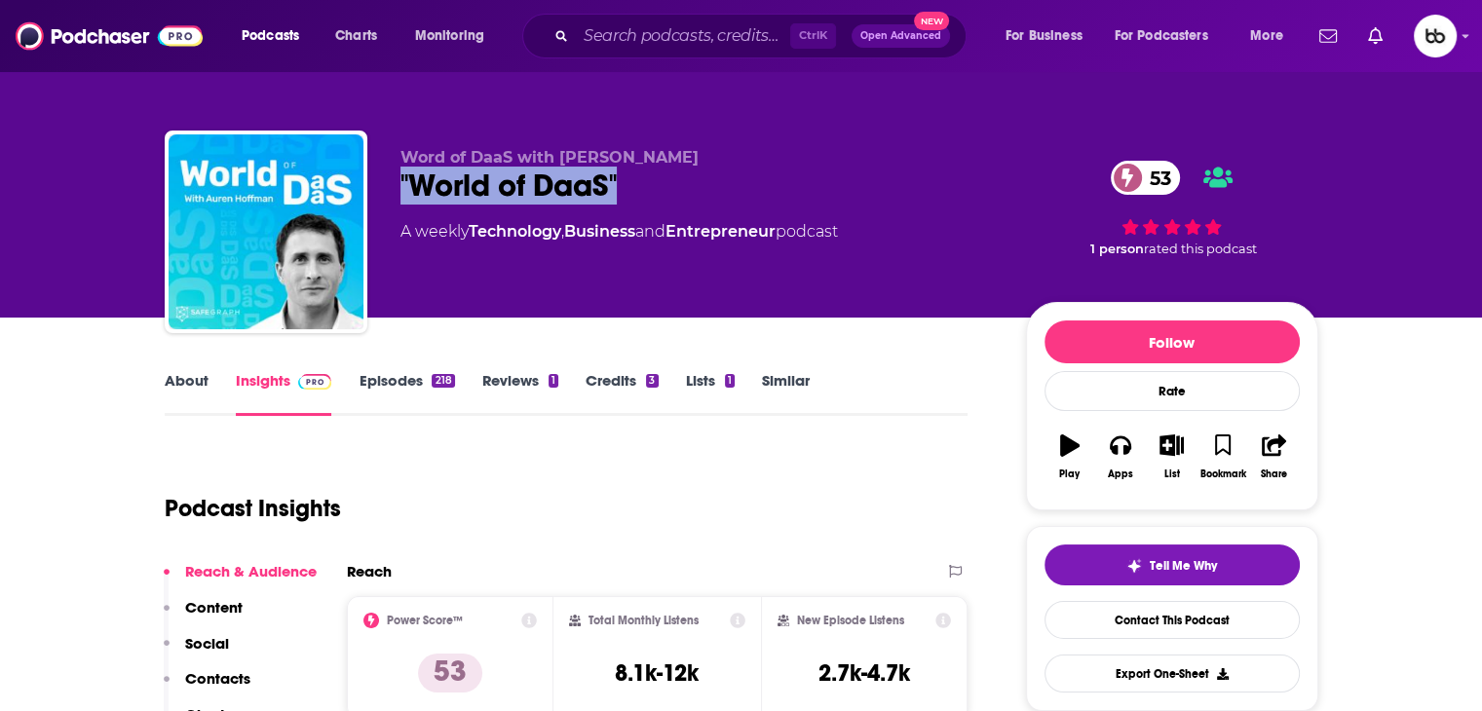
drag, startPoint x: 651, startPoint y: 188, endPoint x: 401, endPoint y: 182, distance: 250.5
click at [401, 182] on div ""World of DaaS" 53" at bounding box center [698, 186] width 594 height 38
copy h2 ""World of DaaS""
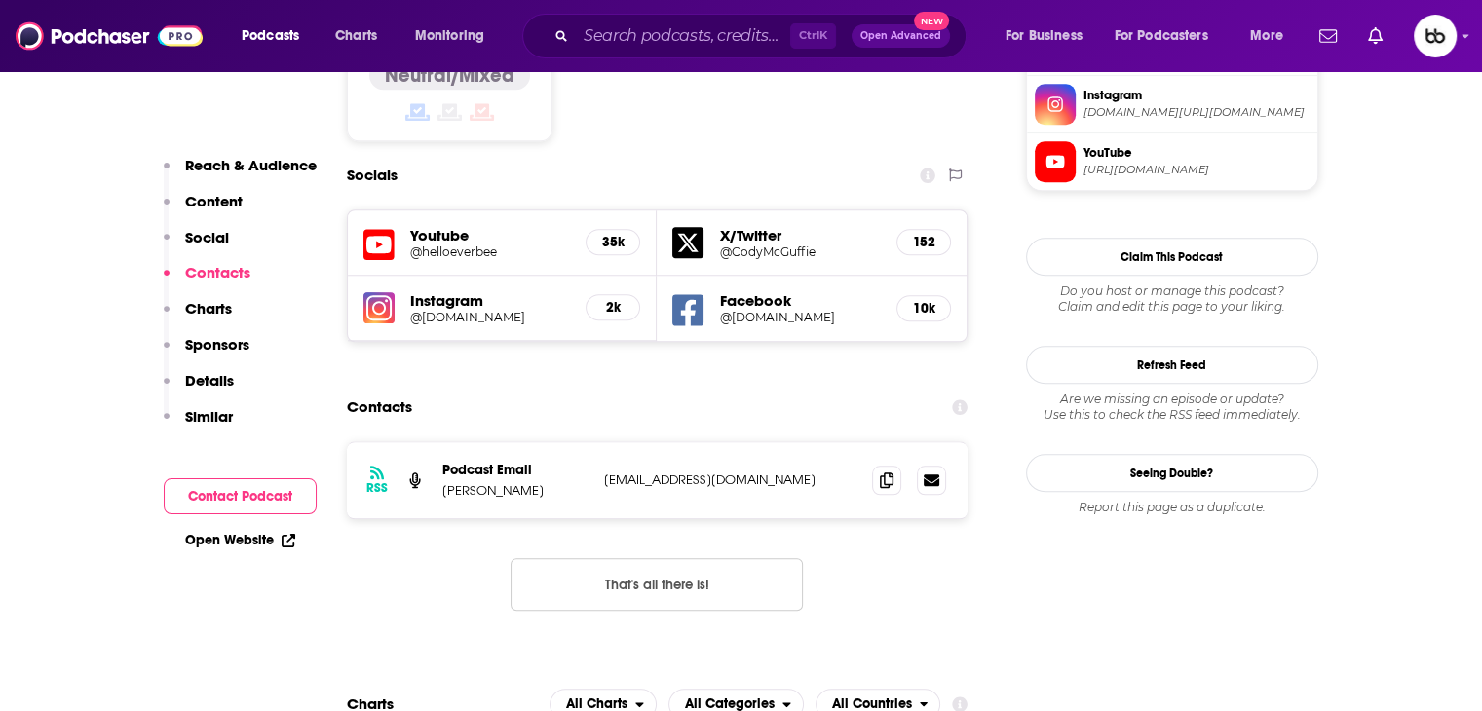
scroll to position [1657, 0]
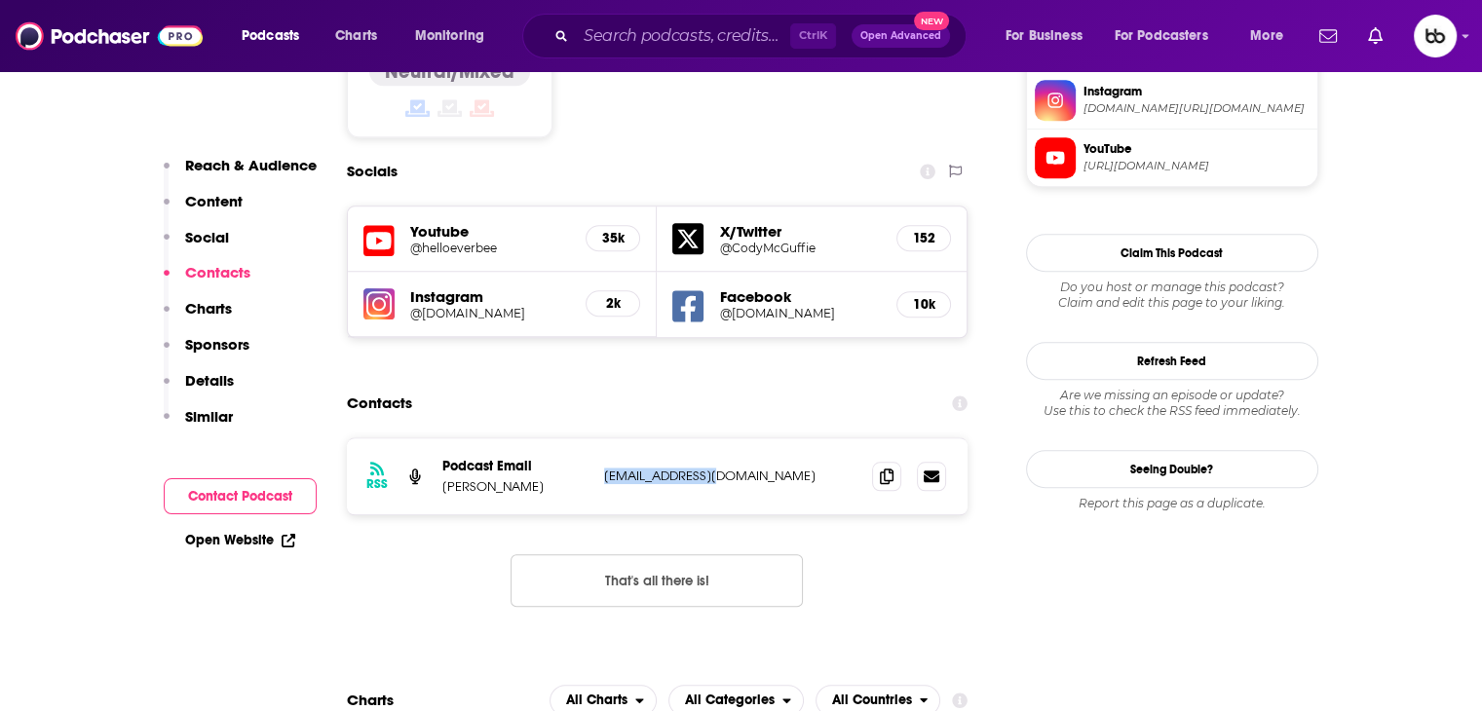
drag, startPoint x: 748, startPoint y: 380, endPoint x: 601, endPoint y: 378, distance: 147.2
click at [601, 439] on div "RSS Podcast Email [PERSON_NAME] [EMAIL_ADDRESS][DOMAIN_NAME] [EMAIL_ADDRESS][DO…" at bounding box center [658, 477] width 622 height 76
copy p "[EMAIL_ADDRESS][DOMAIN_NAME]"
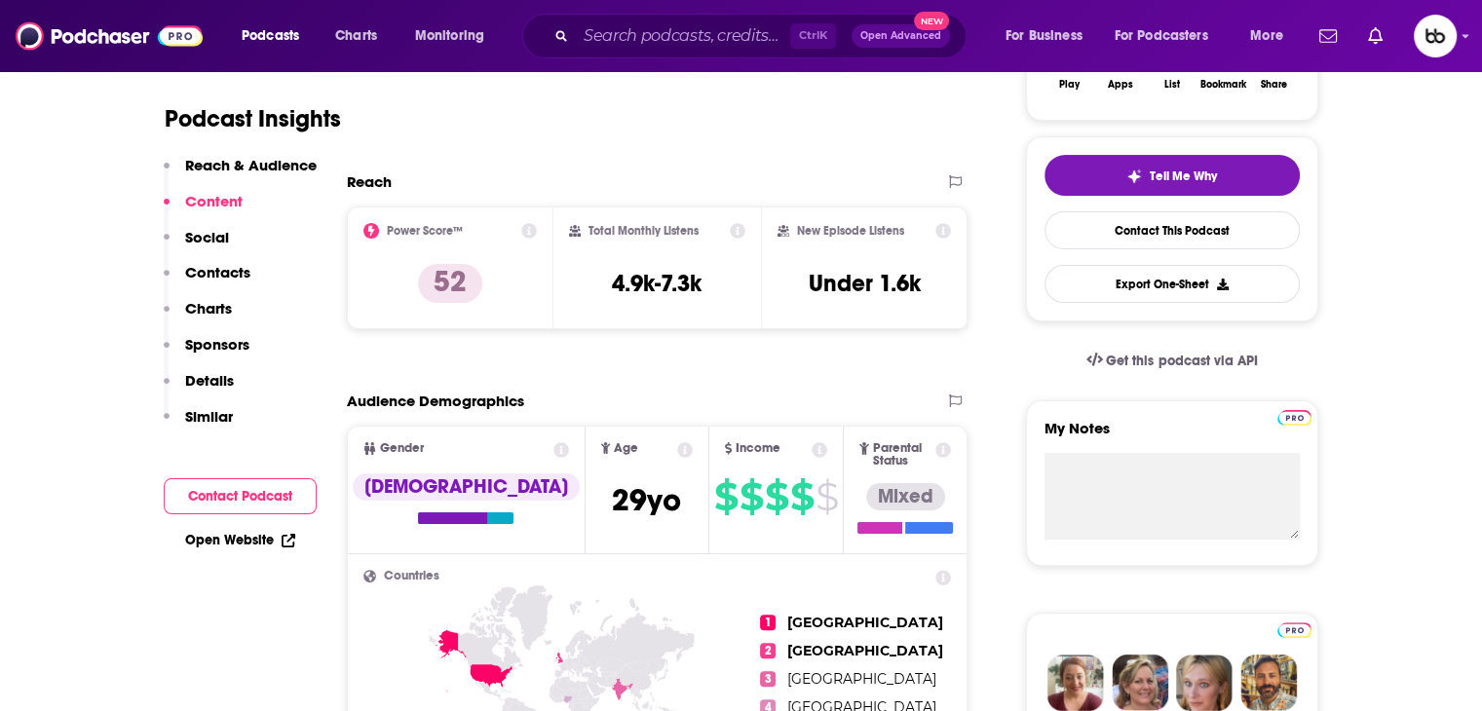
scroll to position [0, 0]
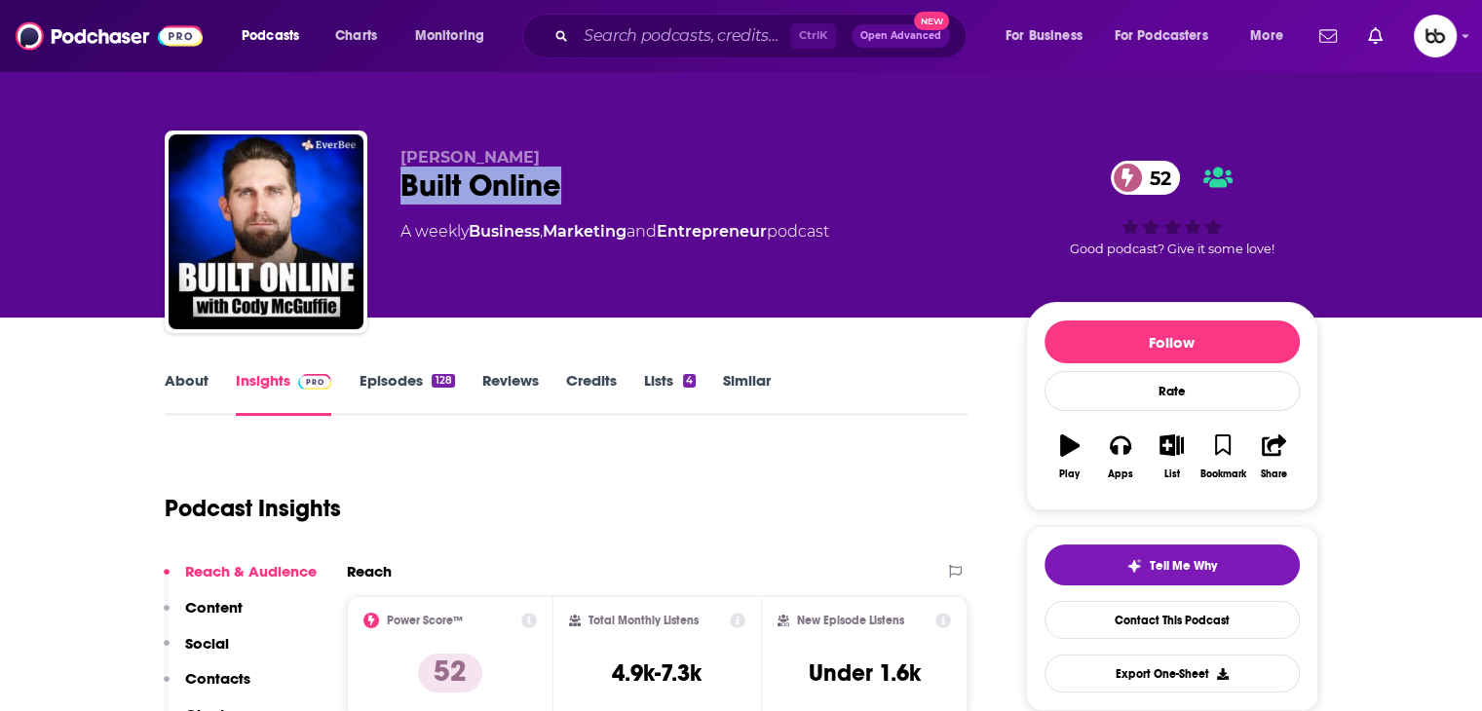
drag, startPoint x: 481, startPoint y: 173, endPoint x: 402, endPoint y: 170, distance: 79.0
click at [402, 170] on div "Built Online 52" at bounding box center [698, 186] width 594 height 38
copy h2 "Built Online"
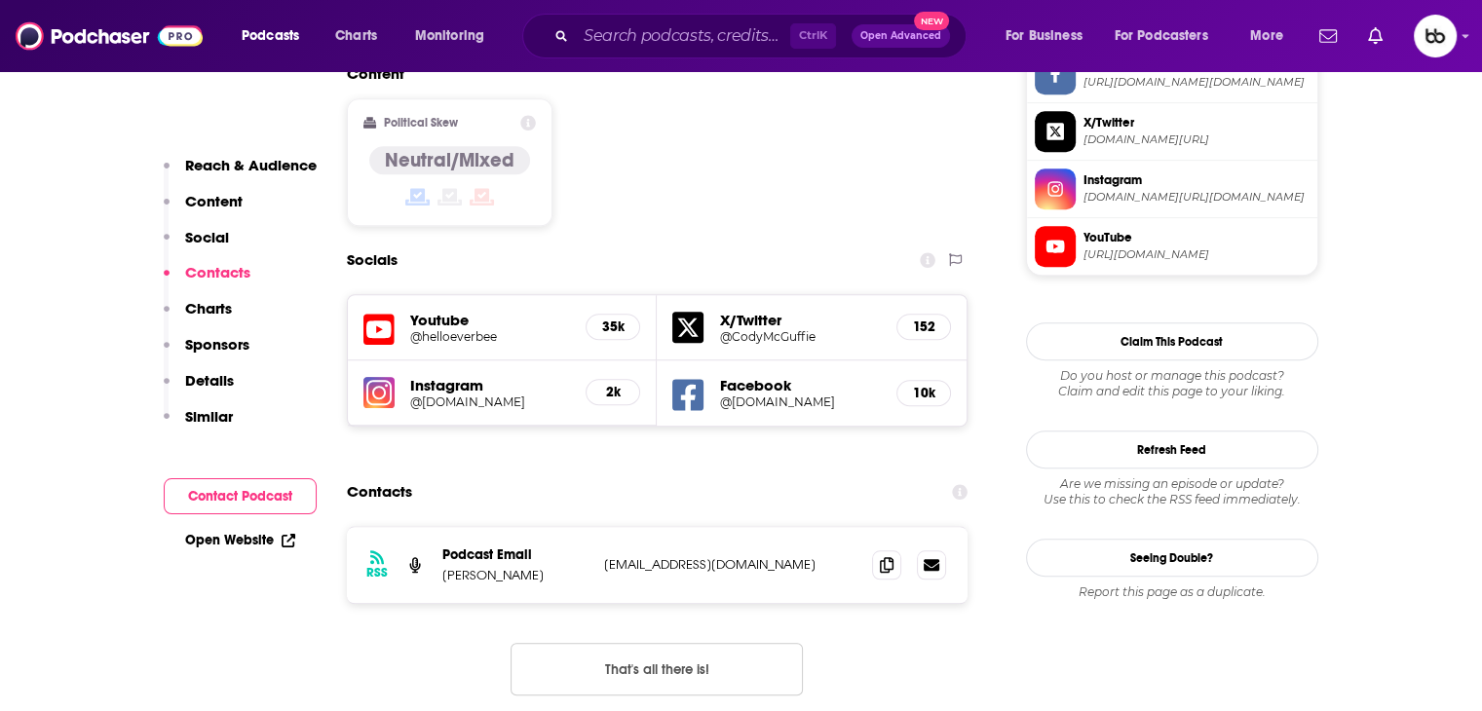
scroll to position [1754, 0]
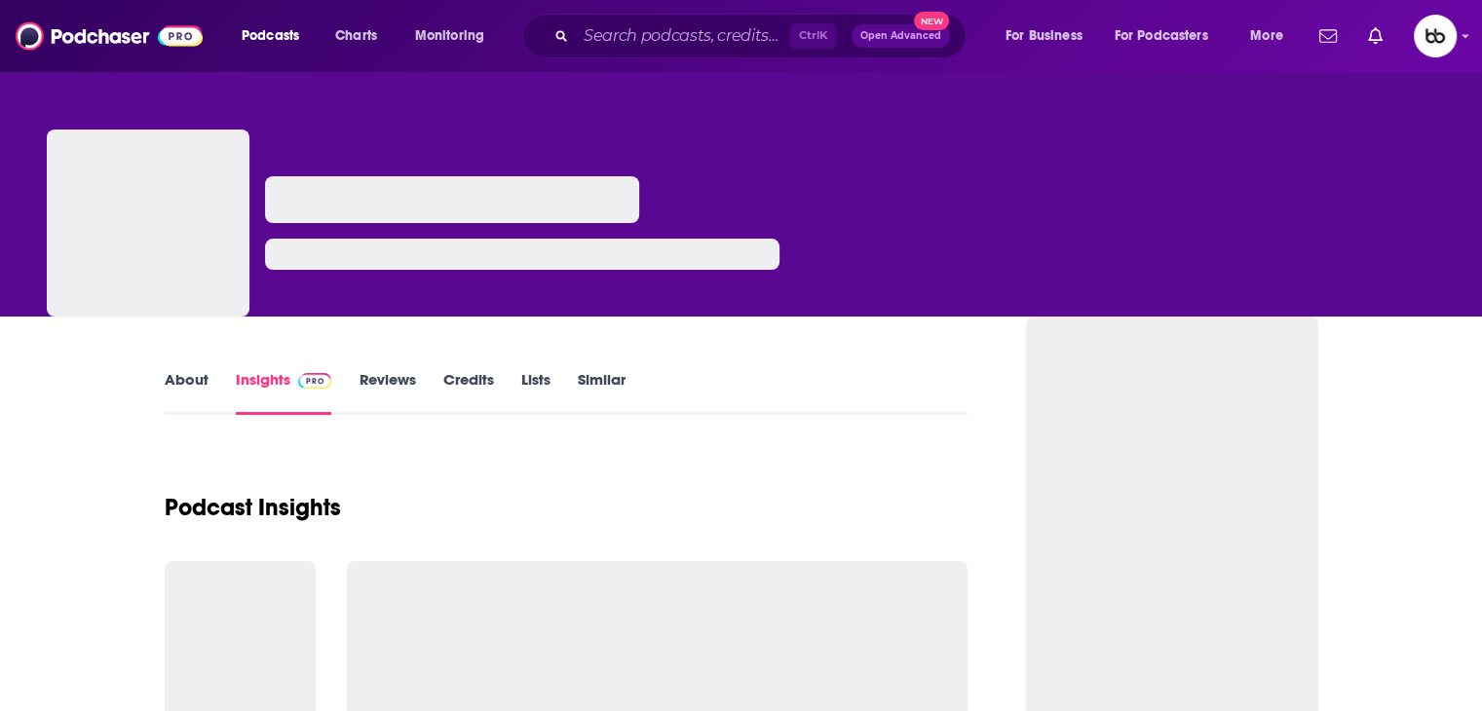
click at [656, 198] on div at bounding box center [522, 246] width 515 height 140
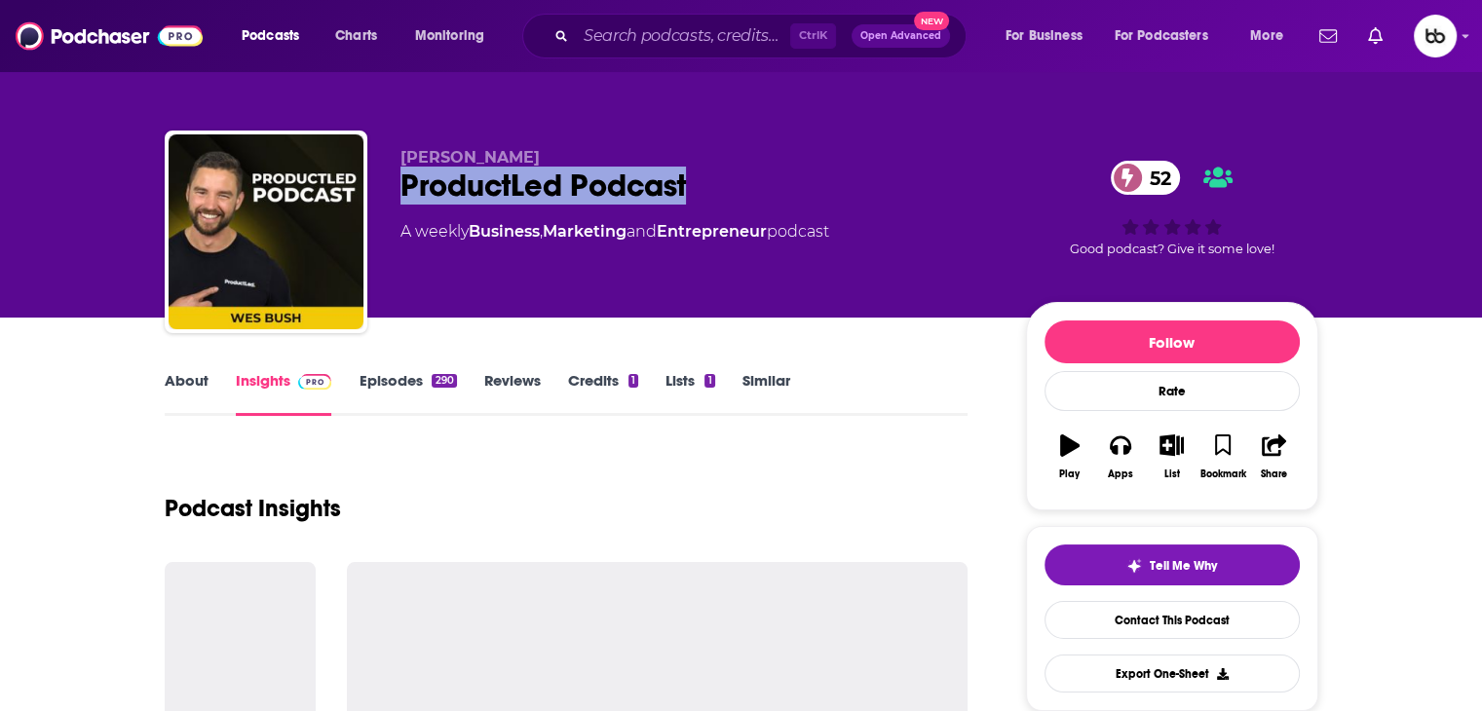
drag, startPoint x: 737, startPoint y: 184, endPoint x: 401, endPoint y: 180, distance: 336.2
click at [401, 180] on div "ProductLed Podcast 52" at bounding box center [698, 186] width 594 height 38
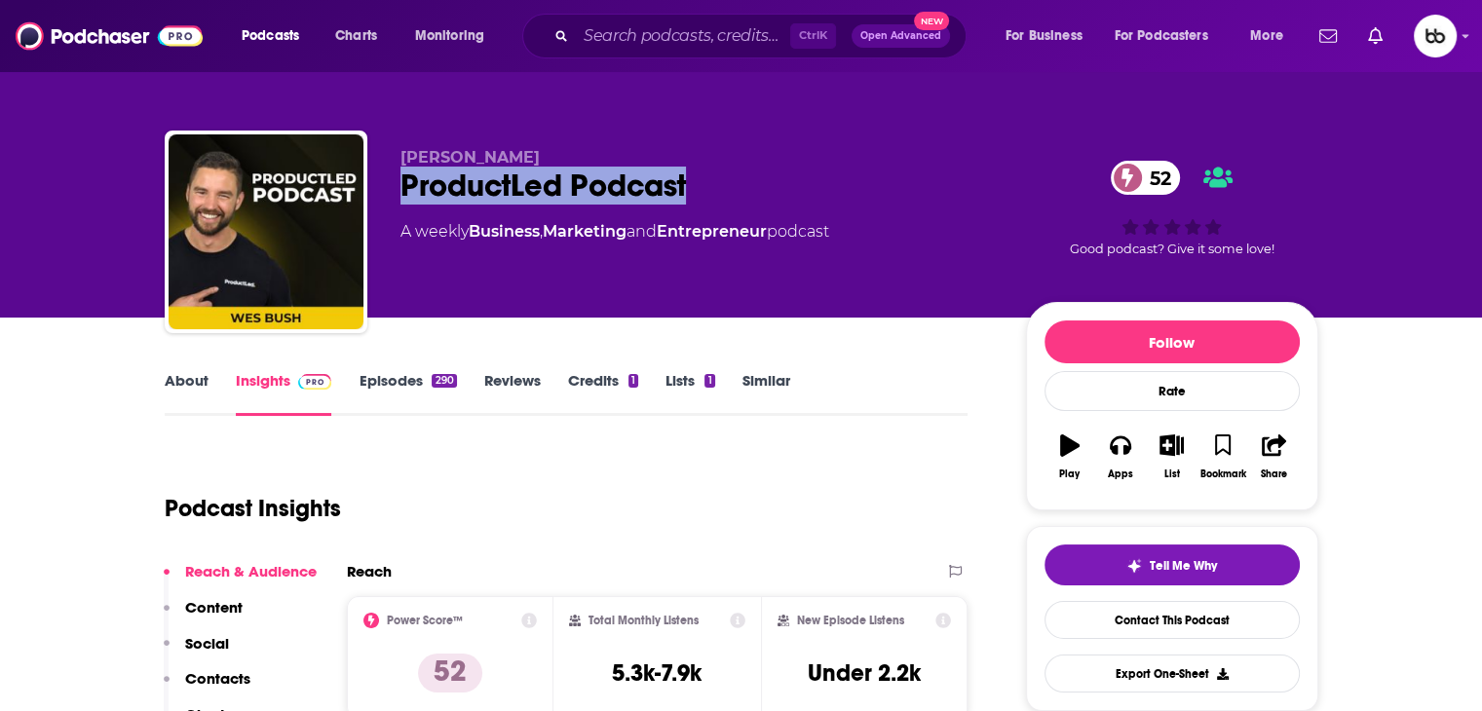
copy h2 "ProductLed Podcast"
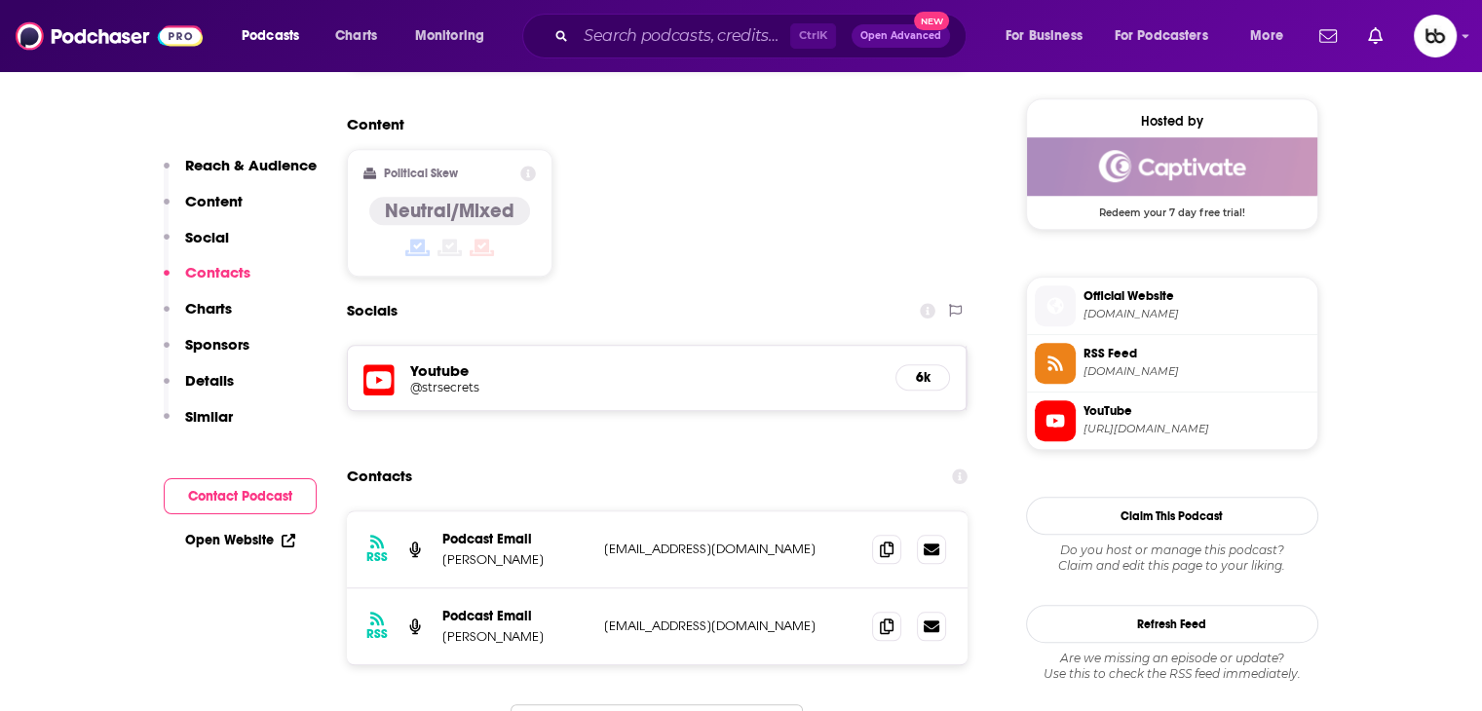
scroll to position [1559, 0]
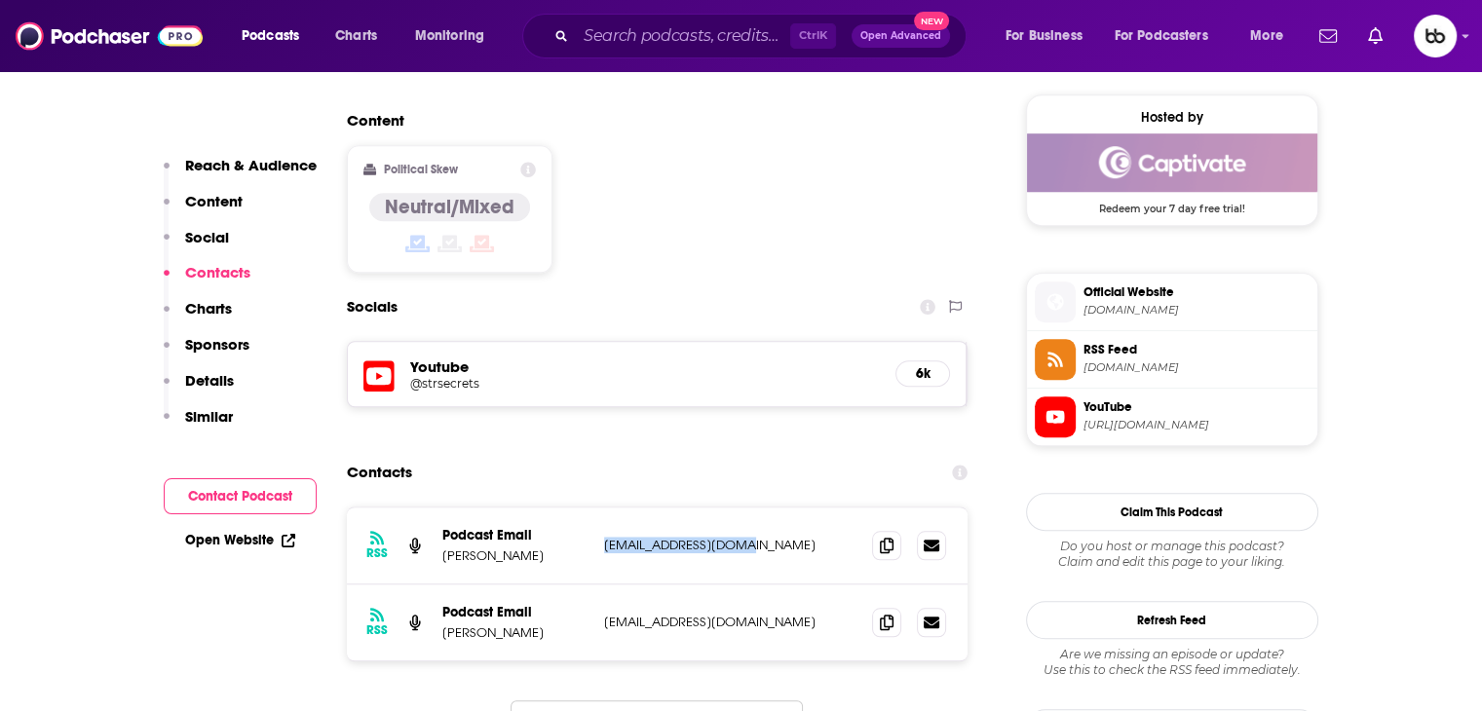
drag, startPoint x: 749, startPoint y: 419, endPoint x: 604, endPoint y: 418, distance: 145.2
click at [604, 508] on div "RSS Podcast Email [PERSON_NAME] [EMAIL_ADDRESS][DOMAIN_NAME] [EMAIL_ADDRESS][DO…" at bounding box center [658, 546] width 622 height 77
copy p "[EMAIL_ADDRESS][DOMAIN_NAME]"
drag, startPoint x: 752, startPoint y: 480, endPoint x: 603, endPoint y: 479, distance: 149.1
click at [604, 614] on p "[EMAIL_ADDRESS][DOMAIN_NAME]" at bounding box center [730, 622] width 253 height 17
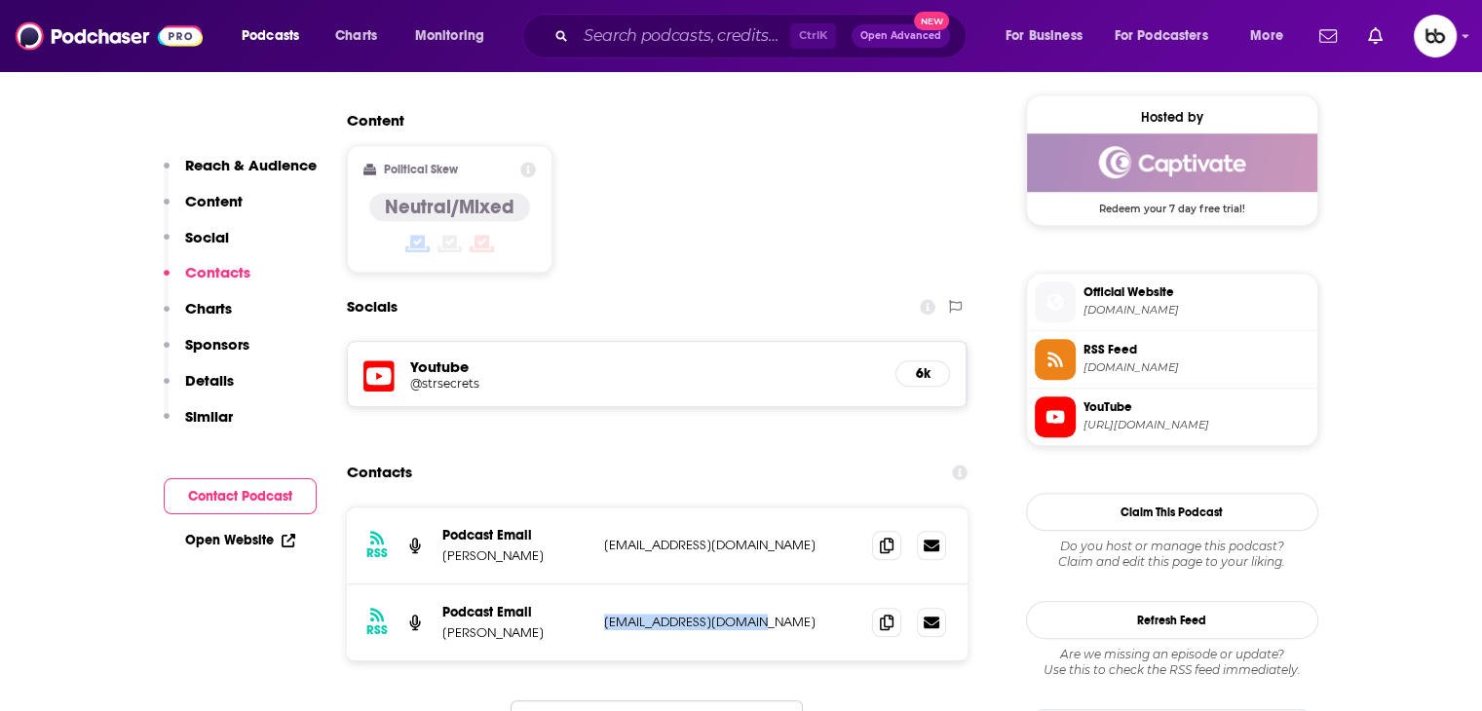
copy p "[EMAIL_ADDRESS][DOMAIN_NAME]"
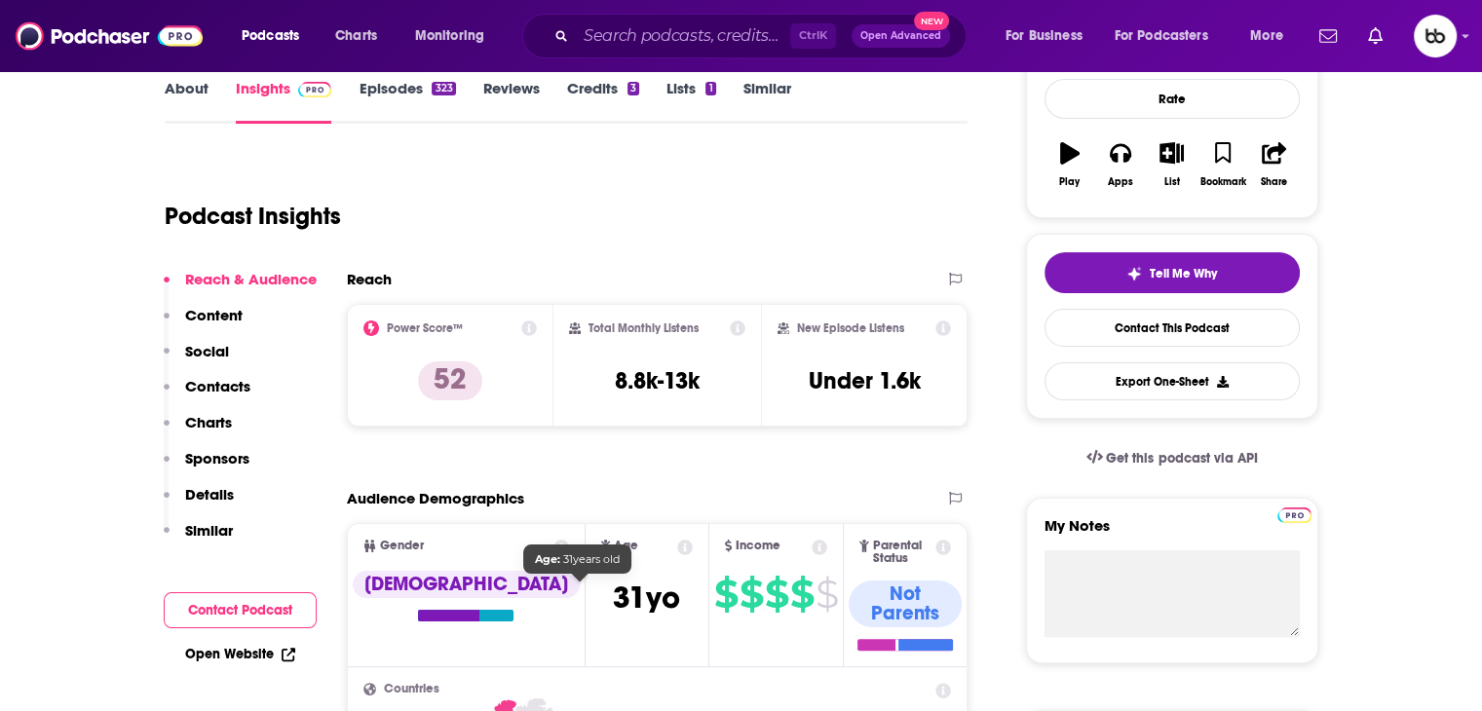
scroll to position [0, 0]
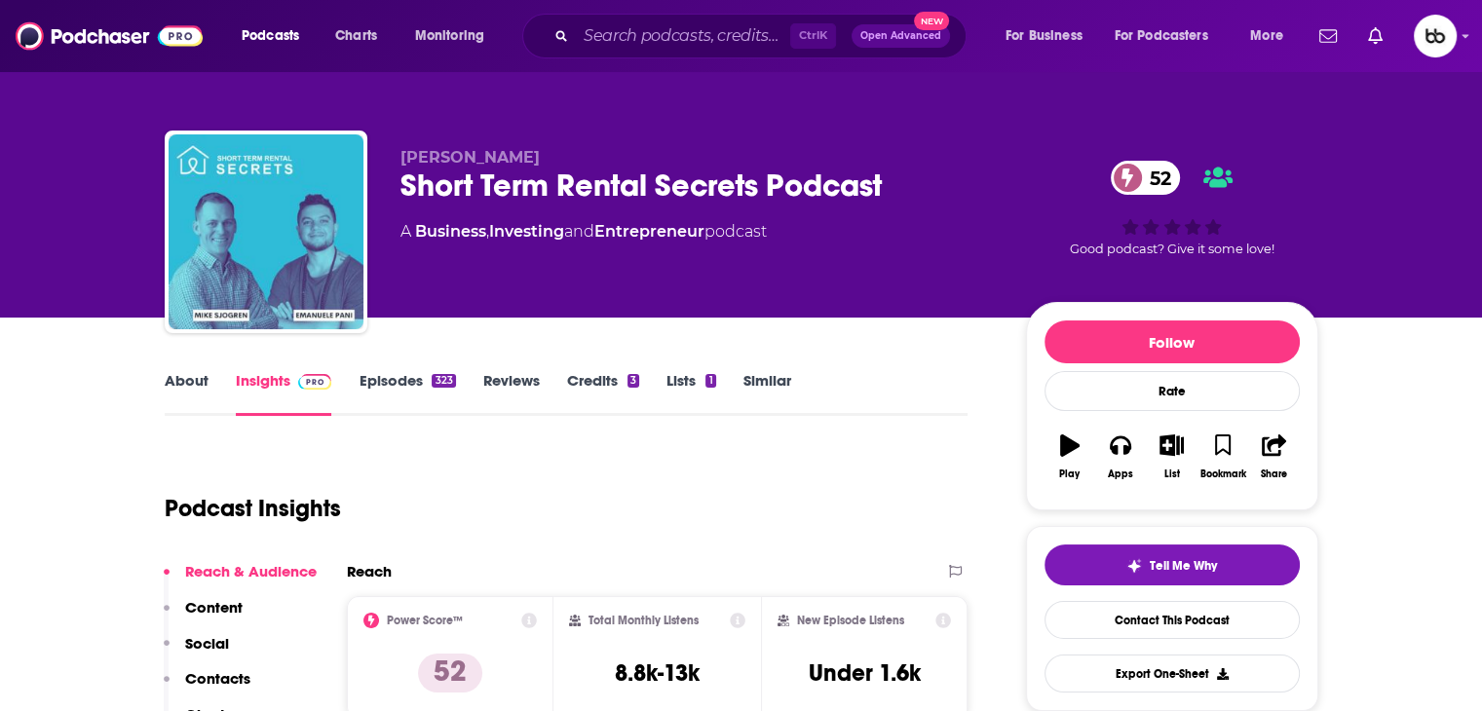
click at [786, 199] on div "Short Term Rental Secrets Podcast 52" at bounding box center [698, 186] width 594 height 38
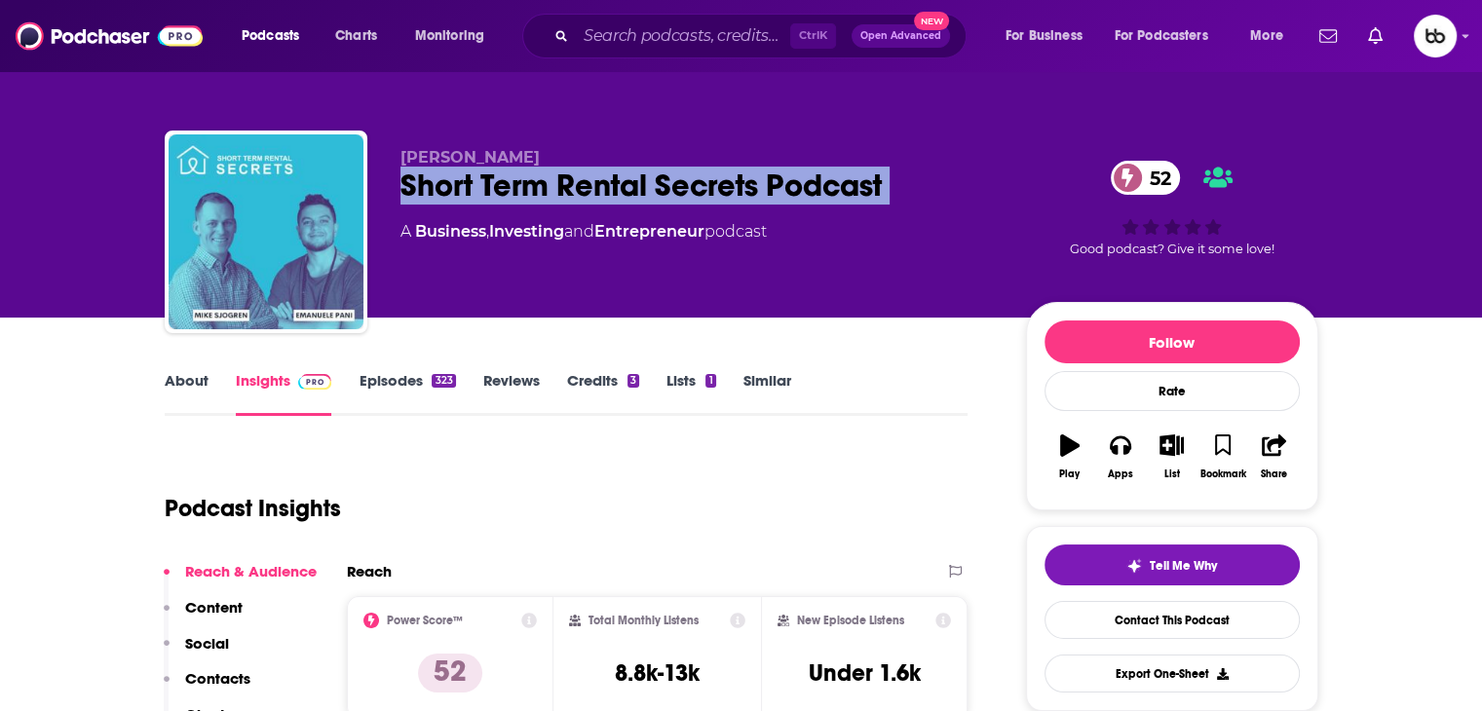
click at [786, 199] on div "Short Term Rental Secrets Podcast 52" at bounding box center [698, 186] width 594 height 38
copy div "Short Term Rental Secrets Podcast 52"
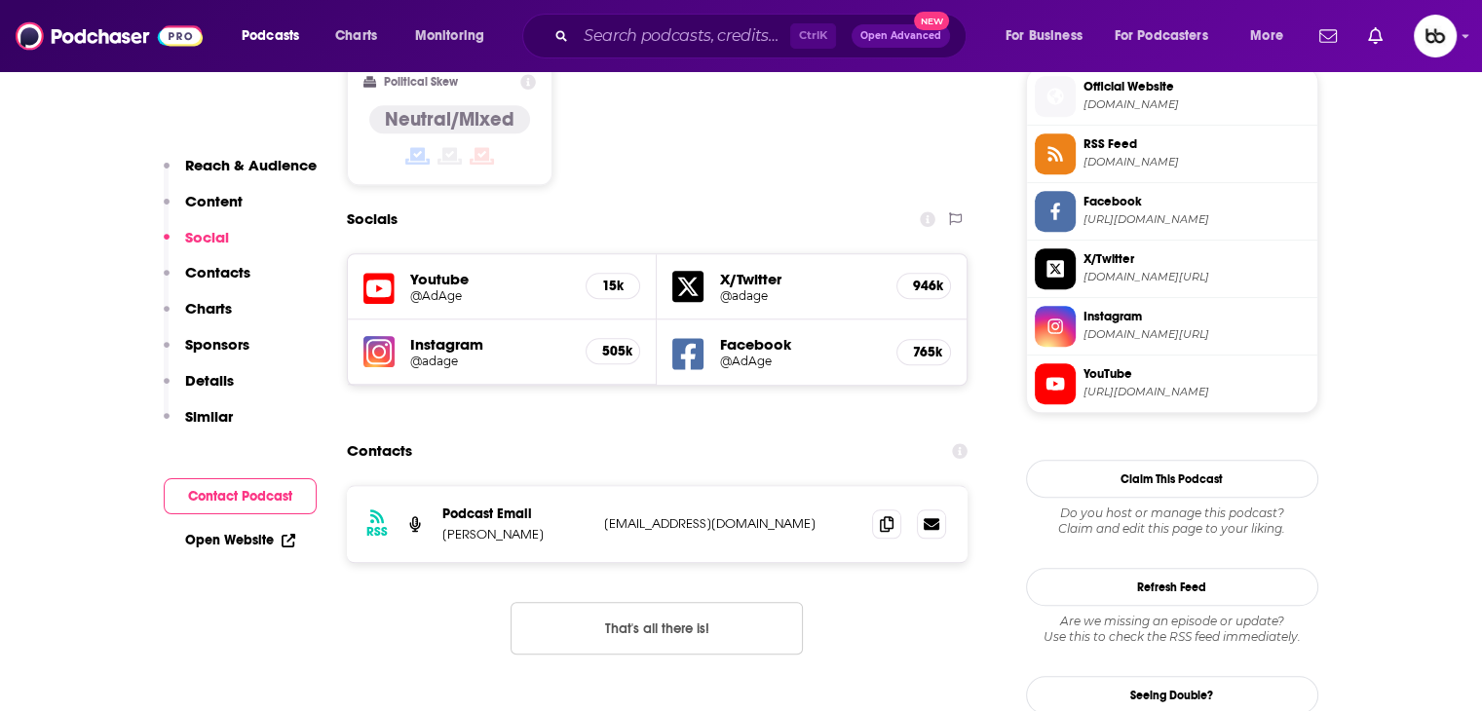
scroll to position [1852, 0]
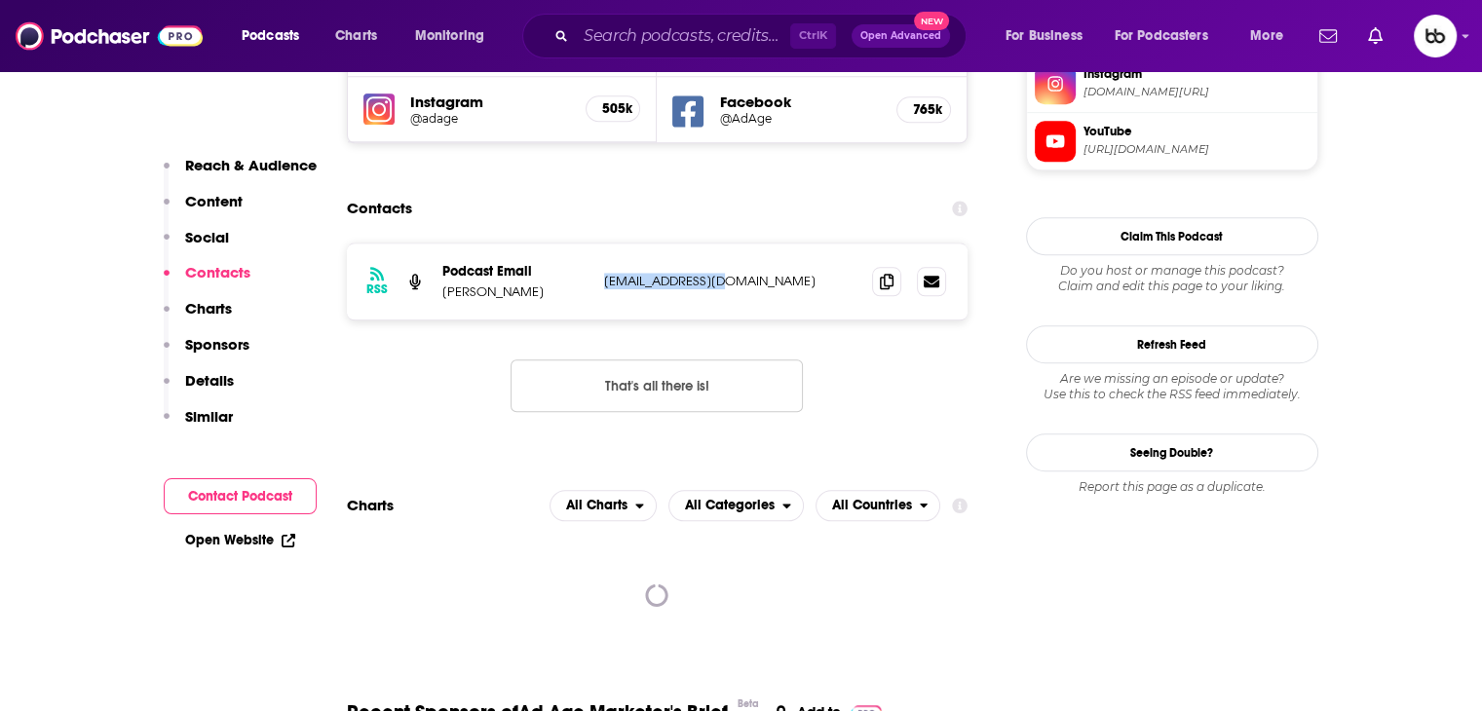
drag, startPoint x: 749, startPoint y: 179, endPoint x: 601, endPoint y: 185, distance: 148.2
click at [601, 244] on div "RSS Podcast Email Kevin Skaggs kskaggs@adage.com kskaggs@adage.com" at bounding box center [658, 282] width 622 height 76
copy p "kskaggs@adage.com"
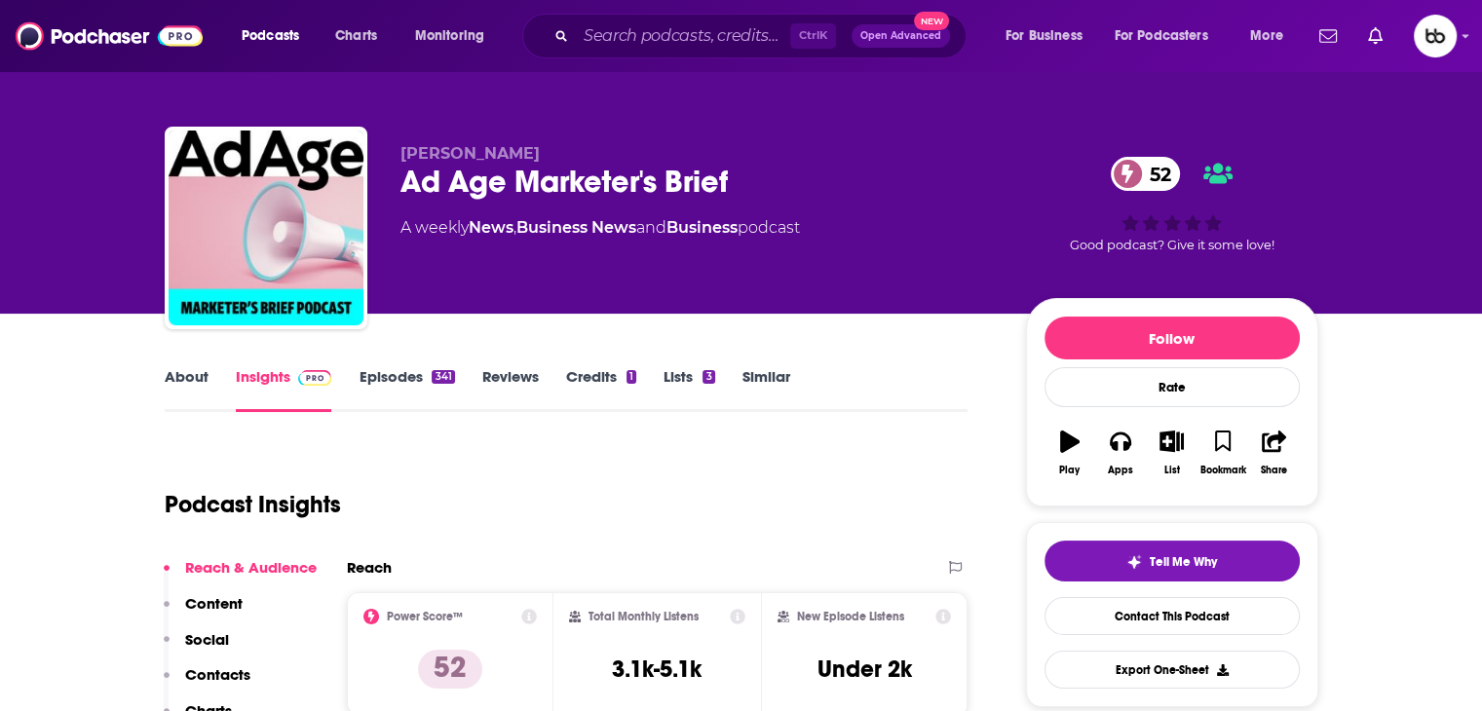
scroll to position [0, 0]
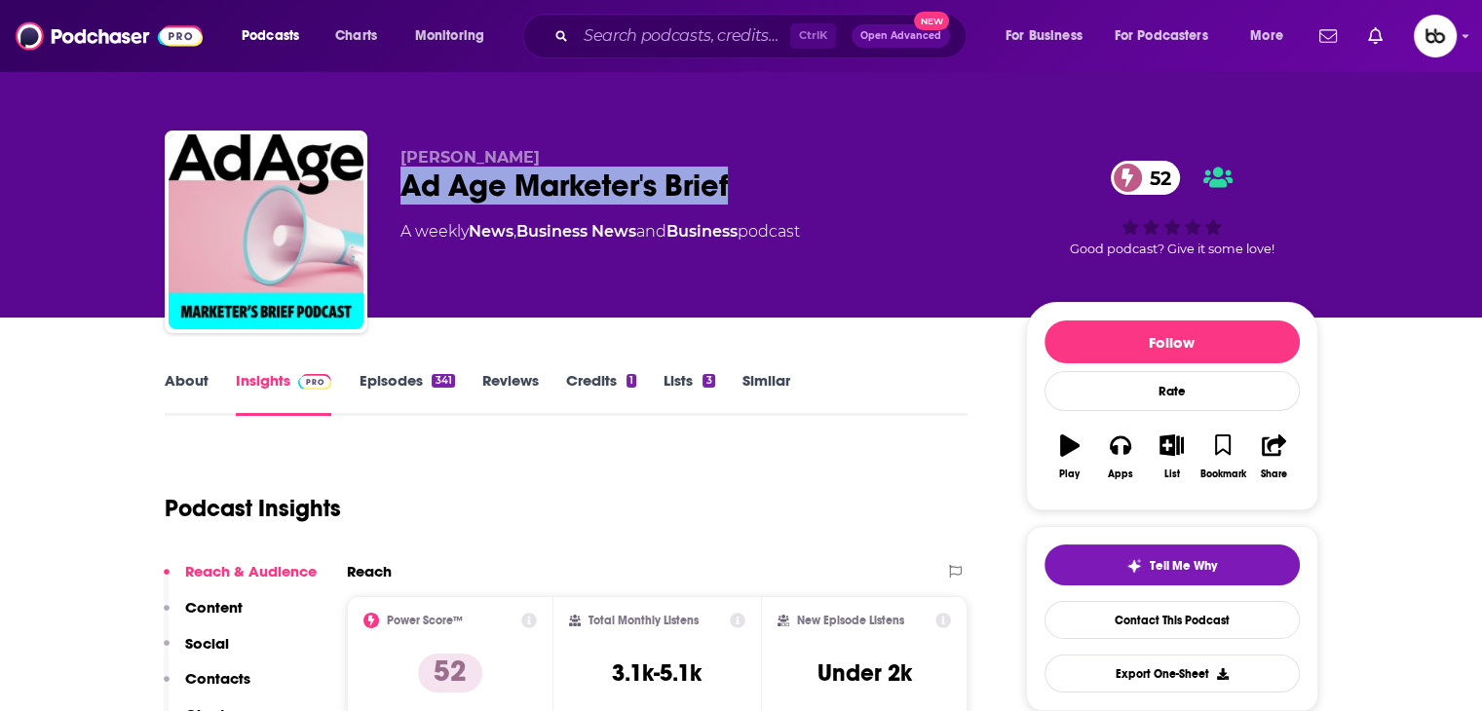
drag, startPoint x: 611, startPoint y: 177, endPoint x: 394, endPoint y: 189, distance: 217.6
click at [394, 189] on div "Kevin Skaggs Ad Age Marketer's Brief 52 A weekly News , Business News and Busin…" at bounding box center [742, 236] width 1154 height 210
copy h2 "Ad Age Marketer's Brief"
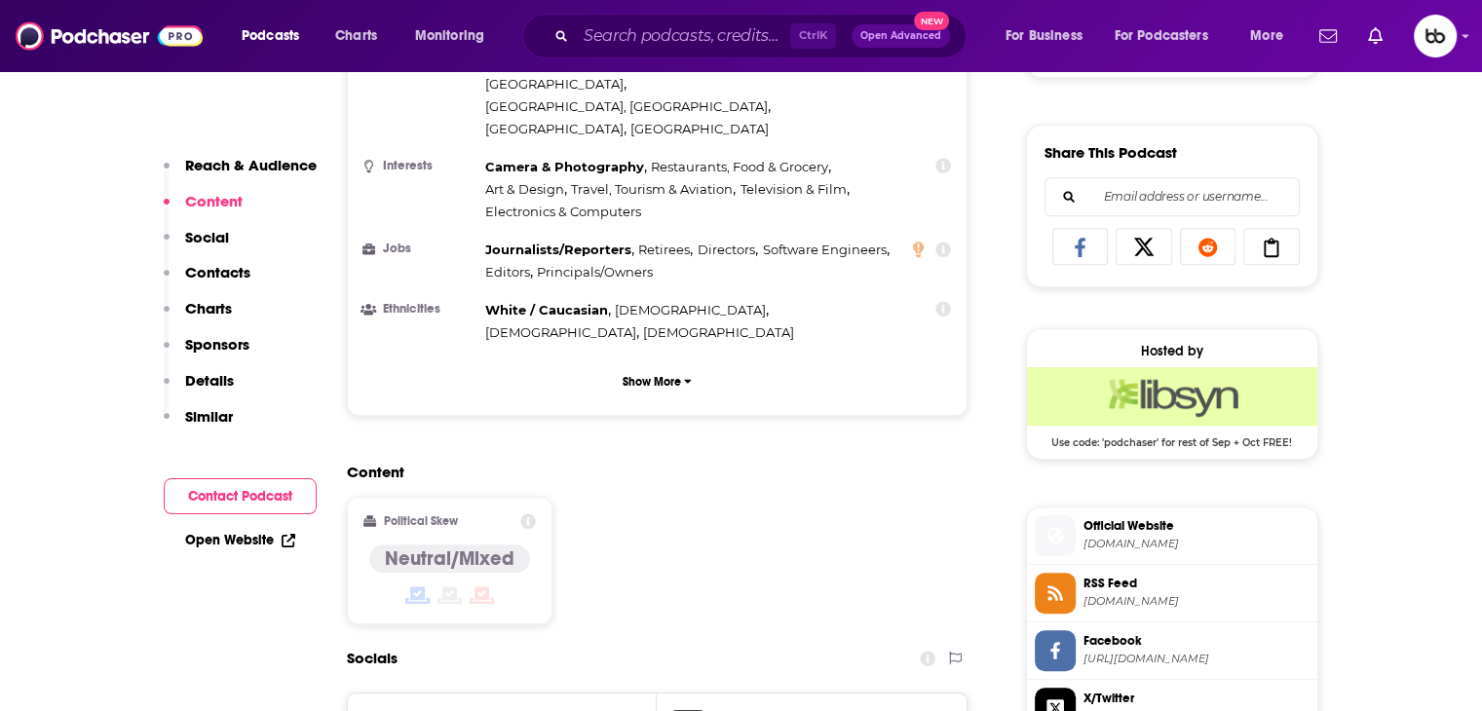
scroll to position [1462, 0]
